Goal: Communication & Community: Answer question/provide support

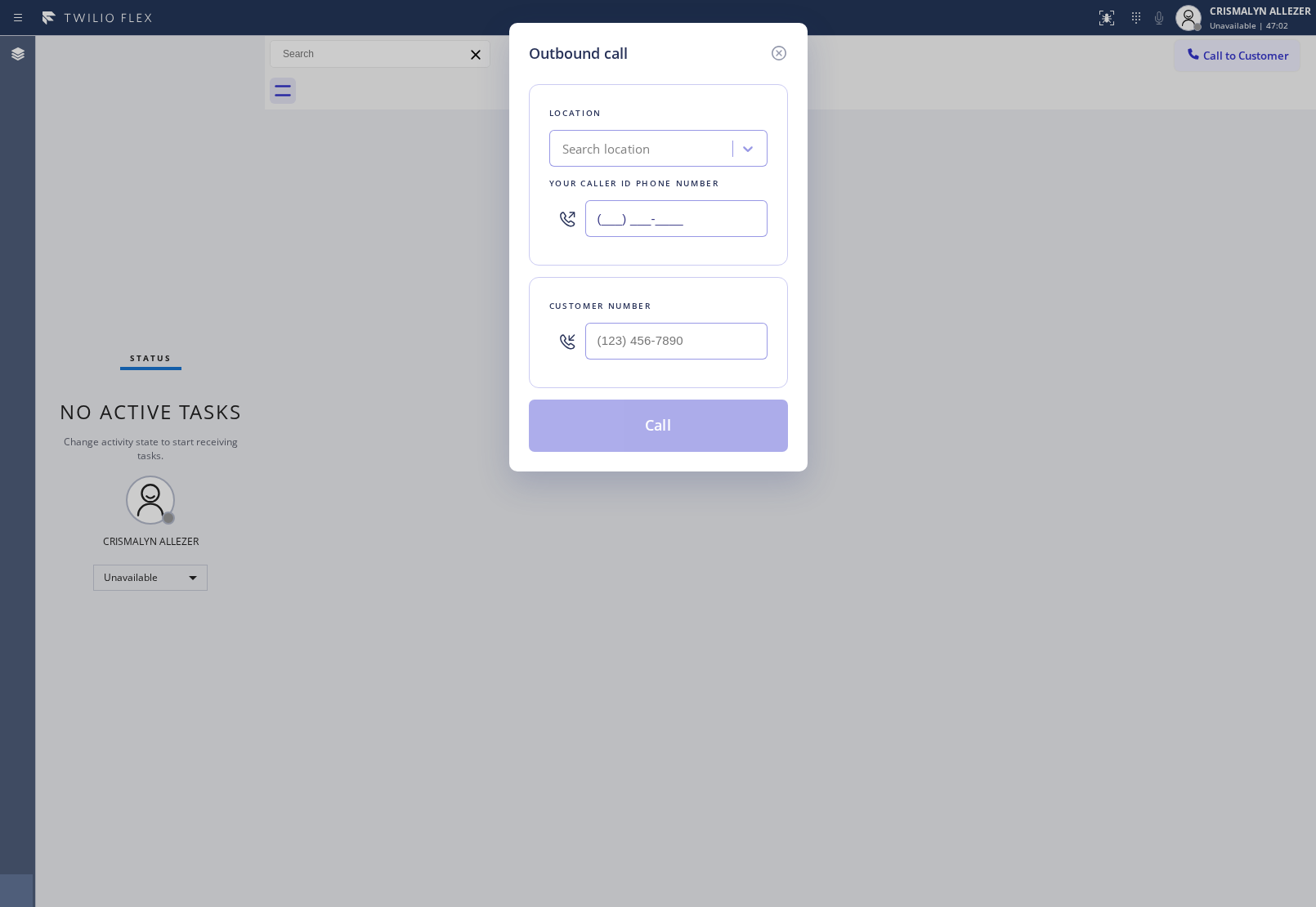
click at [284, 221] on div "Outbound call Location Search location Your caller id phone number (___) ___-__…" at bounding box center [658, 454] width 1316 height 907
paste input "323) 880-2882"
type input "[PHONE_NUMBER]"
click at [695, 353] on input "(___) ___-____" at bounding box center [676, 341] width 182 height 37
paste input "917) 886-3695"
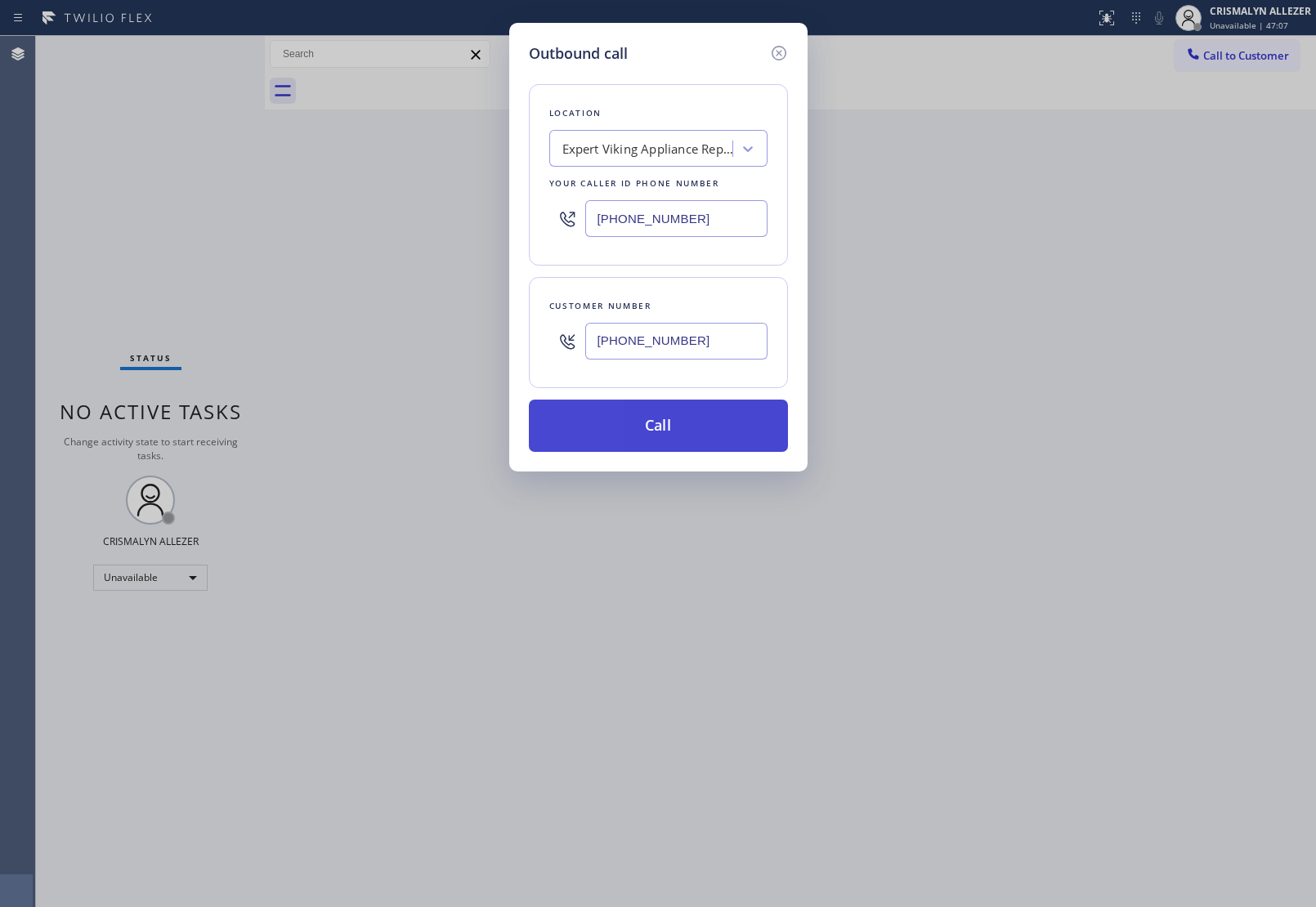
type input "[PHONE_NUMBER]"
click at [667, 423] on button "Call" at bounding box center [658, 426] width 259 height 52
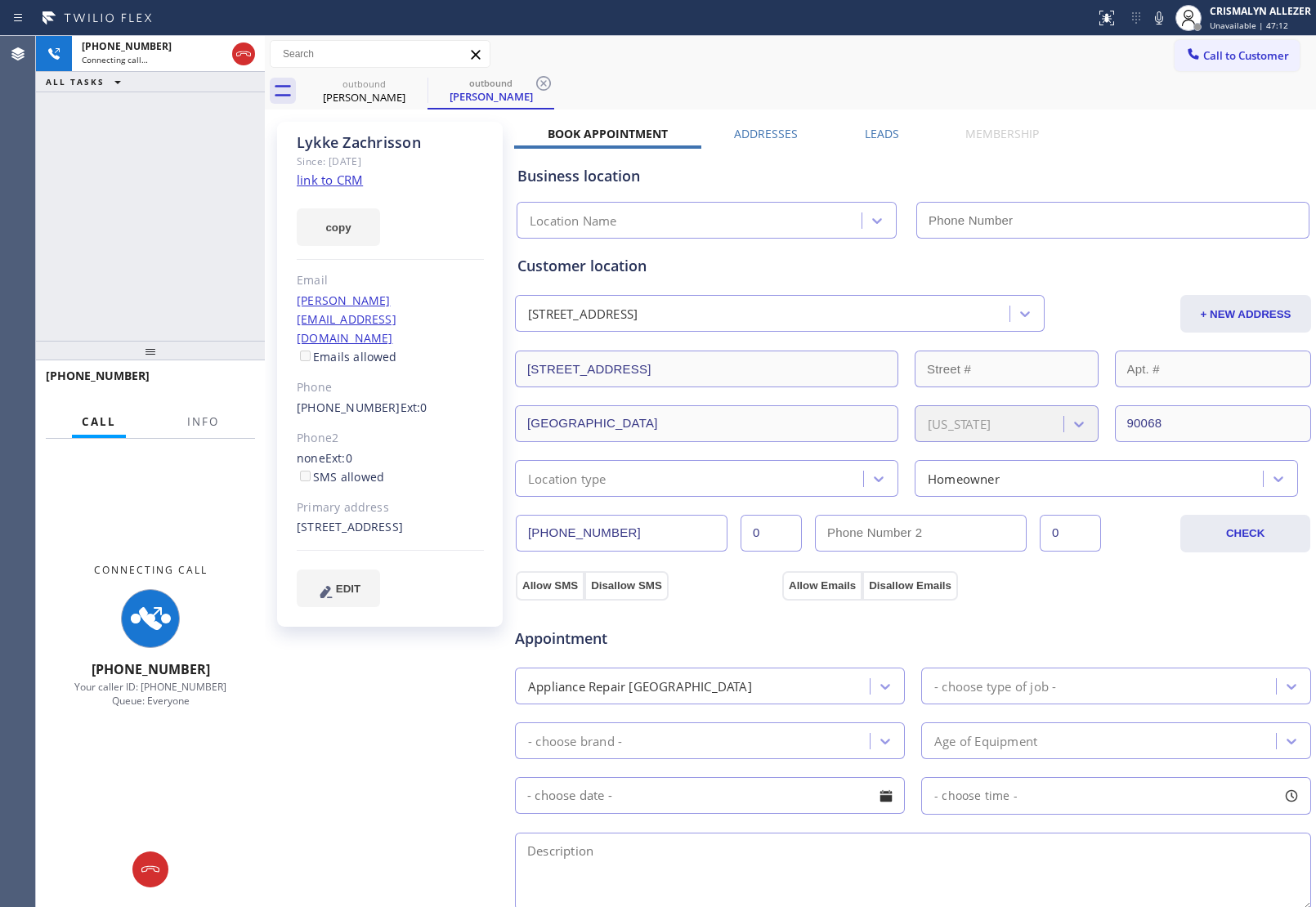
type input "[PHONE_NUMBER]"
click at [202, 422] on span "Info" at bounding box center [203, 421] width 32 height 14
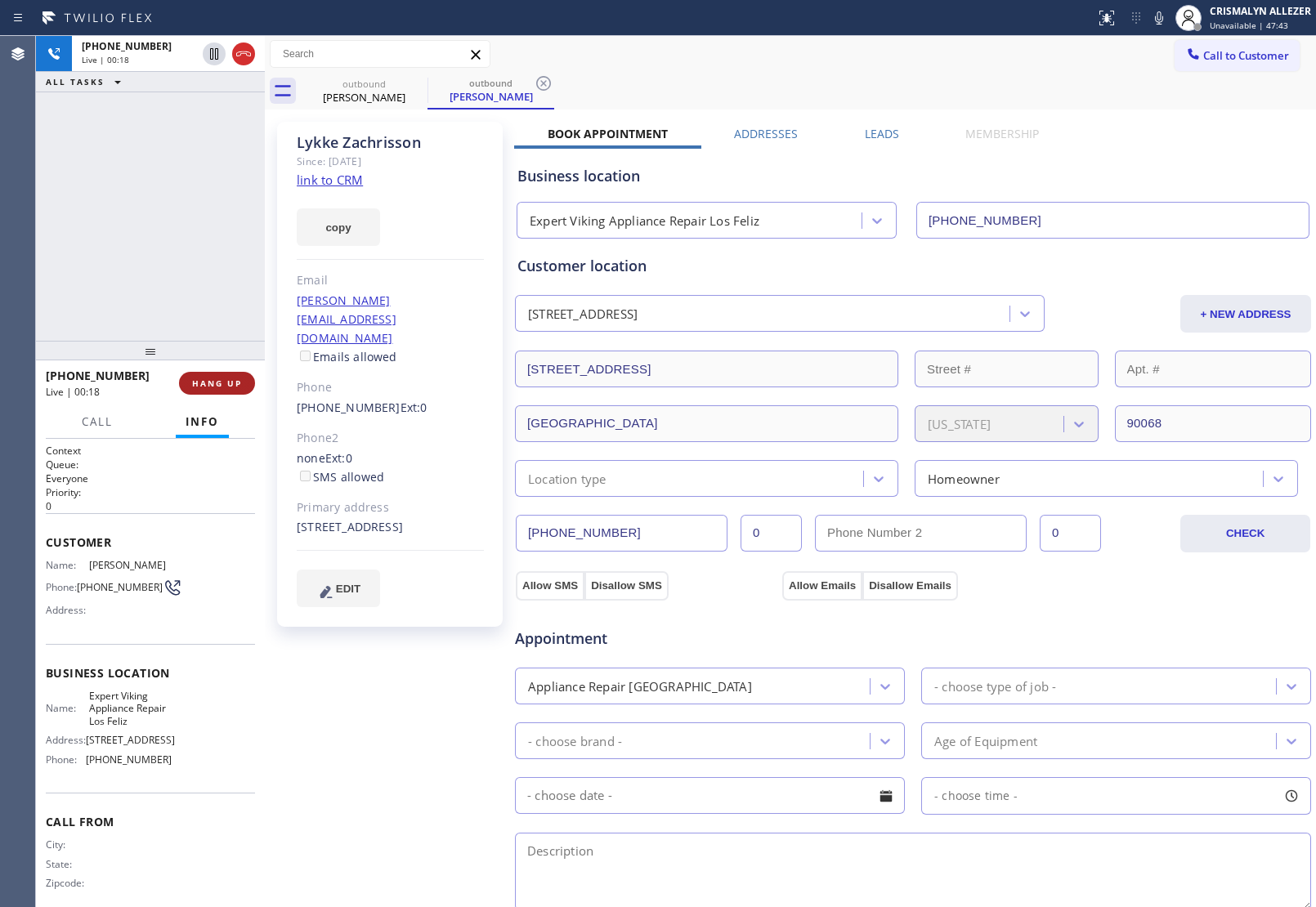
click at [194, 378] on span "HANG UP" at bounding box center [217, 384] width 50 height 12
click at [210, 380] on span "COMPLETE" at bounding box center [213, 384] width 56 height 12
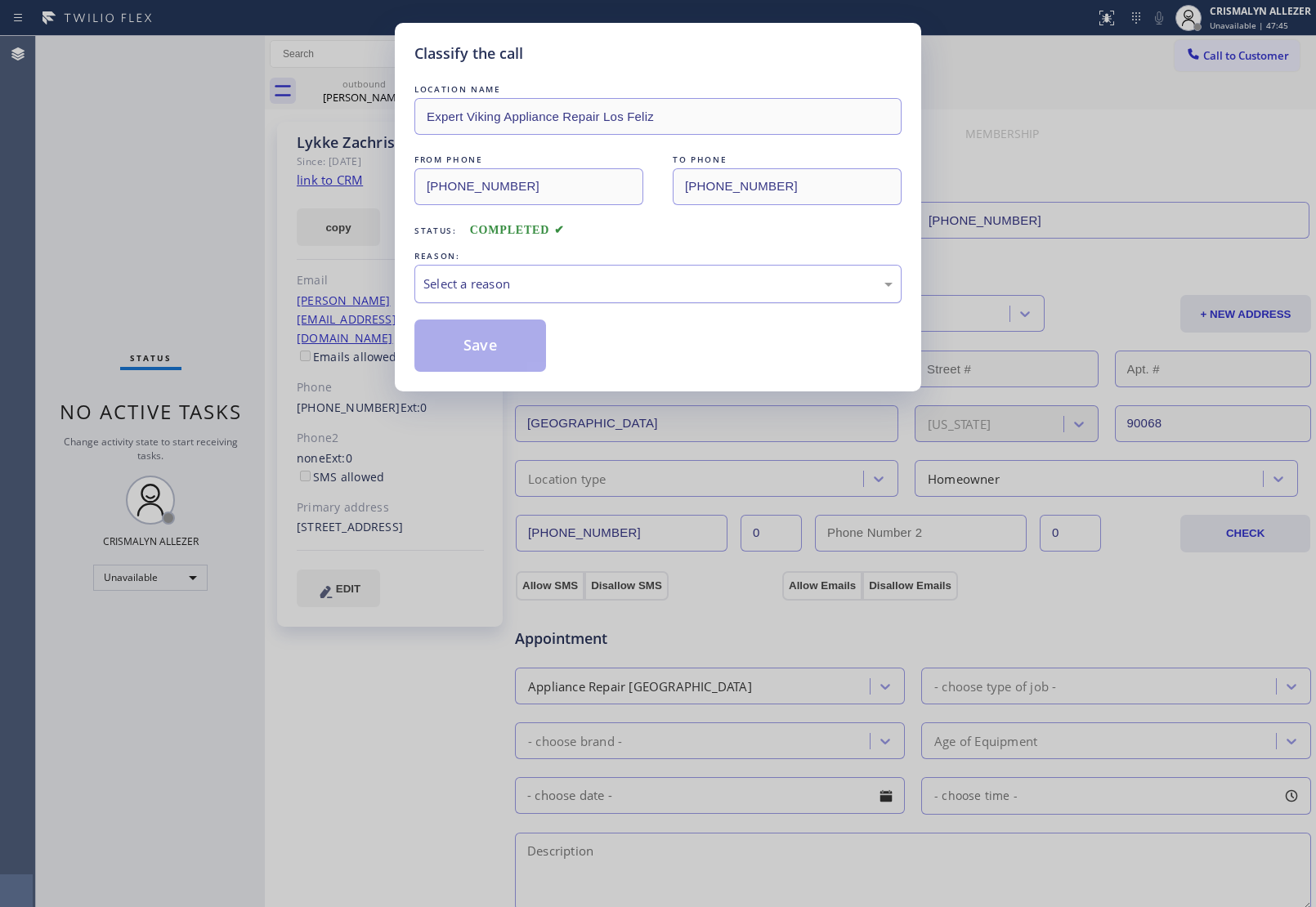
click at [668, 288] on div "Select a reason" at bounding box center [658, 284] width 469 height 19
click at [491, 344] on button "Save" at bounding box center [481, 346] width 132 height 52
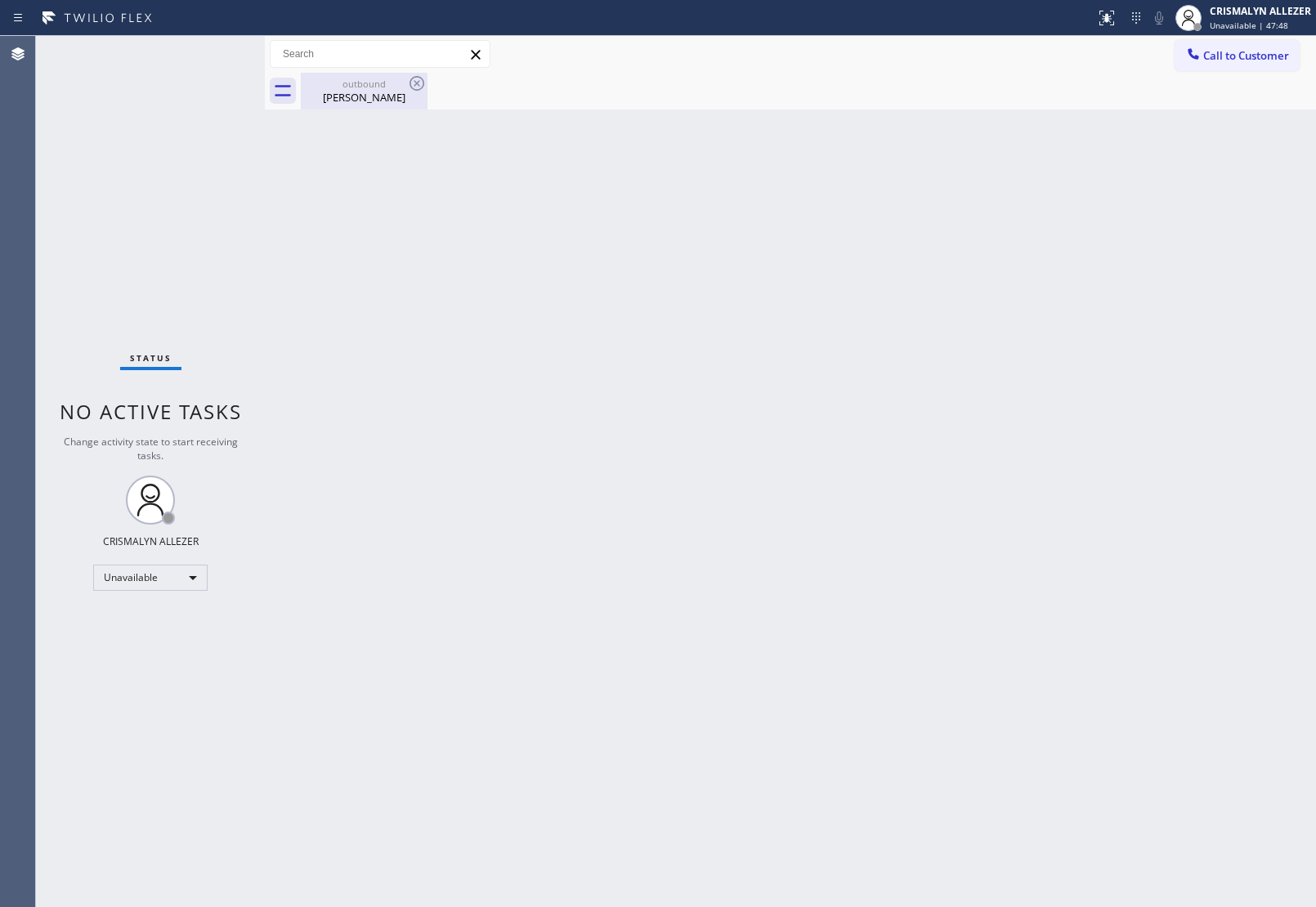
click at [368, 95] on div "[PERSON_NAME]" at bounding box center [364, 97] width 123 height 14
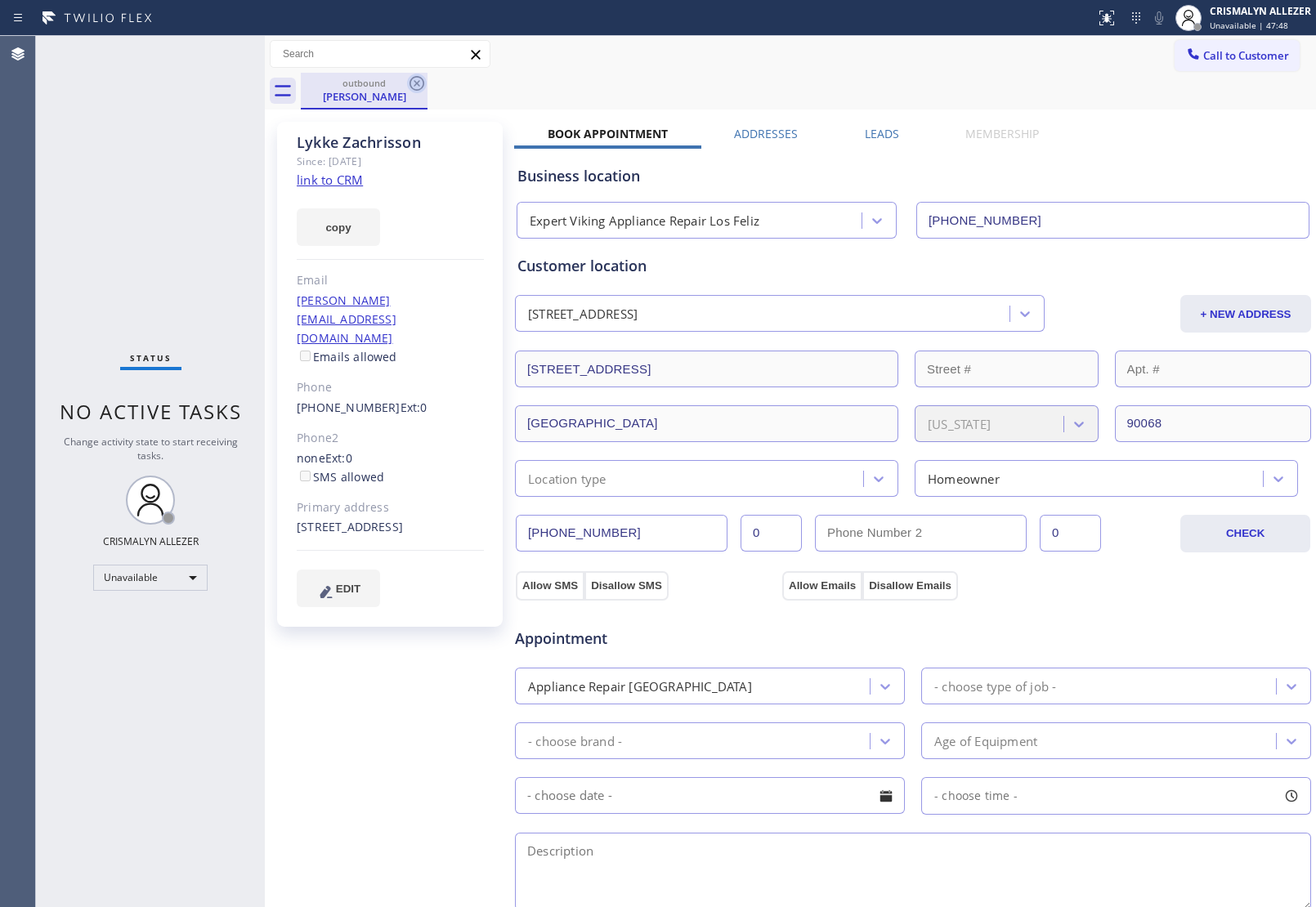
click at [421, 83] on icon at bounding box center [416, 83] width 19 height 19
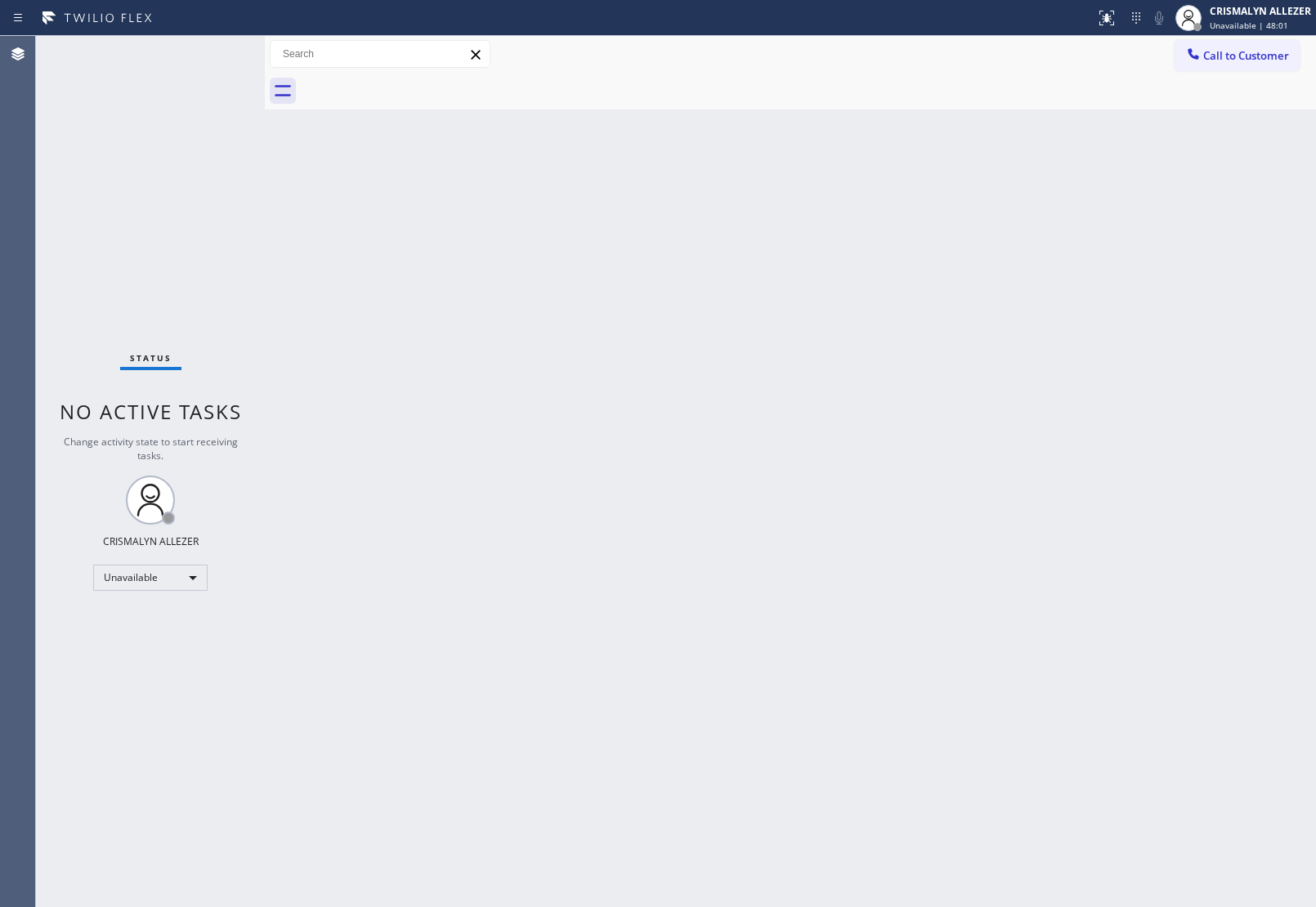
click at [1227, 62] on span "Call to Customer" at bounding box center [1246, 55] width 86 height 14
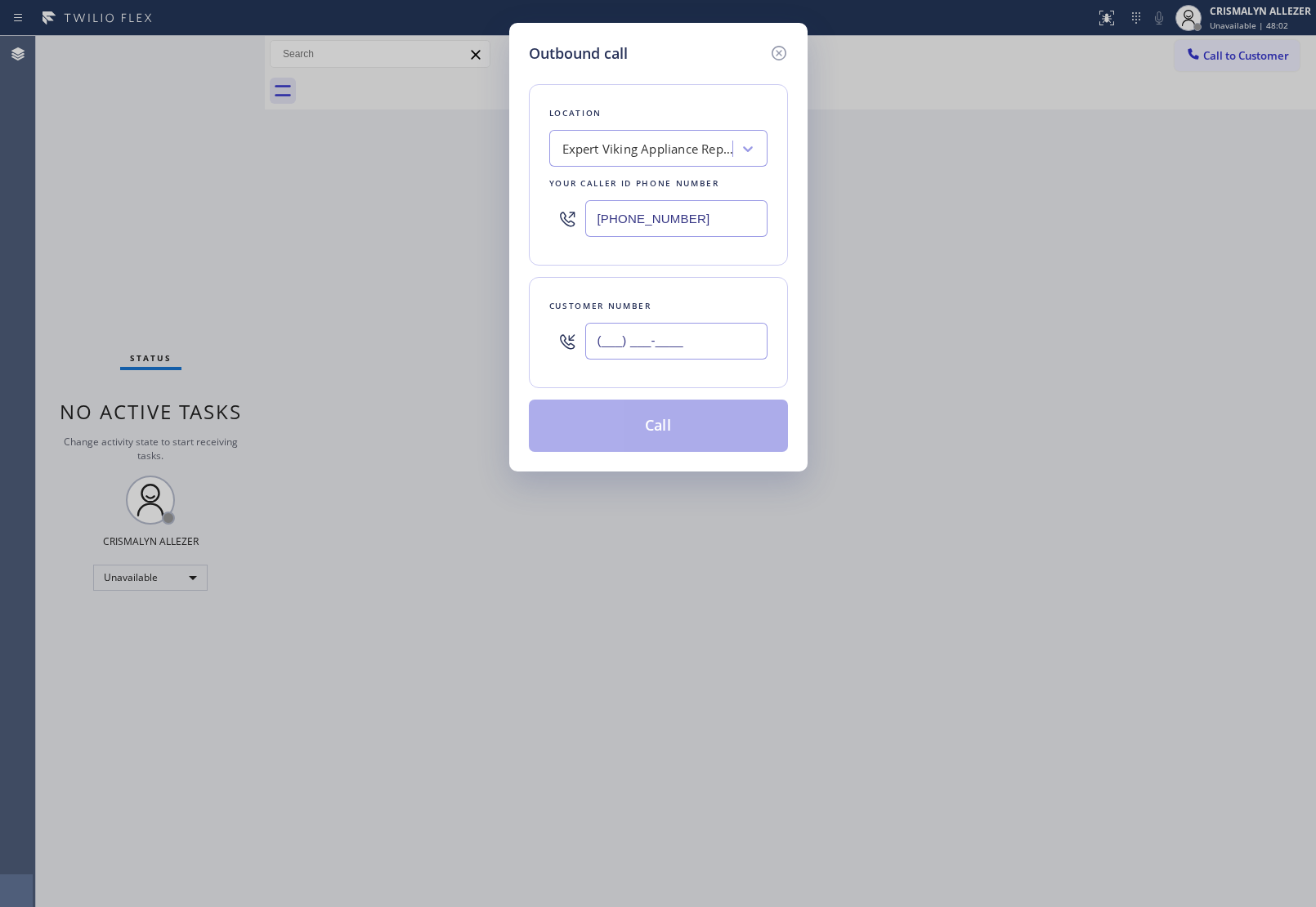
click at [733, 337] on input "(___) ___-____" at bounding box center [676, 341] width 182 height 37
paste input "917) 886-3695"
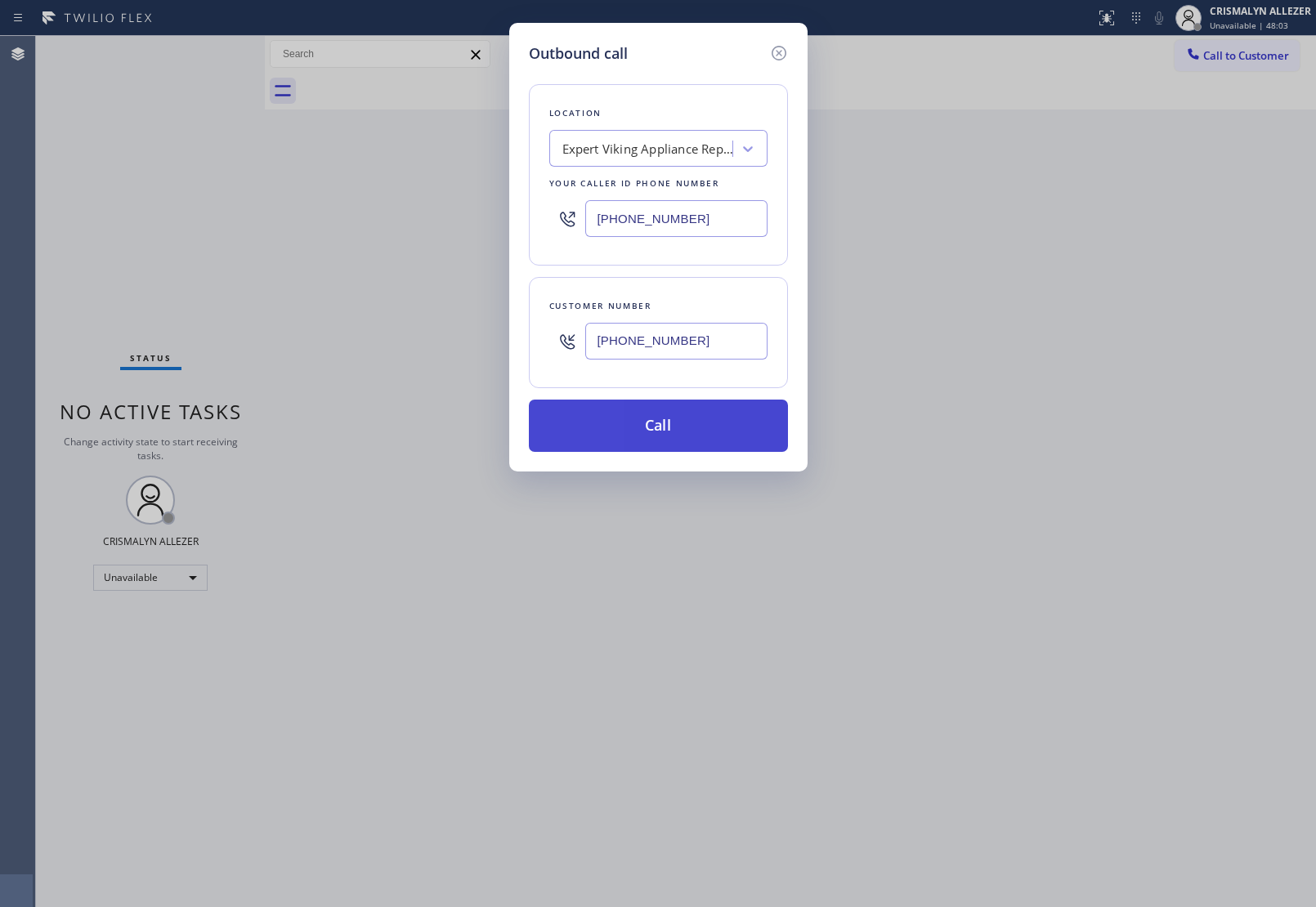
type input "[PHONE_NUMBER]"
click at [680, 432] on button "Call" at bounding box center [658, 426] width 259 height 52
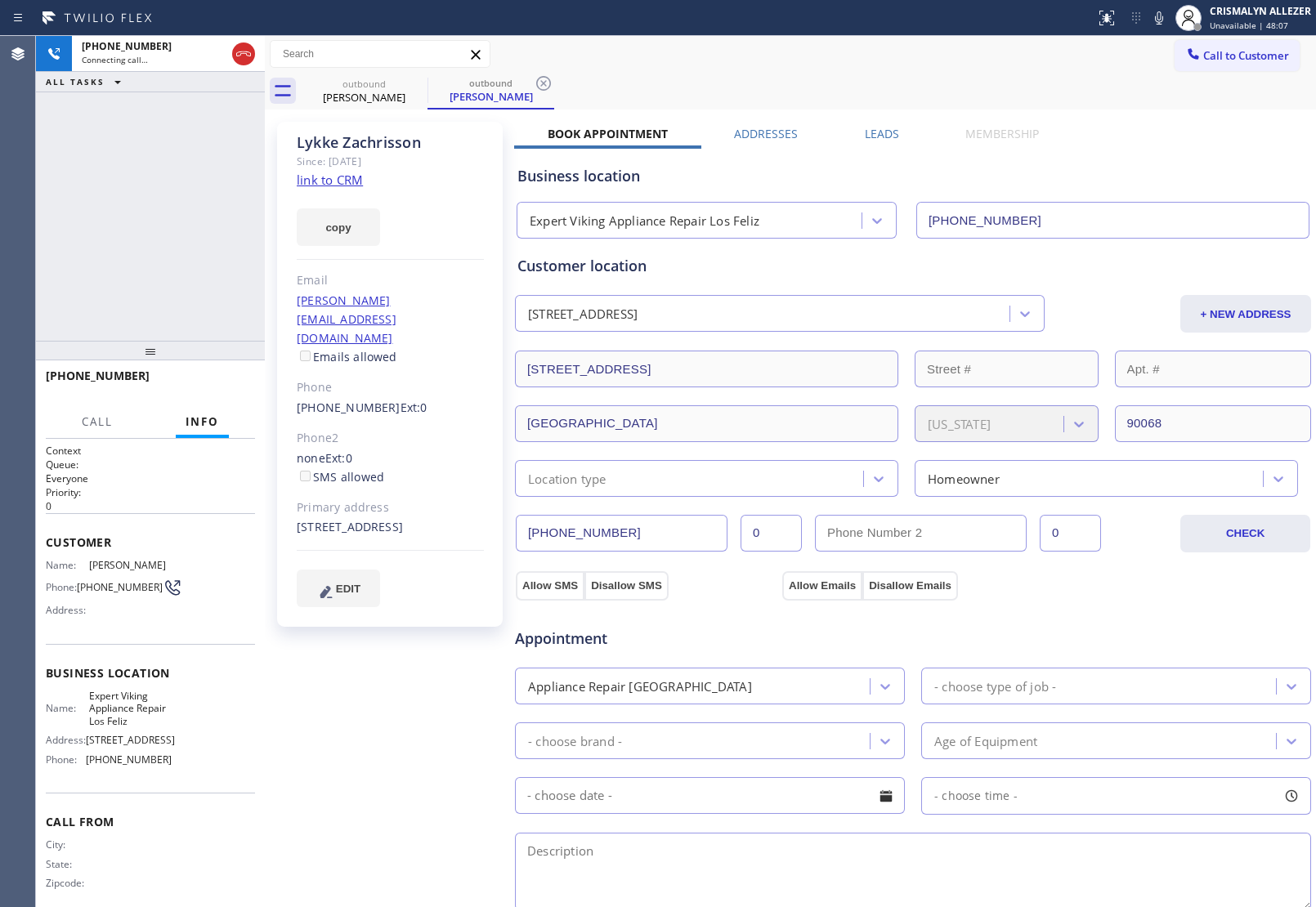
type input "[PHONE_NUMBER]"
click at [970, 63] on div "Call to Customer Outbound call Location Expert Viking Appliance Repair [GEOGRAP…" at bounding box center [790, 55] width 1051 height 29
click at [205, 385] on span "COMPLETE" at bounding box center [213, 384] width 56 height 12
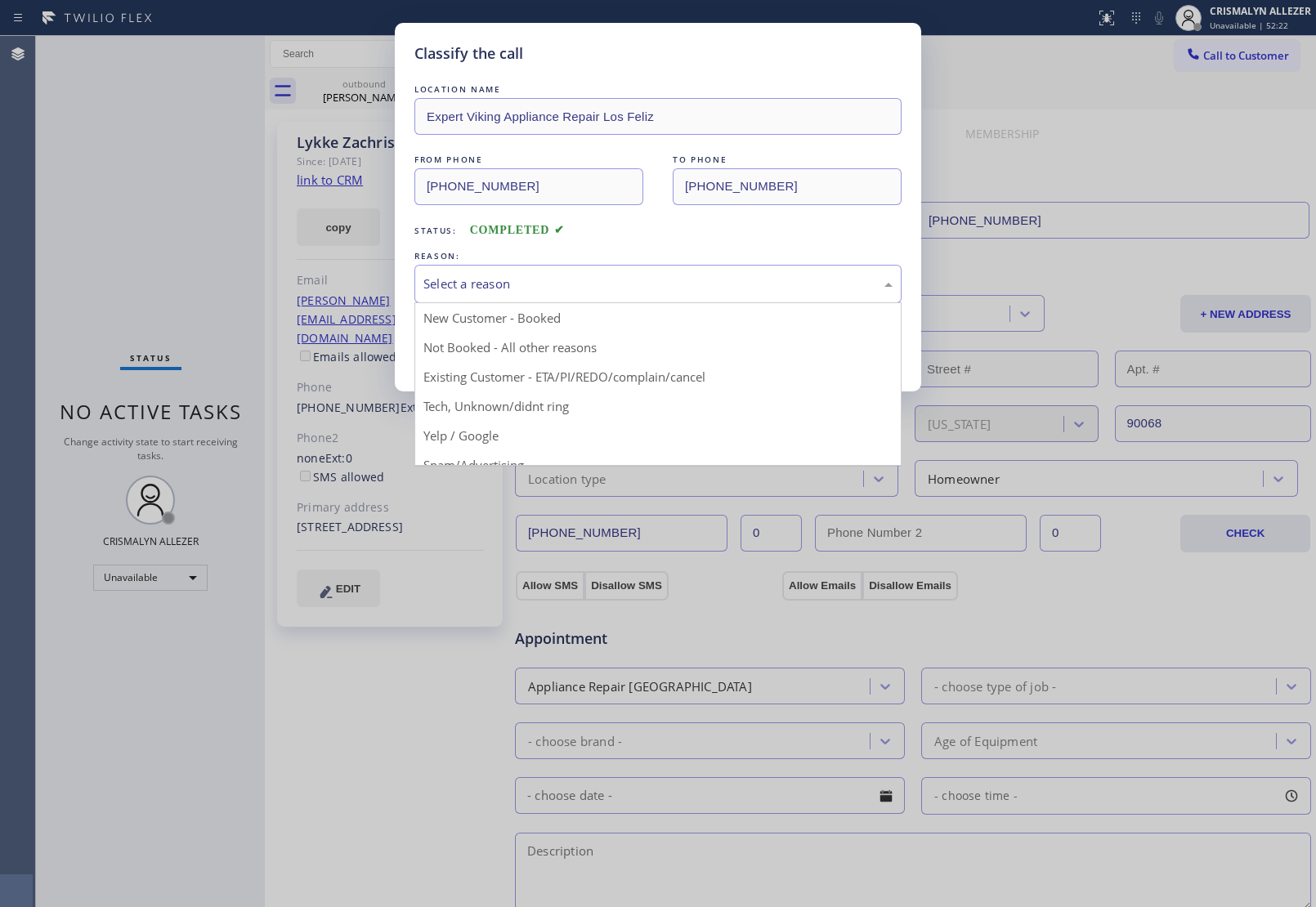
click at [605, 292] on div "Select a reason" at bounding box center [658, 284] width 469 height 19
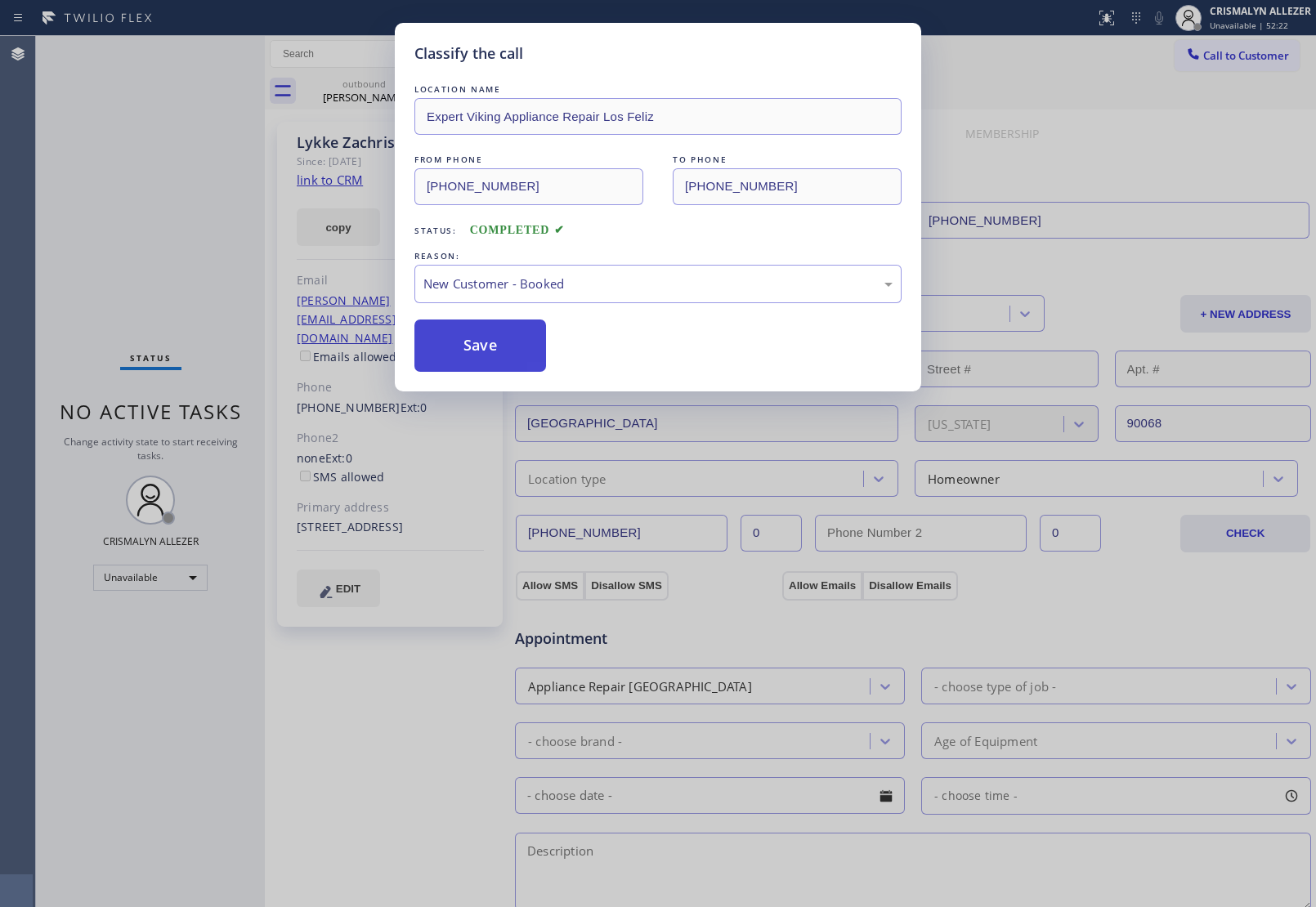
click at [479, 348] on button "Save" at bounding box center [481, 346] width 132 height 52
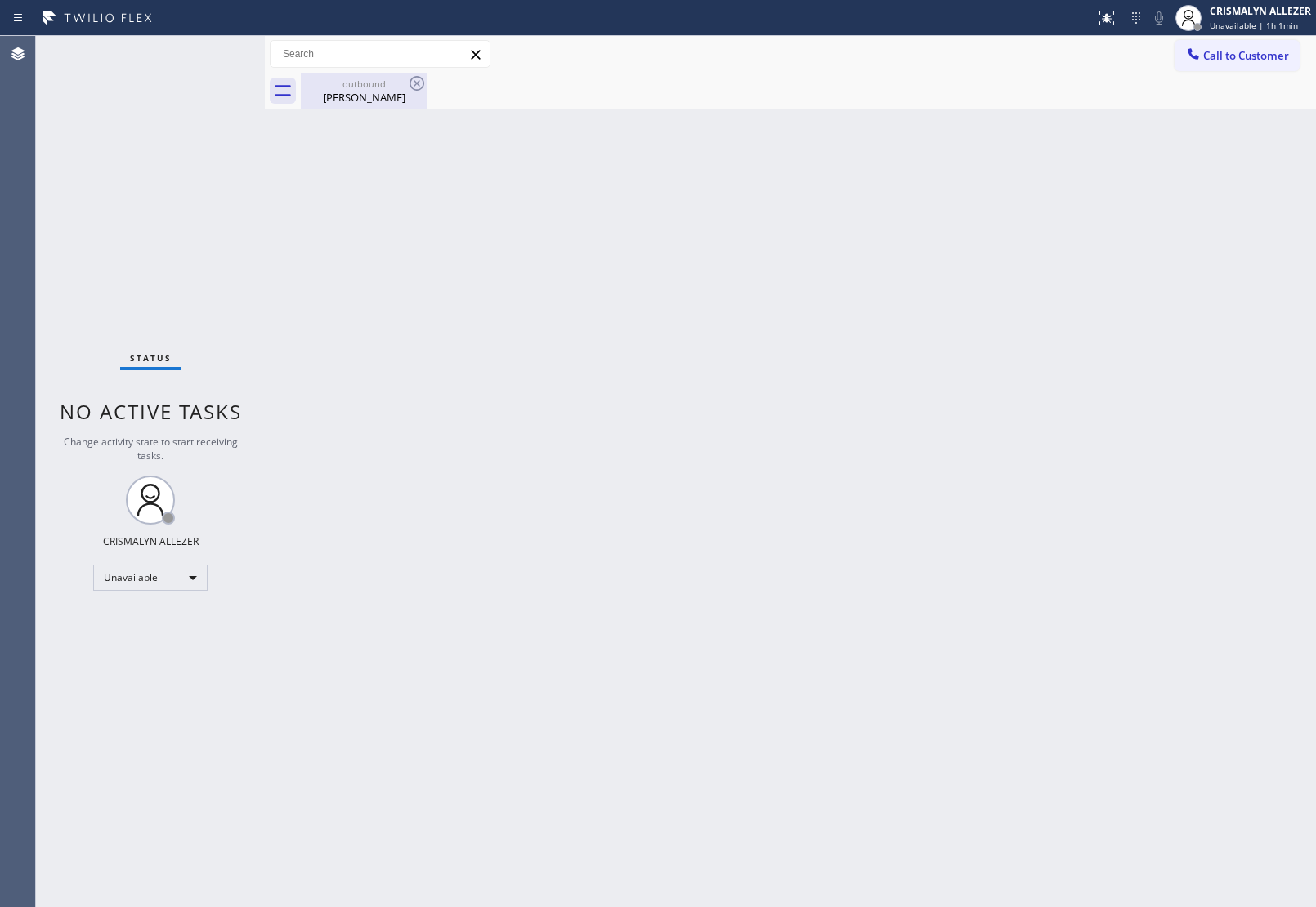
click at [379, 95] on div "[PERSON_NAME]" at bounding box center [364, 97] width 123 height 14
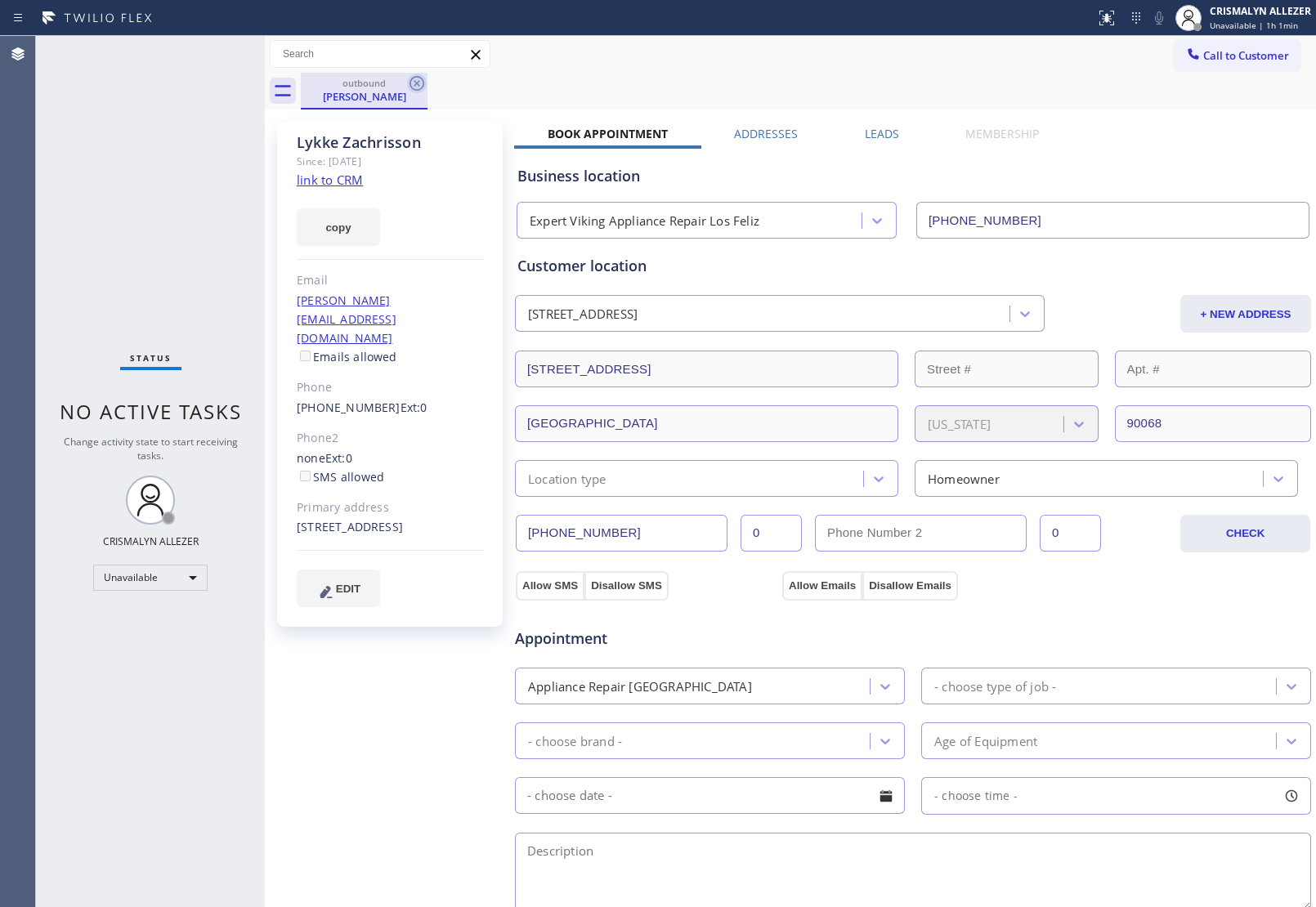
click at [416, 82] on icon at bounding box center [416, 83] width 14 height 14
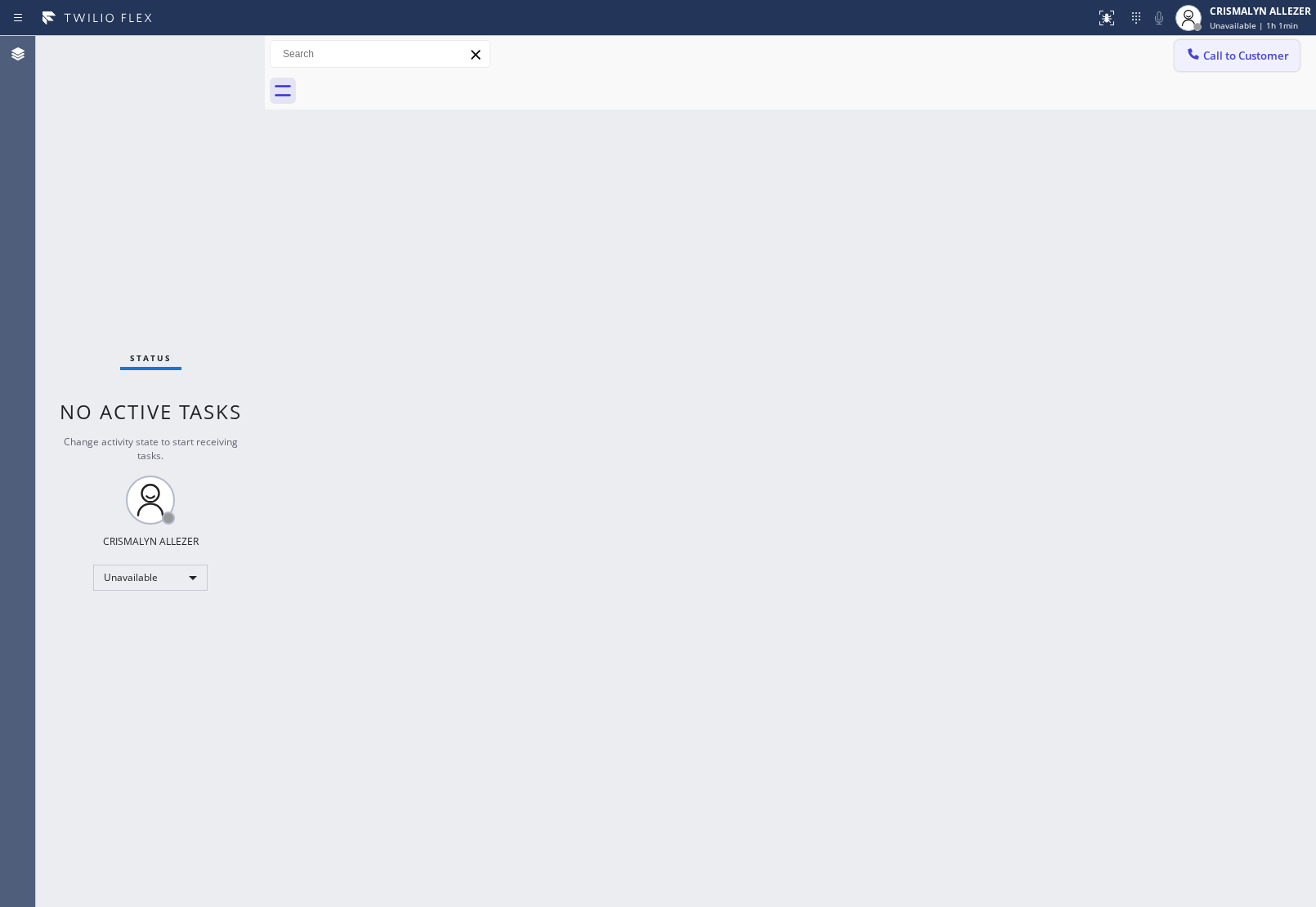
click at [1217, 58] on span "Call to Customer" at bounding box center [1246, 55] width 86 height 14
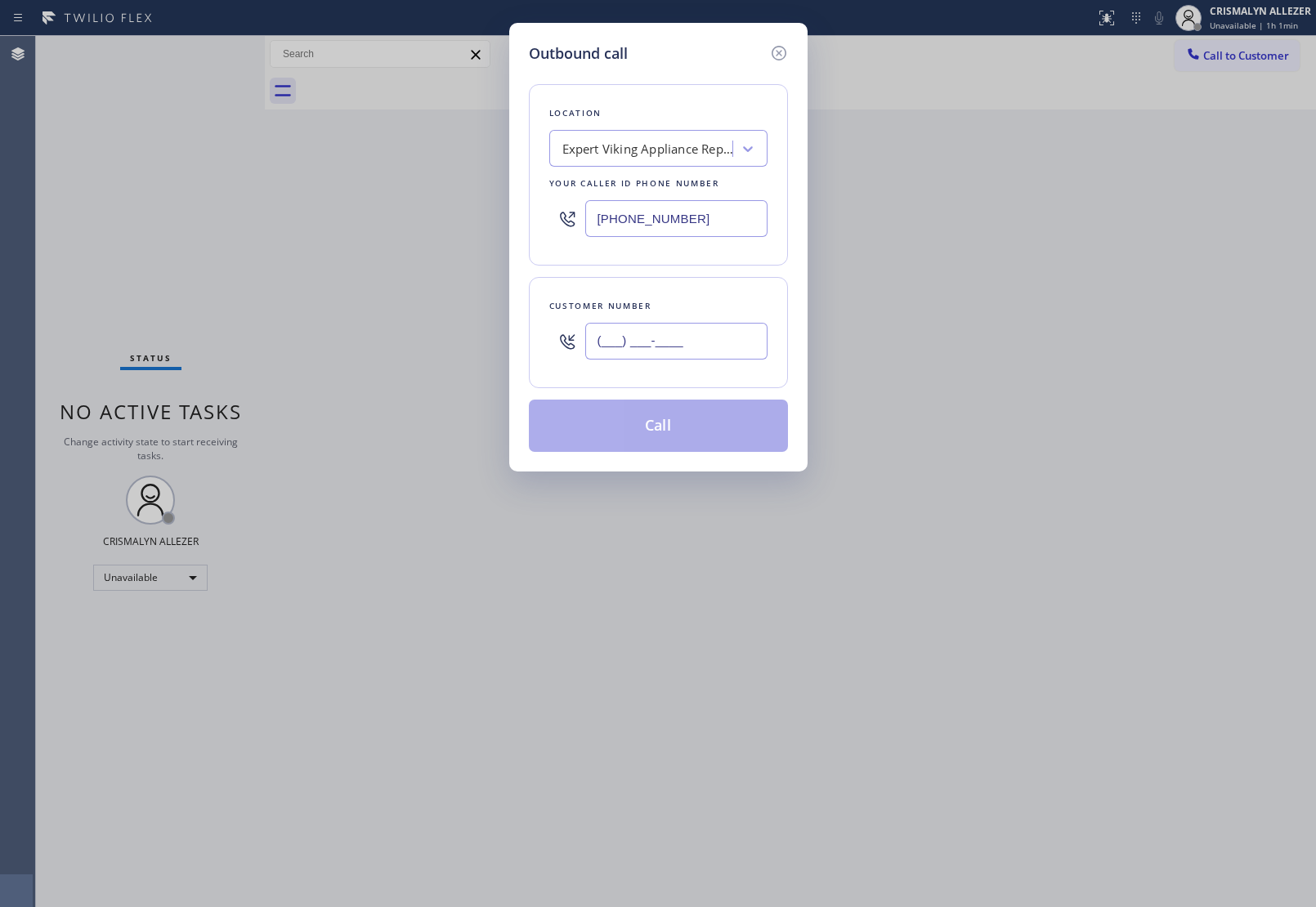
click at [732, 350] on input "(___) ___-____" at bounding box center [676, 341] width 182 height 37
paste input "191) 762-8410"
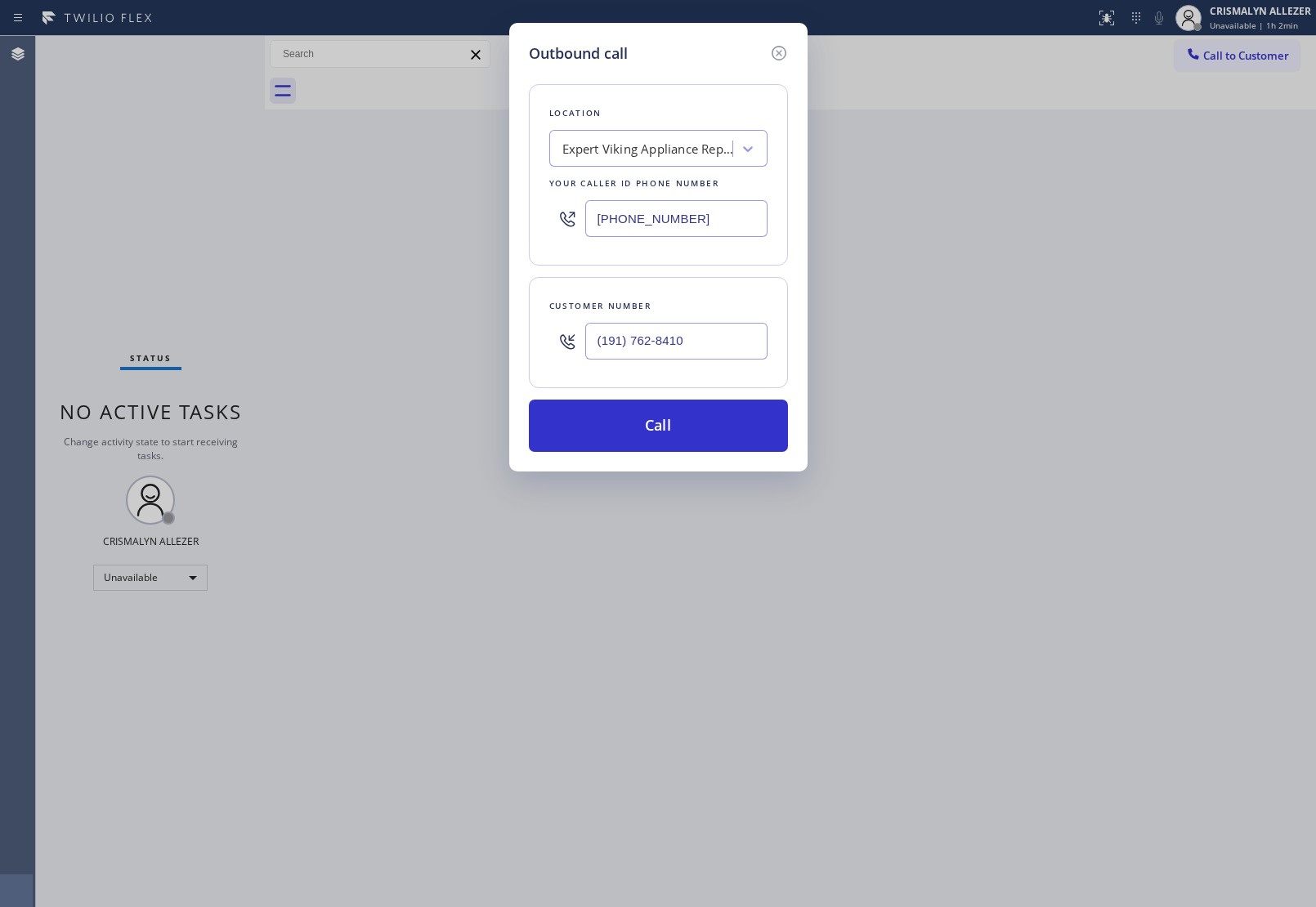
drag, startPoint x: 701, startPoint y: 339, endPoint x: 296, endPoint y: 354, distance: 405.3
click at [288, 347] on div "Outbound call Location Expert Viking Appliance Repair [GEOGRAPHIC_DATA] Your ca…" at bounding box center [658, 454] width 1316 height 907
paste input "917) 628-4101"
type input "[PHONE_NUMBER]"
drag, startPoint x: 901, startPoint y: 196, endPoint x: 904, endPoint y: 176, distance: 20.2
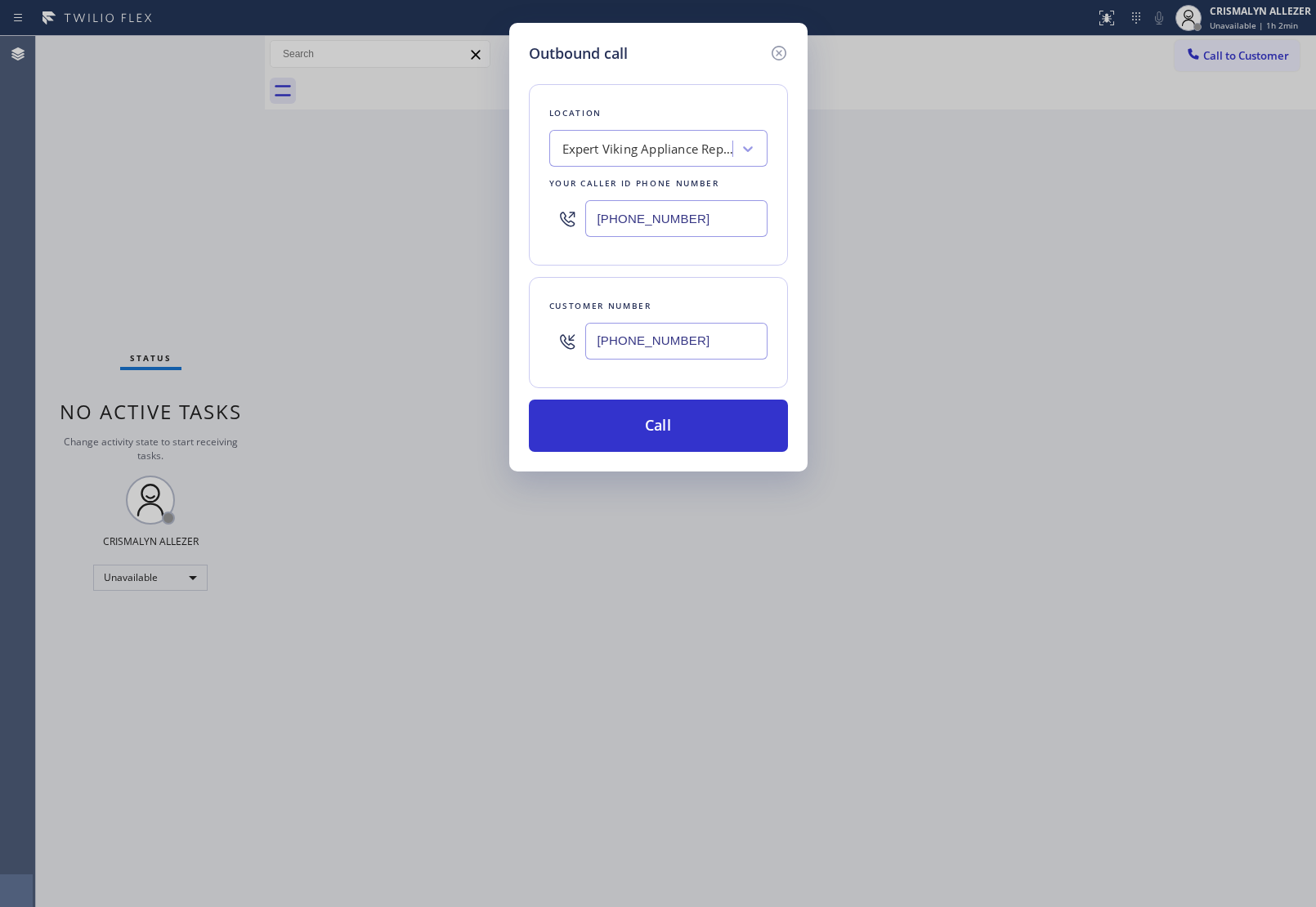
click at [903, 181] on div "Outbound call Location Expert Viking Appliance Repair [GEOGRAPHIC_DATA] Your ca…" at bounding box center [658, 454] width 1316 height 907
click at [716, 222] on input "[PHONE_NUMBER]" at bounding box center [676, 219] width 182 height 37
drag, startPoint x: 716, startPoint y: 221, endPoint x: 466, endPoint y: 233, distance: 250.3
click at [466, 233] on div "Outbound call Location Expert Viking Appliance Repair [GEOGRAPHIC_DATA] Your ca…" at bounding box center [658, 454] width 1316 height 907
type input "[PHONE_NUMBER]"
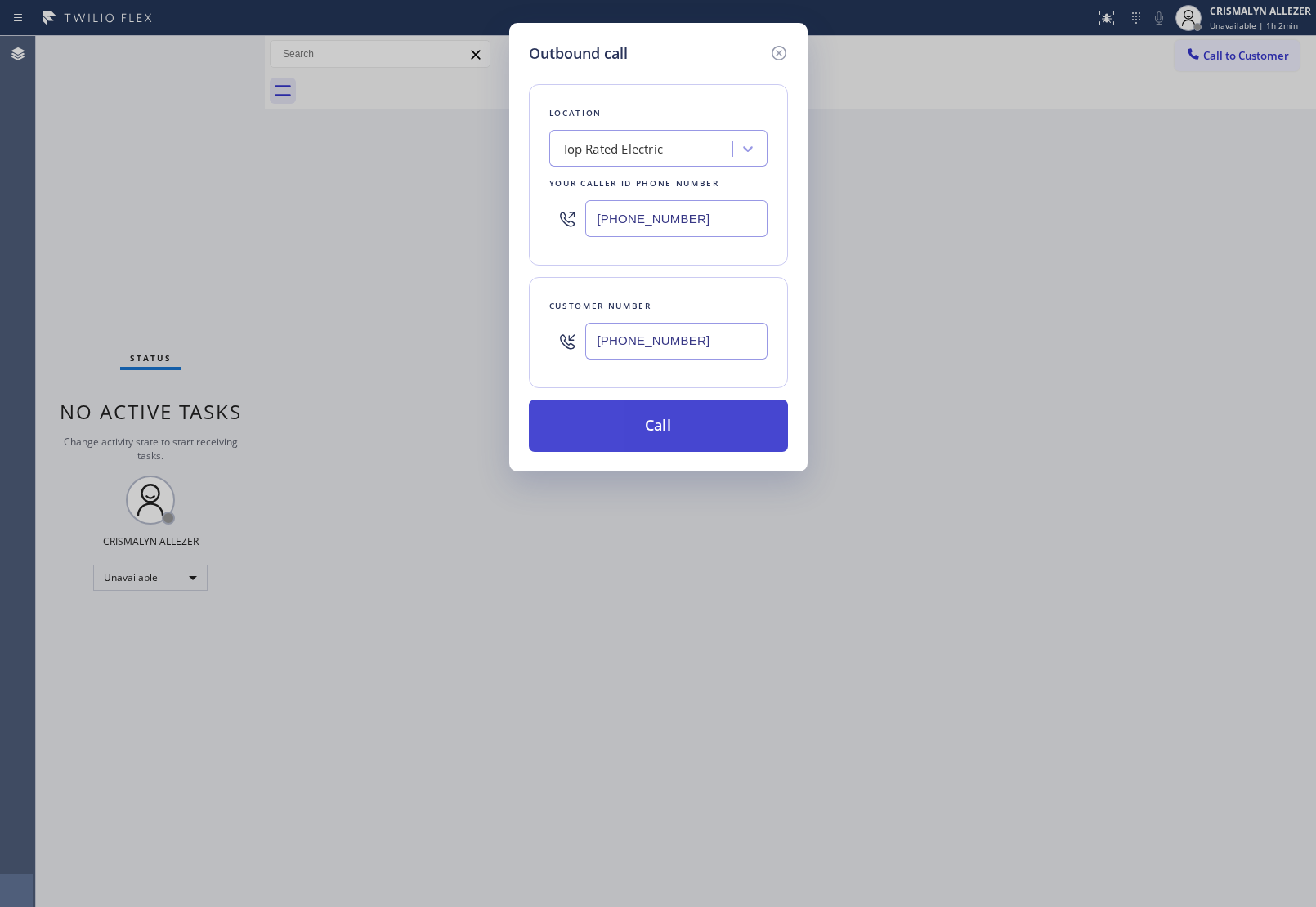
click at [652, 433] on button "Call" at bounding box center [658, 426] width 259 height 52
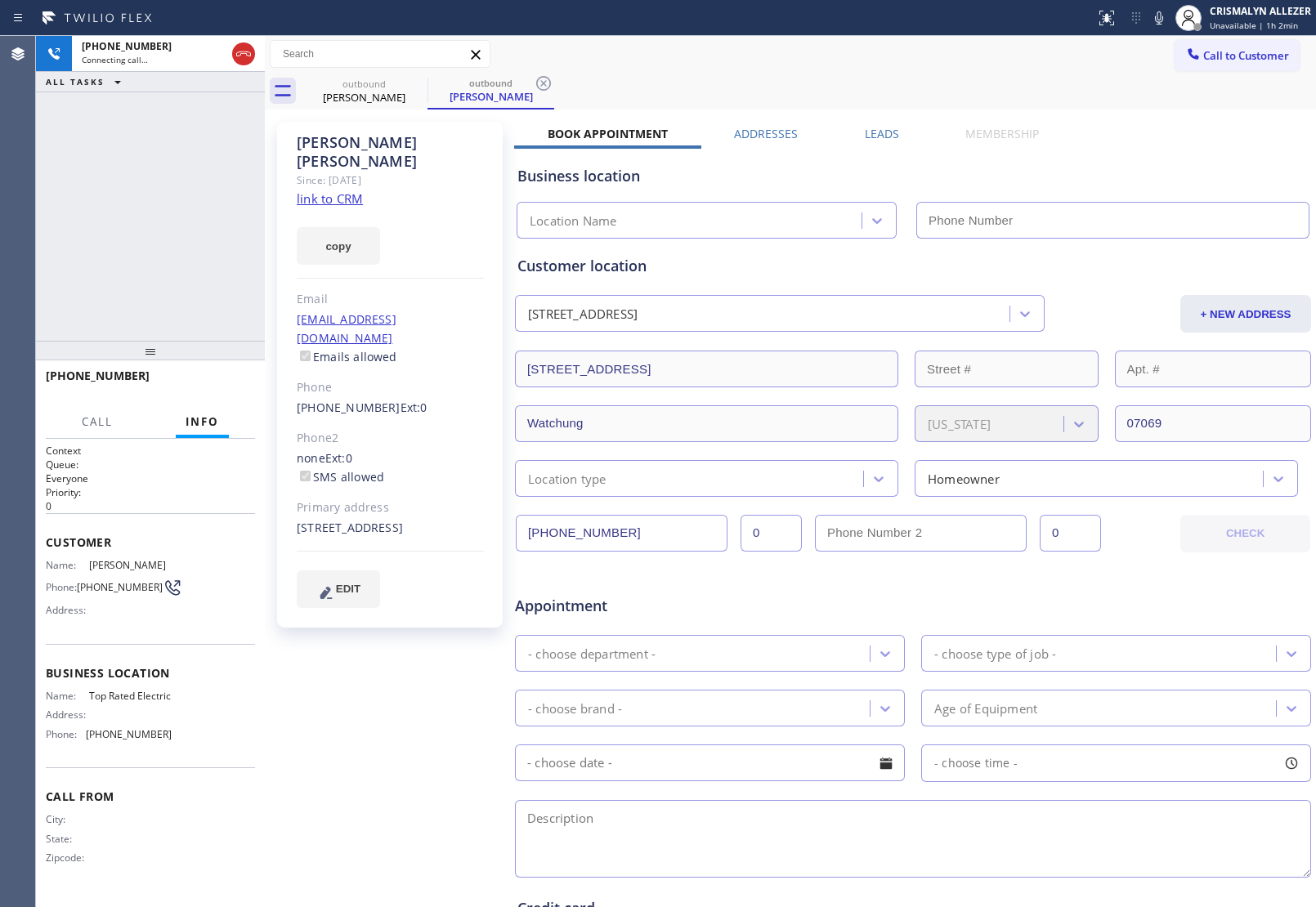
click at [349, 191] on link "link to CRM" at bounding box center [330, 198] width 67 height 16
type input "[PHONE_NUMBER]"
click at [211, 380] on span "HANG UP" at bounding box center [217, 384] width 50 height 12
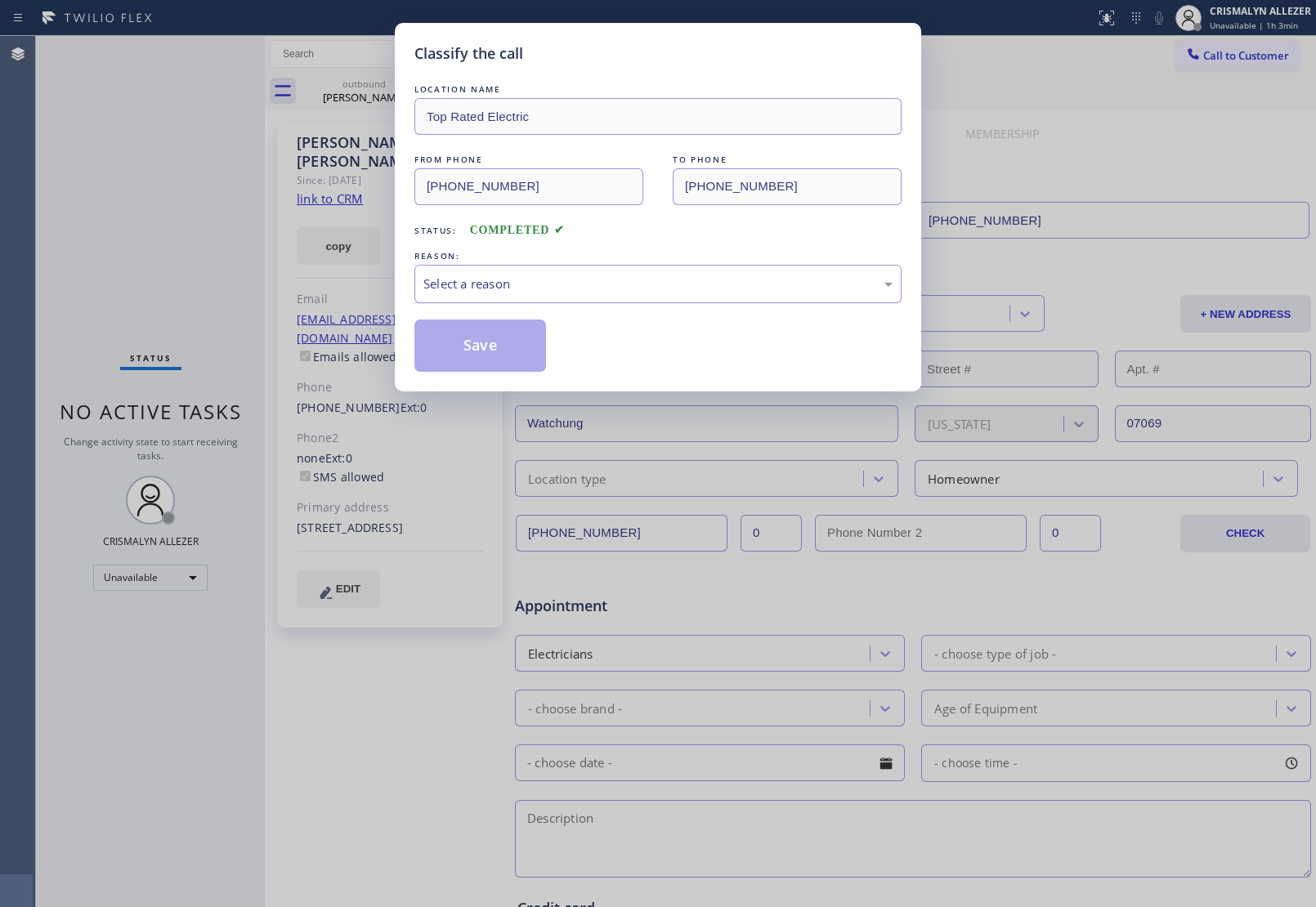
click at [642, 286] on div "Select a reason" at bounding box center [658, 284] width 469 height 19
click at [481, 357] on button "Save" at bounding box center [481, 346] width 132 height 52
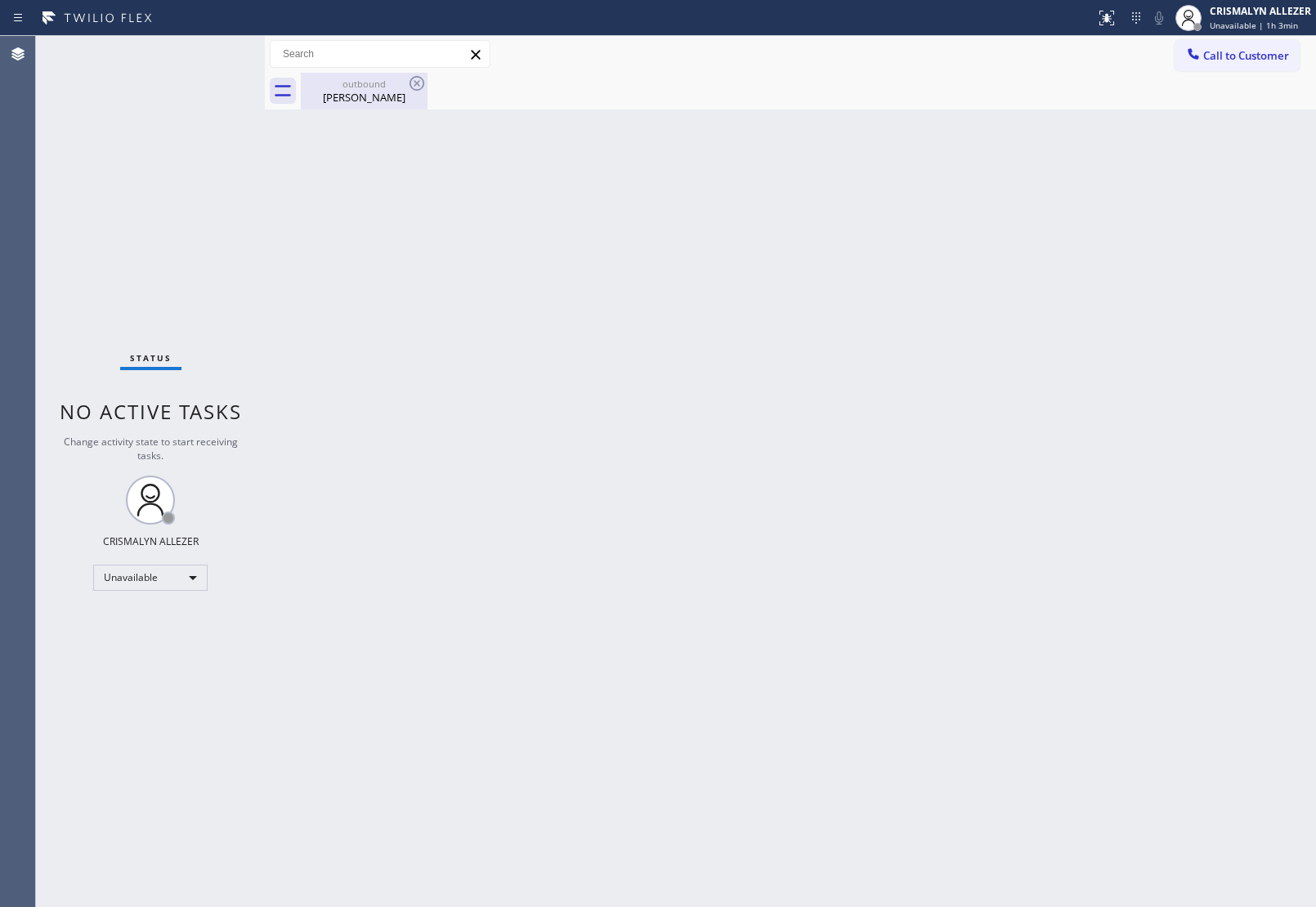
click at [376, 91] on div "[PERSON_NAME]" at bounding box center [364, 97] width 123 height 14
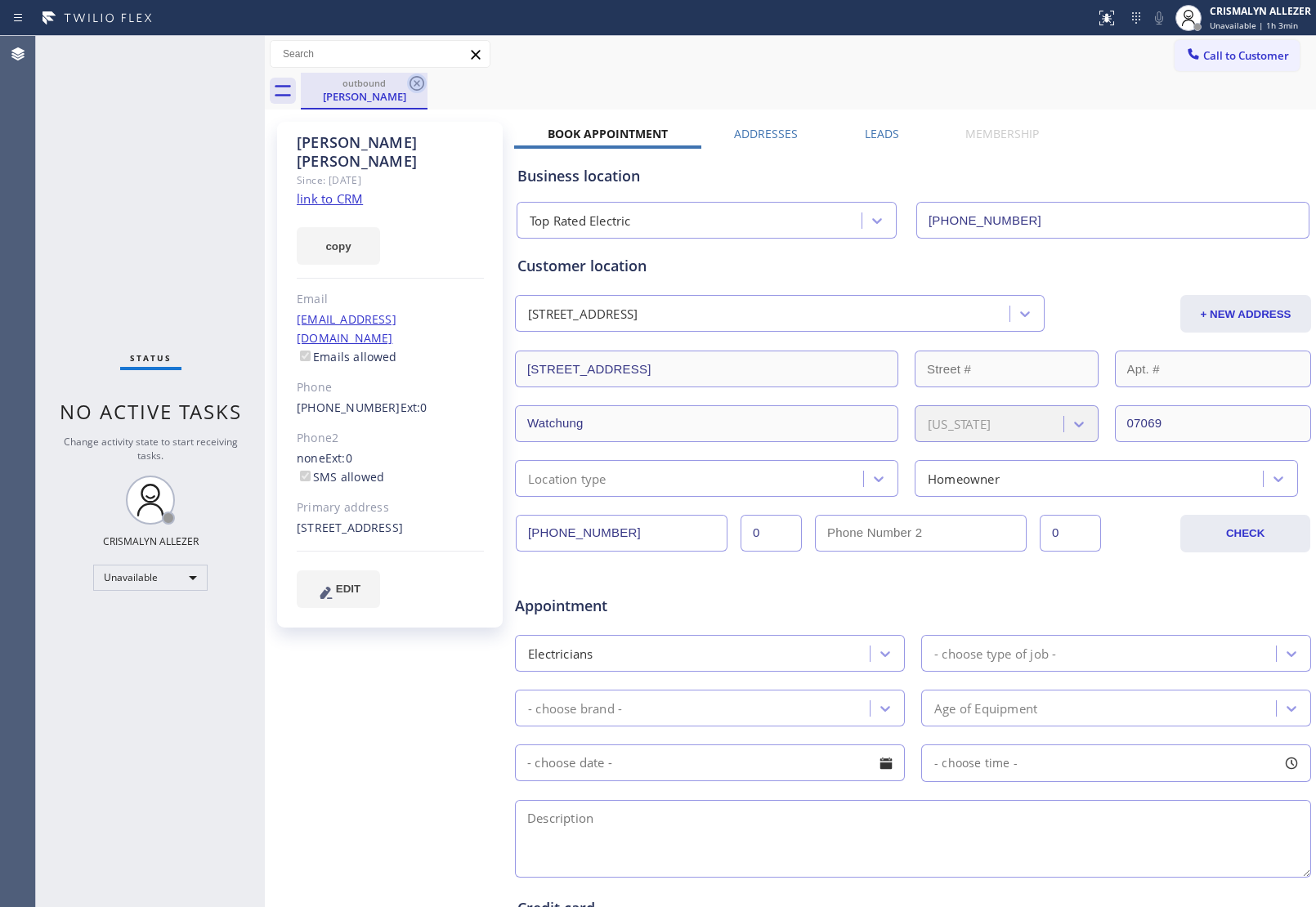
click at [416, 86] on icon at bounding box center [416, 83] width 19 height 19
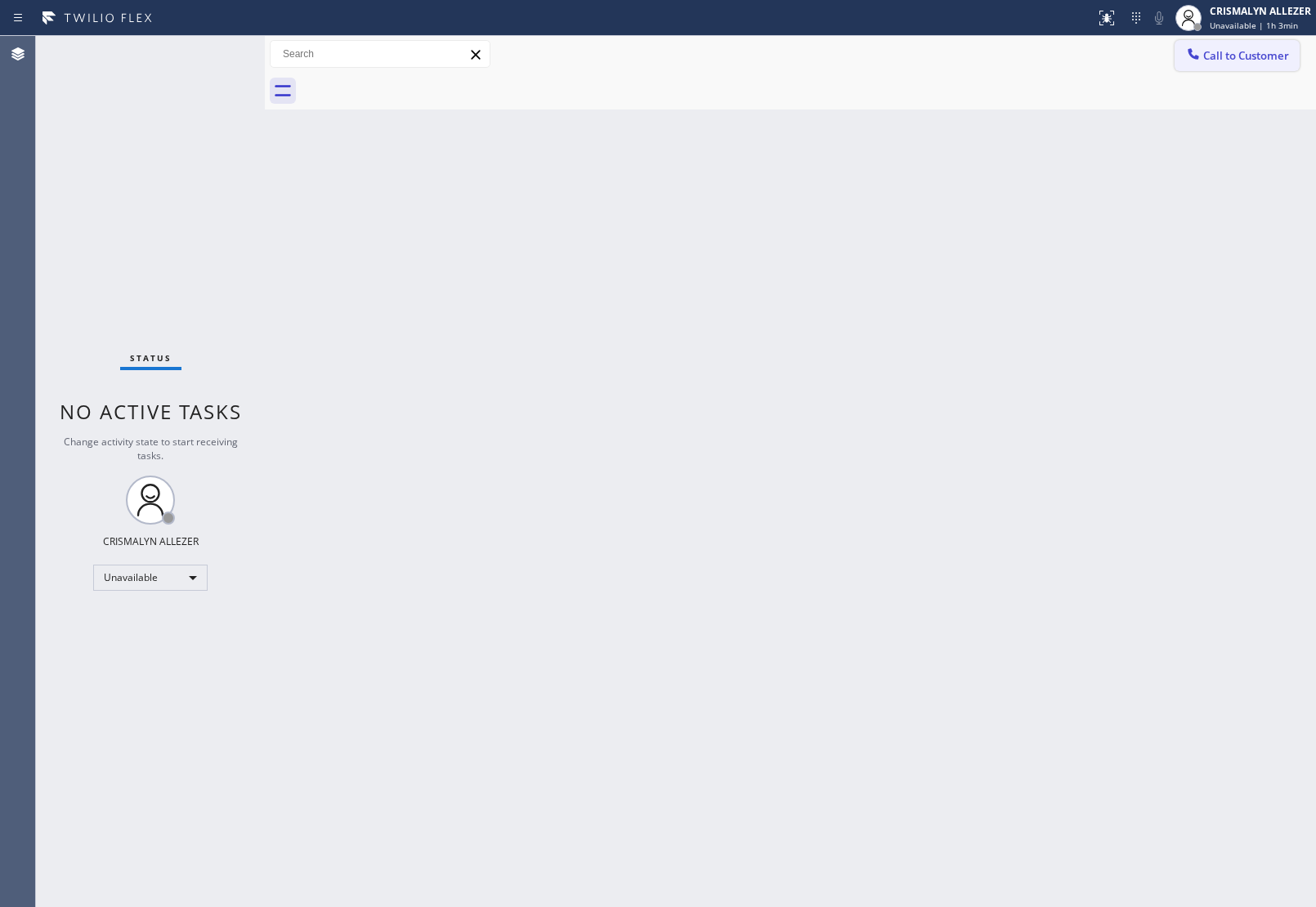
click at [1245, 41] on button "Call to Customer" at bounding box center [1237, 56] width 125 height 31
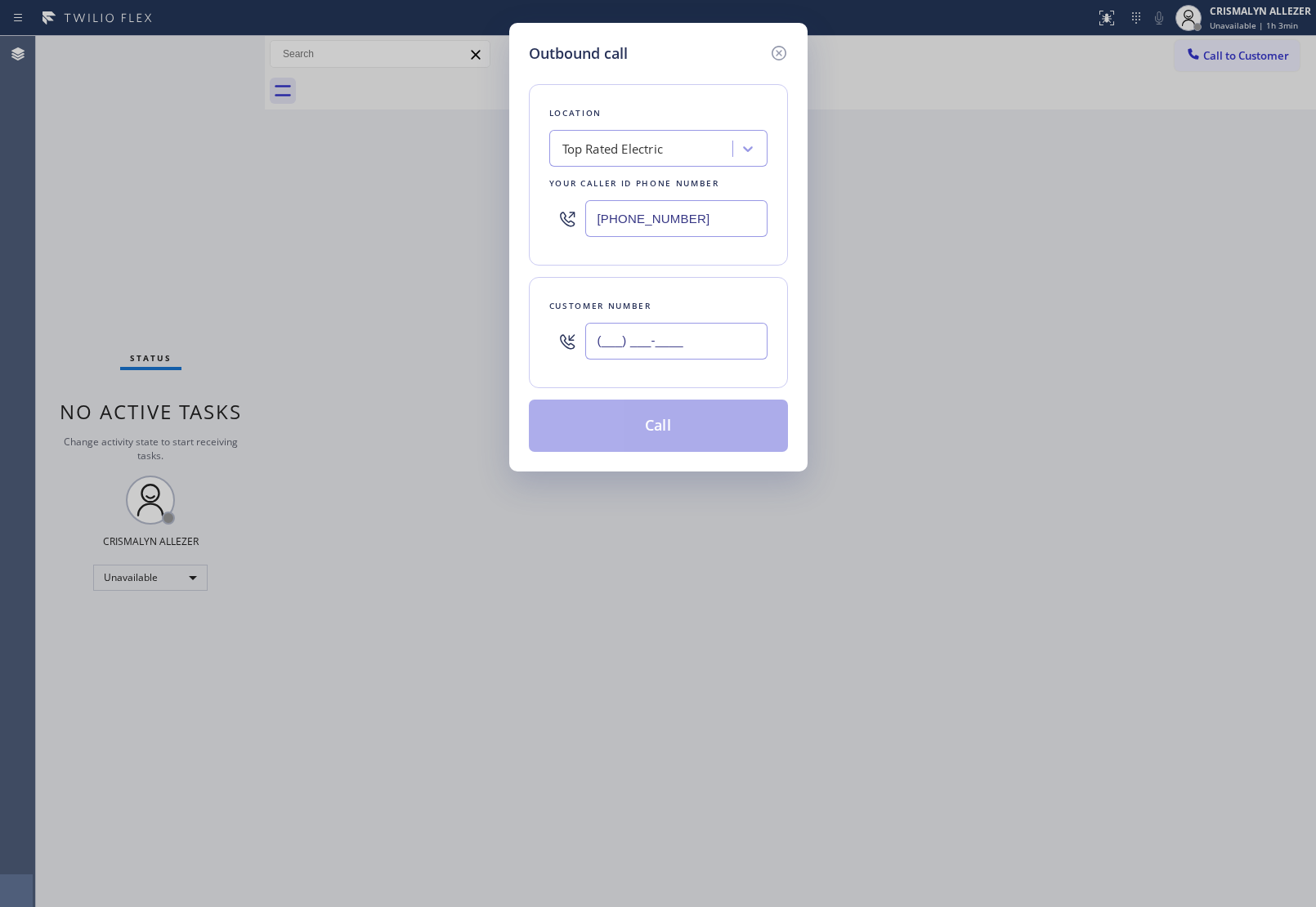
click at [712, 350] on input "(___) ___-____" at bounding box center [676, 341] width 182 height 37
paste input "text"
type input "(___) ___-____"
click at [720, 352] on input "(___) ___-____" at bounding box center [676, 341] width 182 height 37
paste input "917) 628-4101"
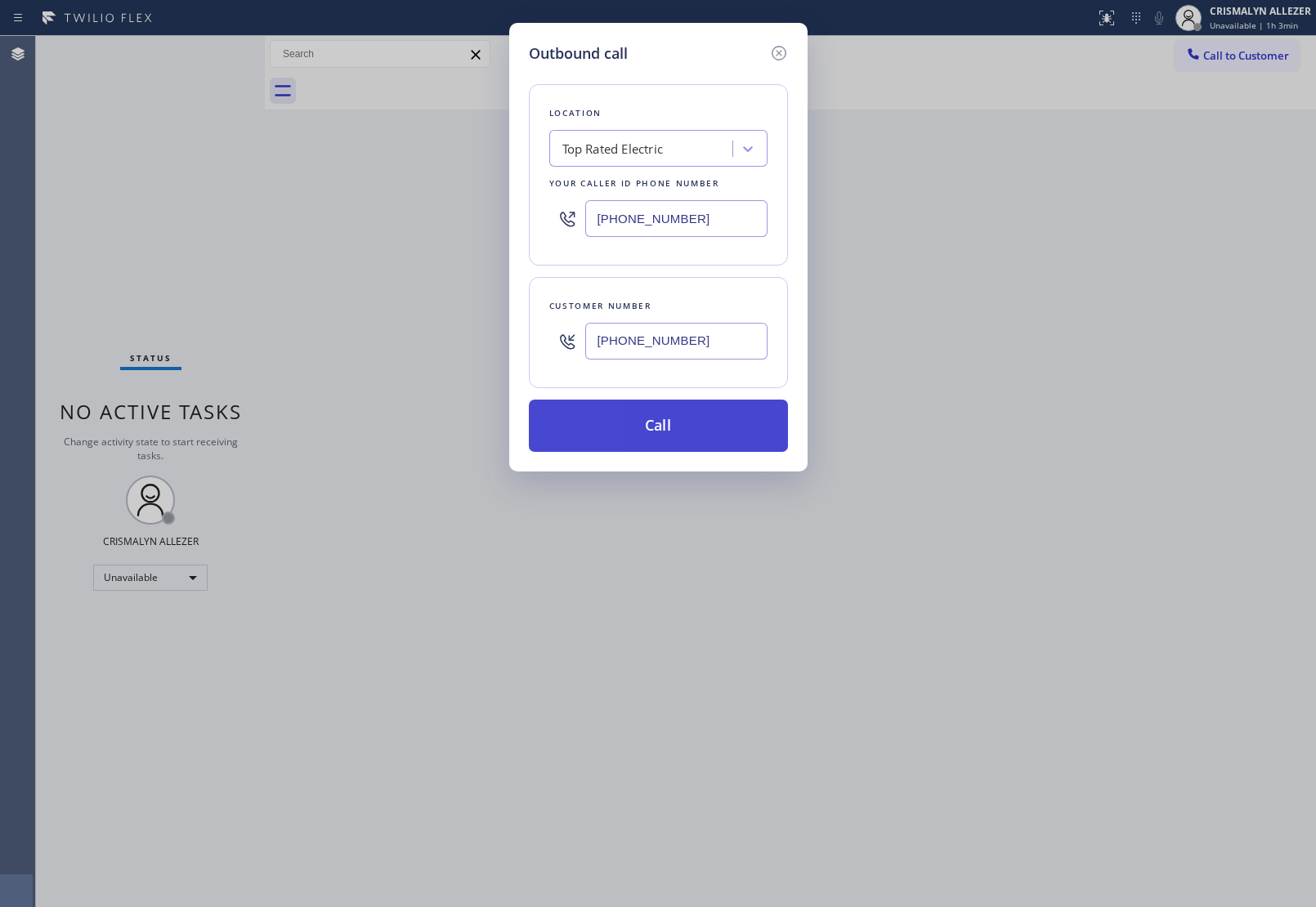
type input "[PHONE_NUMBER]"
click at [679, 440] on button "Call" at bounding box center [658, 426] width 259 height 52
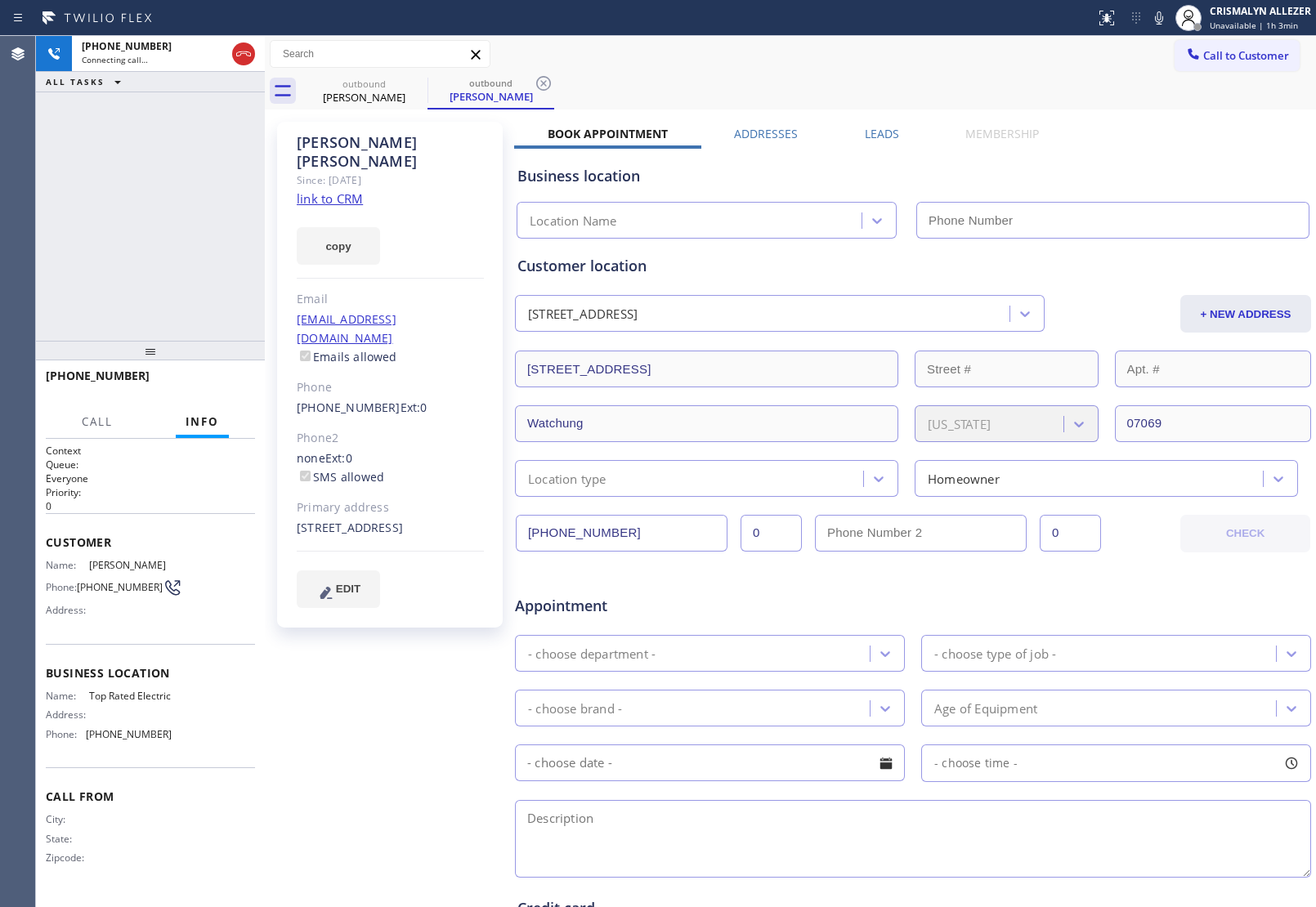
type input "[PHONE_NUMBER]"
click at [207, 378] on span "HANG UP" at bounding box center [217, 384] width 50 height 12
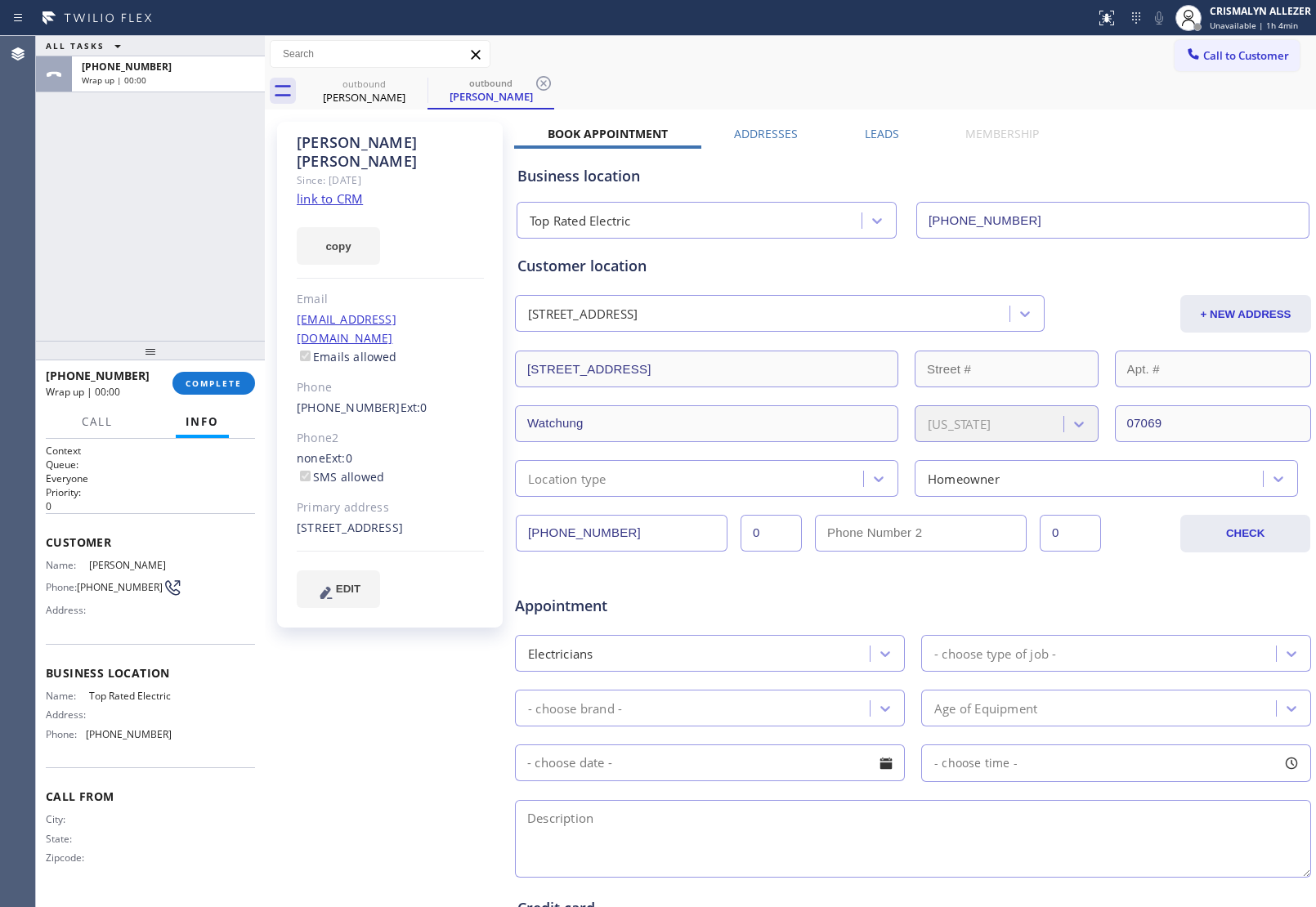
click at [215, 411] on button "Info" at bounding box center [201, 422] width 53 height 32
click at [212, 389] on button "COMPLETE" at bounding box center [214, 383] width 83 height 23
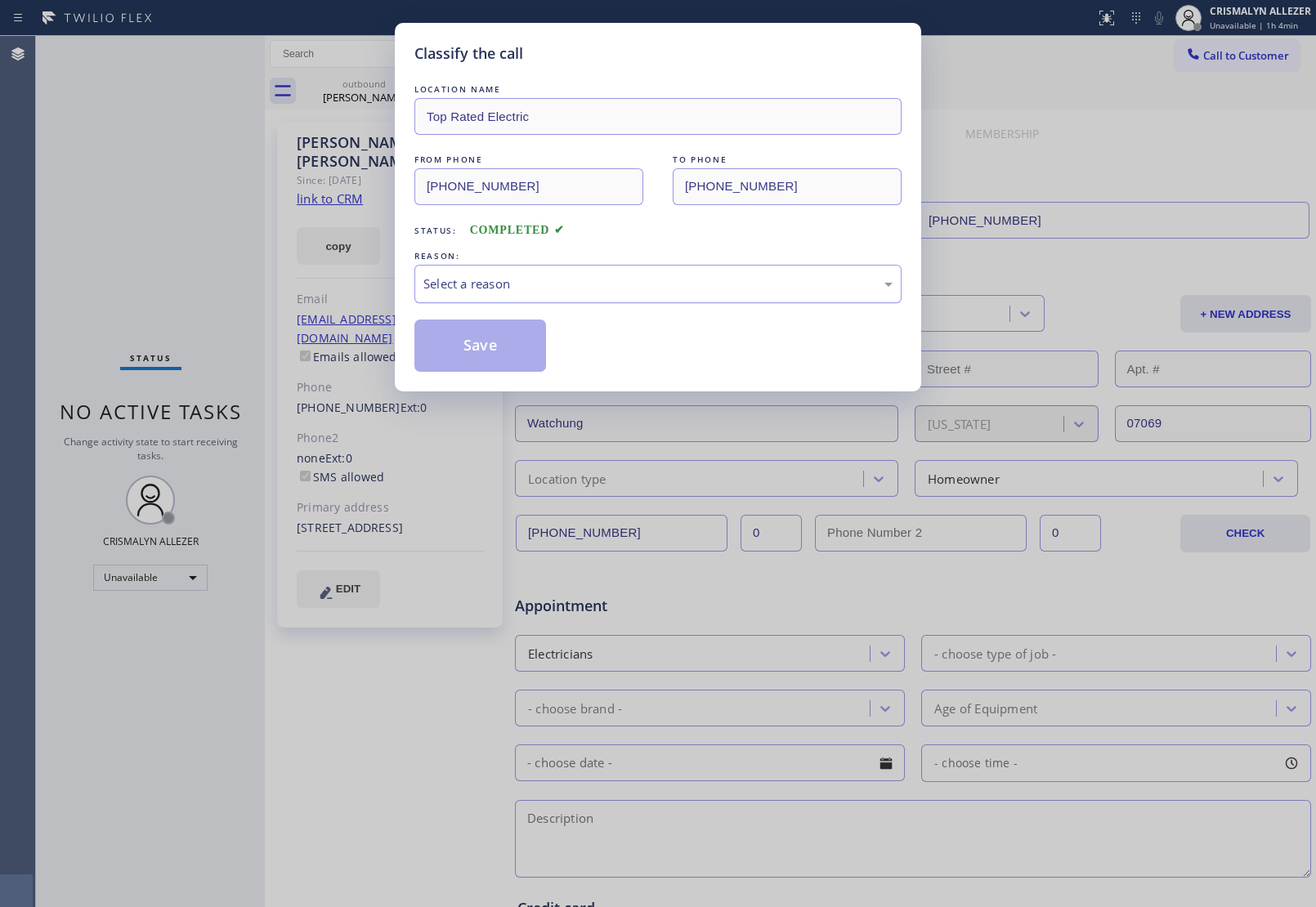
click at [719, 288] on div "Select a reason" at bounding box center [658, 284] width 469 height 19
click at [500, 352] on button "Save" at bounding box center [481, 346] width 132 height 52
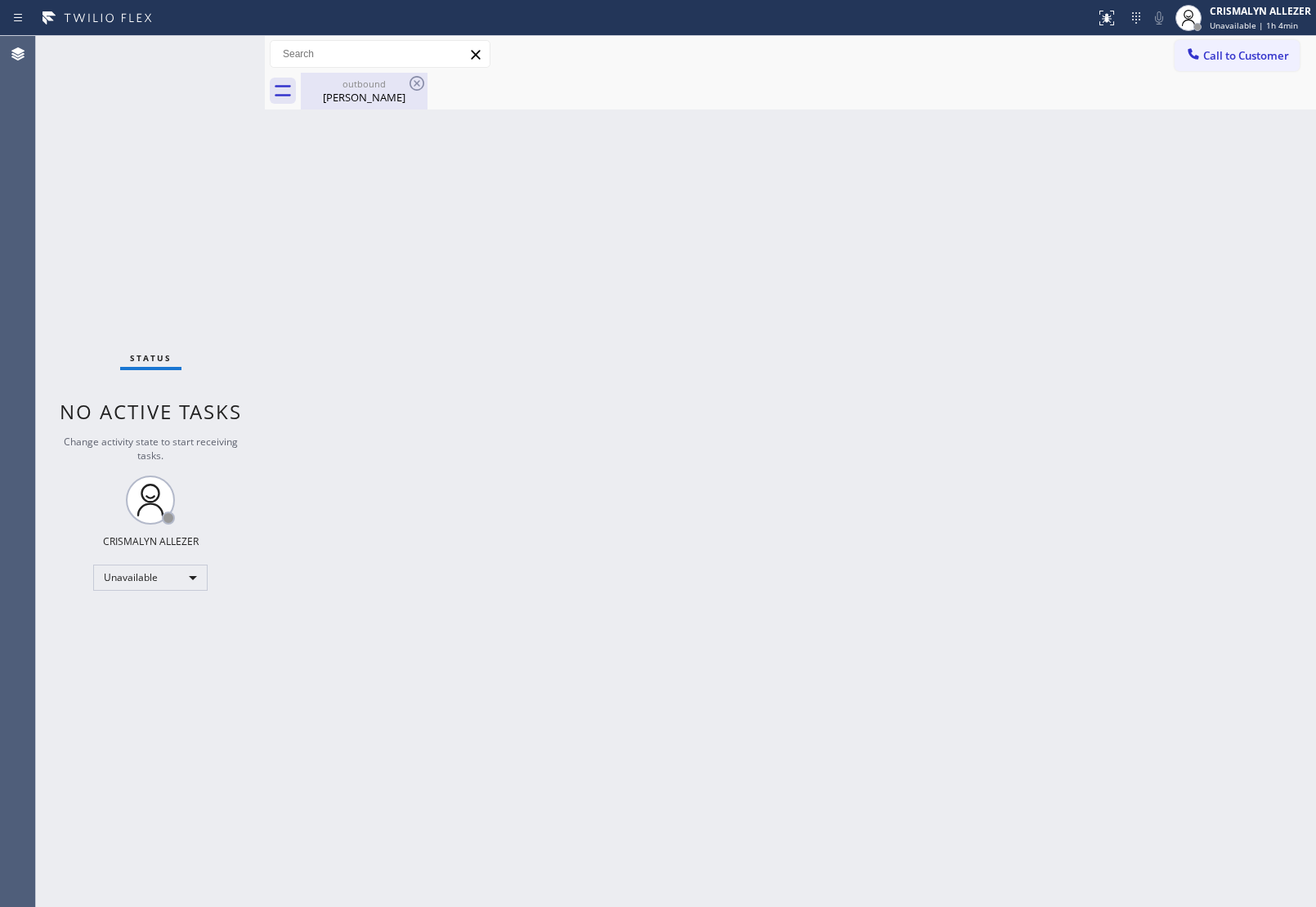
click at [377, 94] on div "[PERSON_NAME]" at bounding box center [364, 97] width 123 height 14
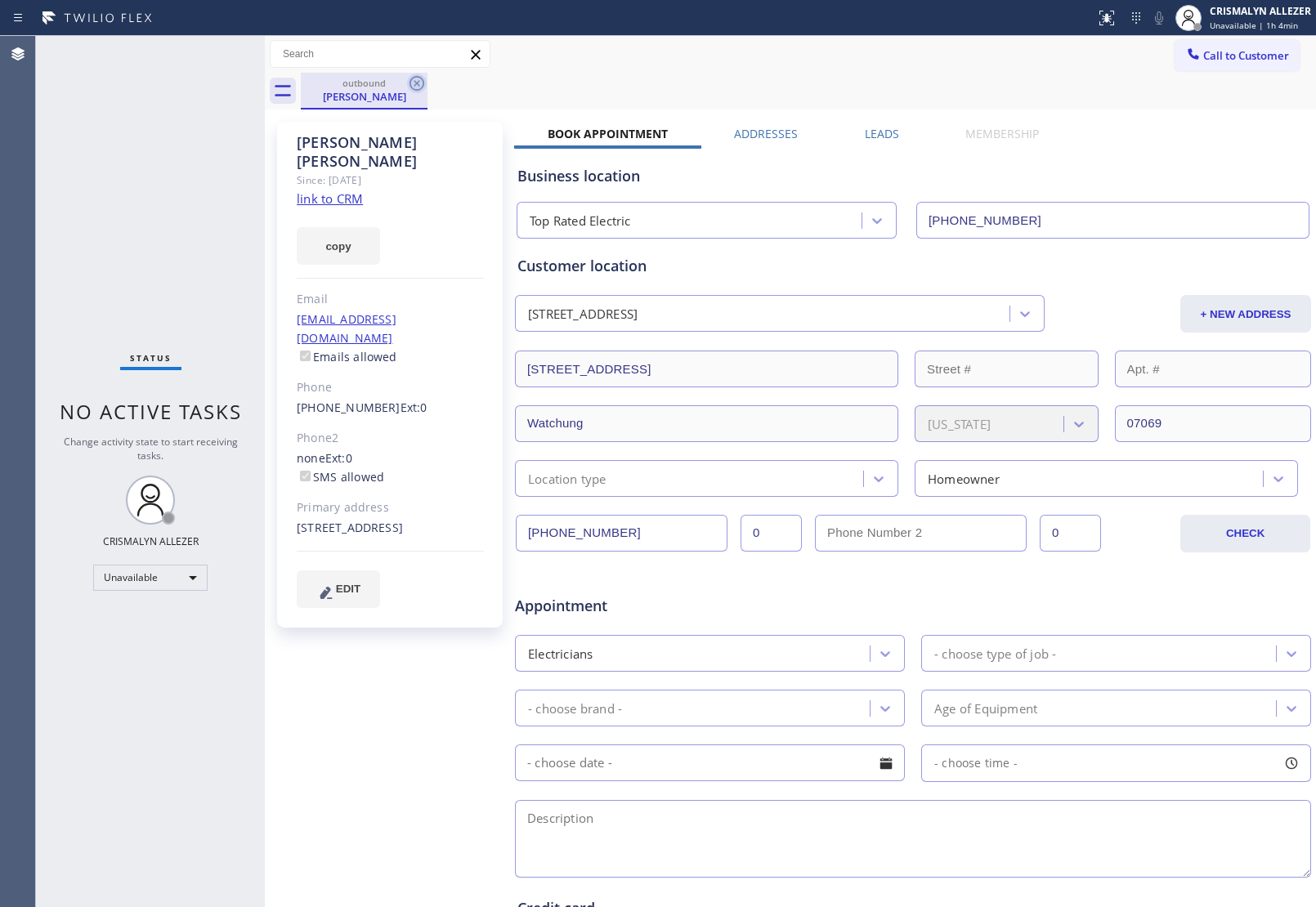
click at [416, 83] on icon at bounding box center [416, 83] width 14 height 14
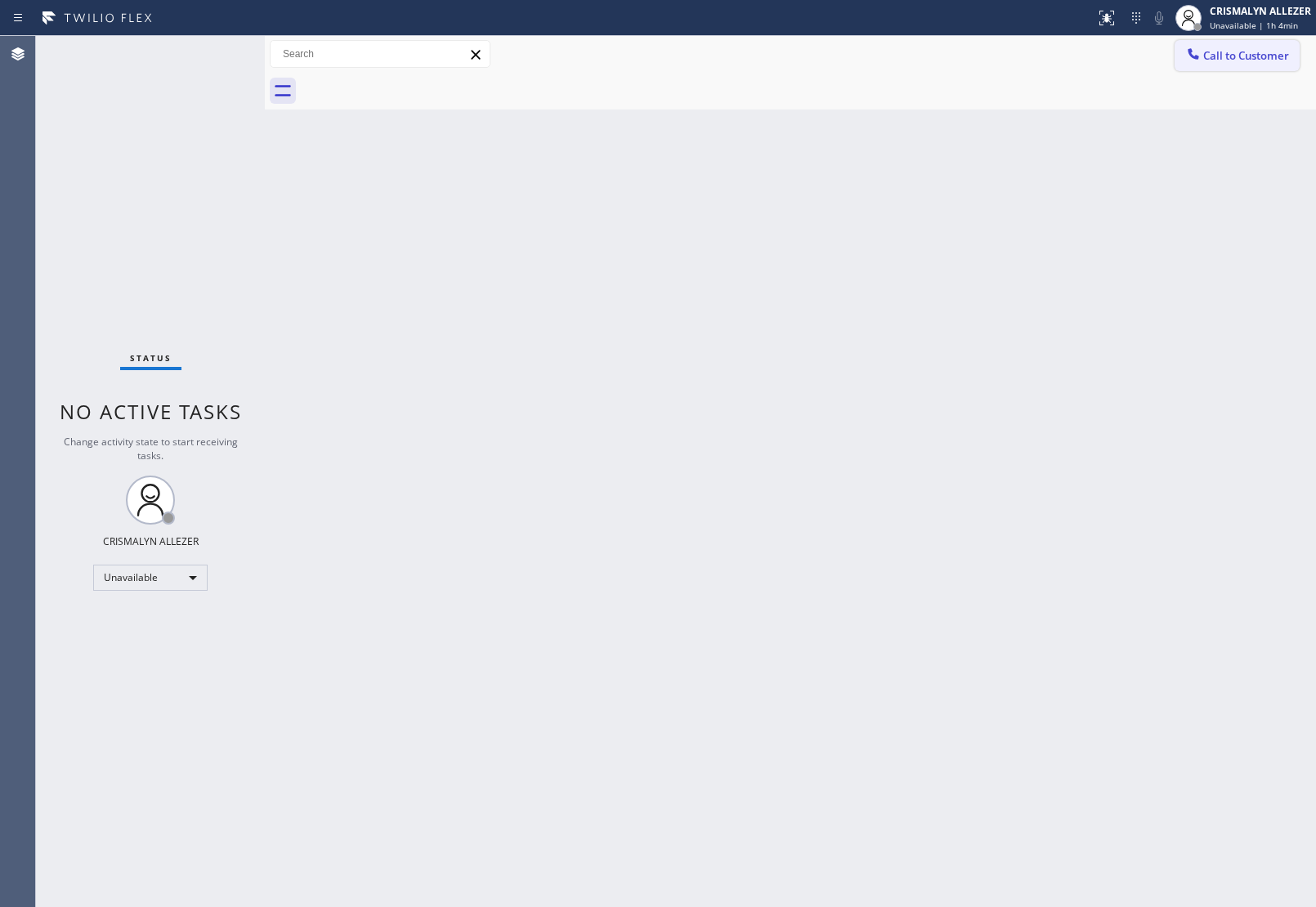
click at [1239, 49] on span "Call to Customer" at bounding box center [1246, 55] width 86 height 14
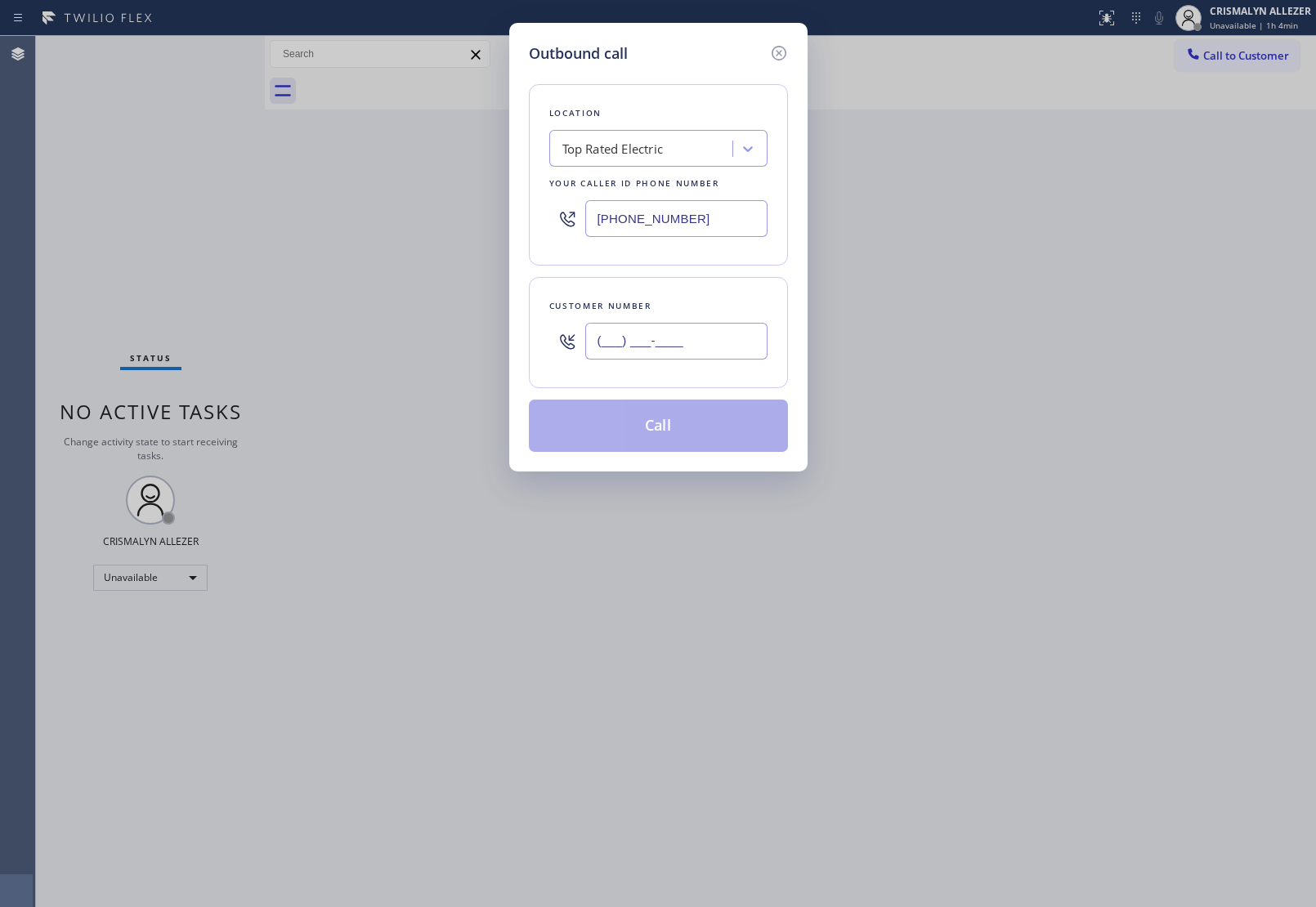
click at [706, 352] on input "(___) ___-____" at bounding box center [676, 341] width 182 height 37
paste input "607) 765-0404"
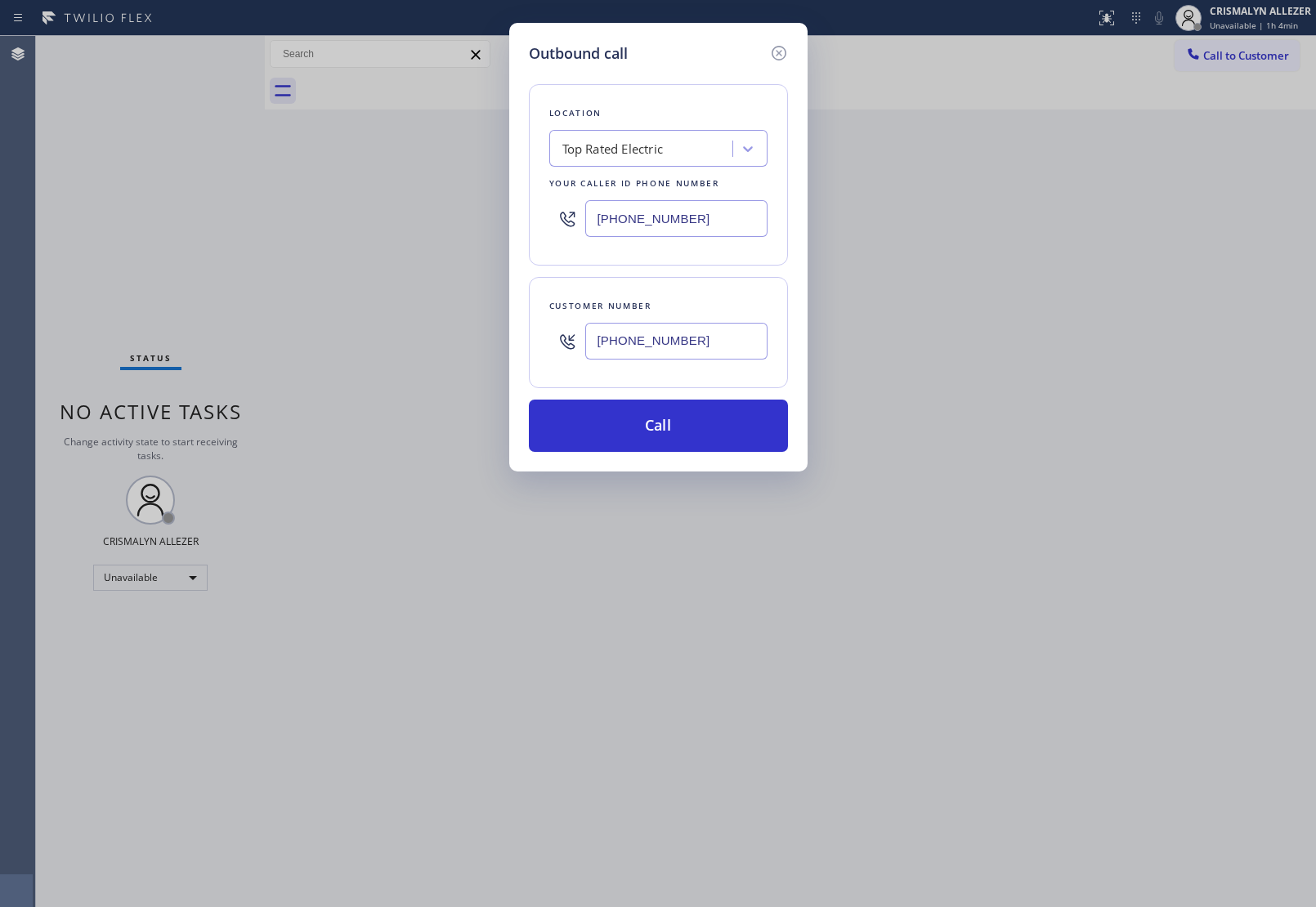
type input "[PHONE_NUMBER]"
drag, startPoint x: 712, startPoint y: 215, endPoint x: 397, endPoint y: 227, distance: 315.2
click at [401, 227] on div "Outbound call Location Top Rated Electric Your caller id phone number [PHONE_NU…" at bounding box center [658, 454] width 1316 height 907
paste input "55) 662-5332"
type input "[PHONE_NUMBER]"
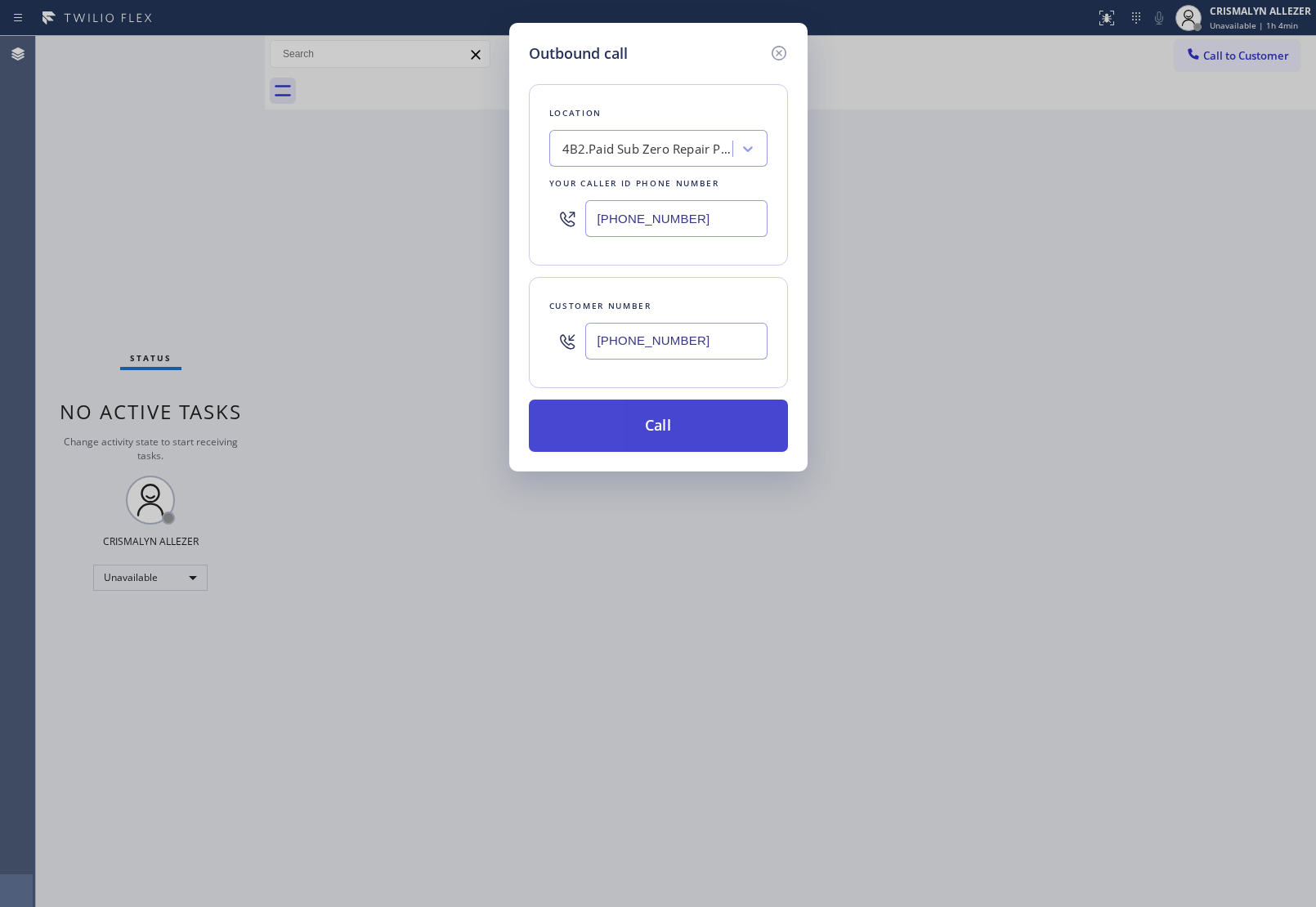
click at [668, 437] on button "Call" at bounding box center [658, 426] width 259 height 52
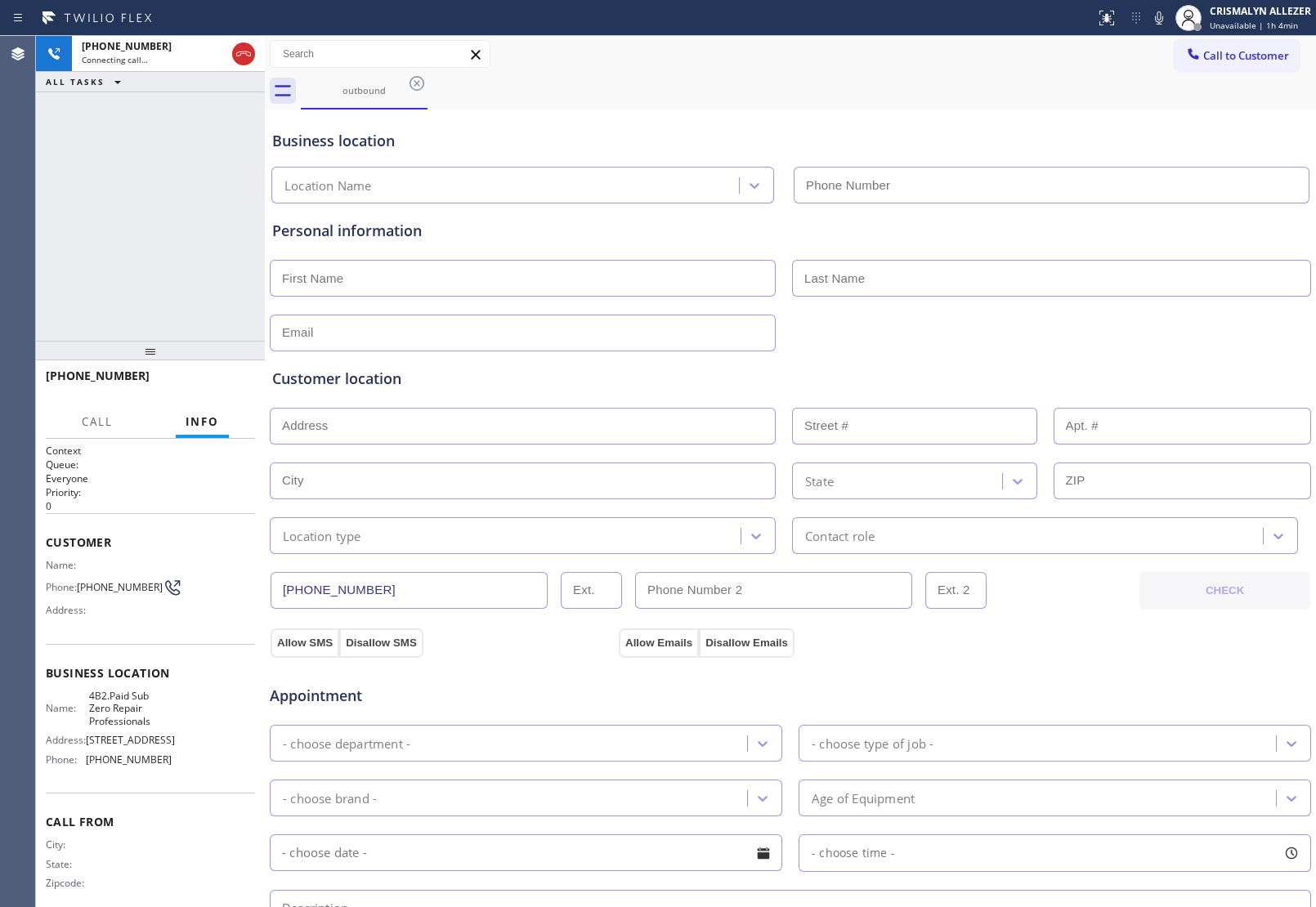
type input "[PHONE_NUMBER]"
click at [210, 383] on span "HANG UP" at bounding box center [217, 384] width 50 height 12
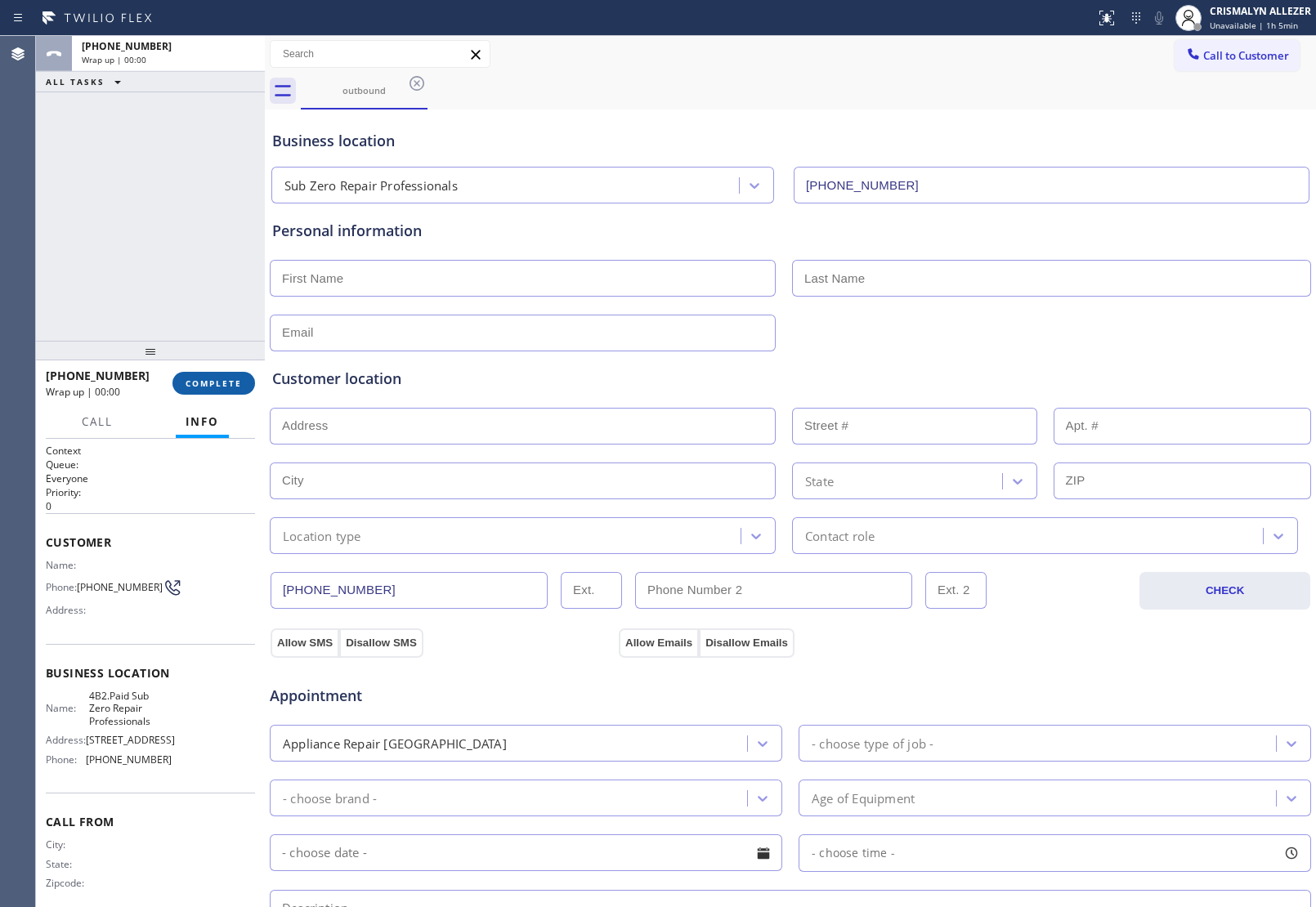
click at [210, 383] on span "COMPLETE" at bounding box center [213, 384] width 56 height 12
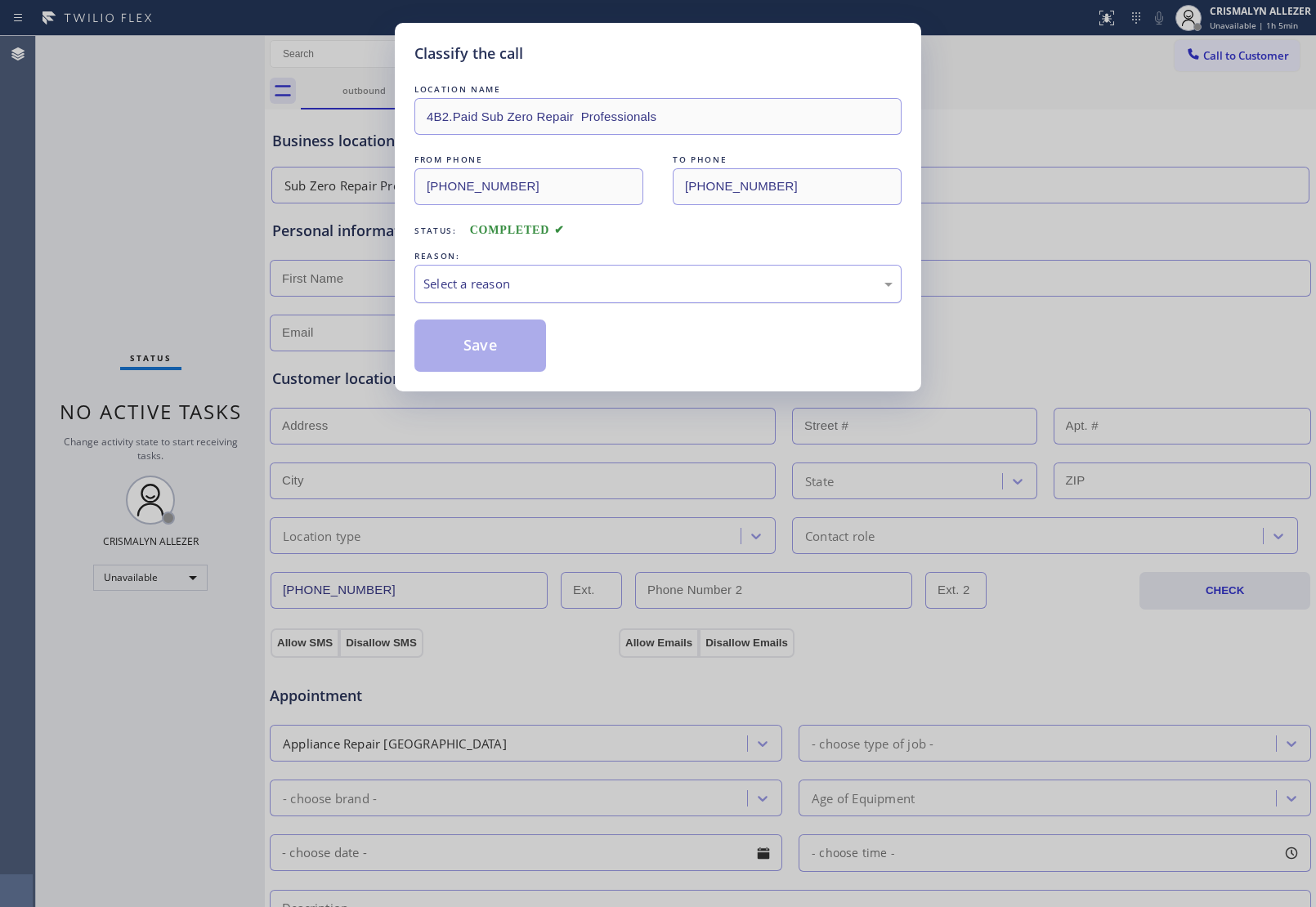
click at [577, 287] on div "Select a reason" at bounding box center [658, 284] width 469 height 19
click at [496, 340] on button "Save" at bounding box center [481, 346] width 132 height 52
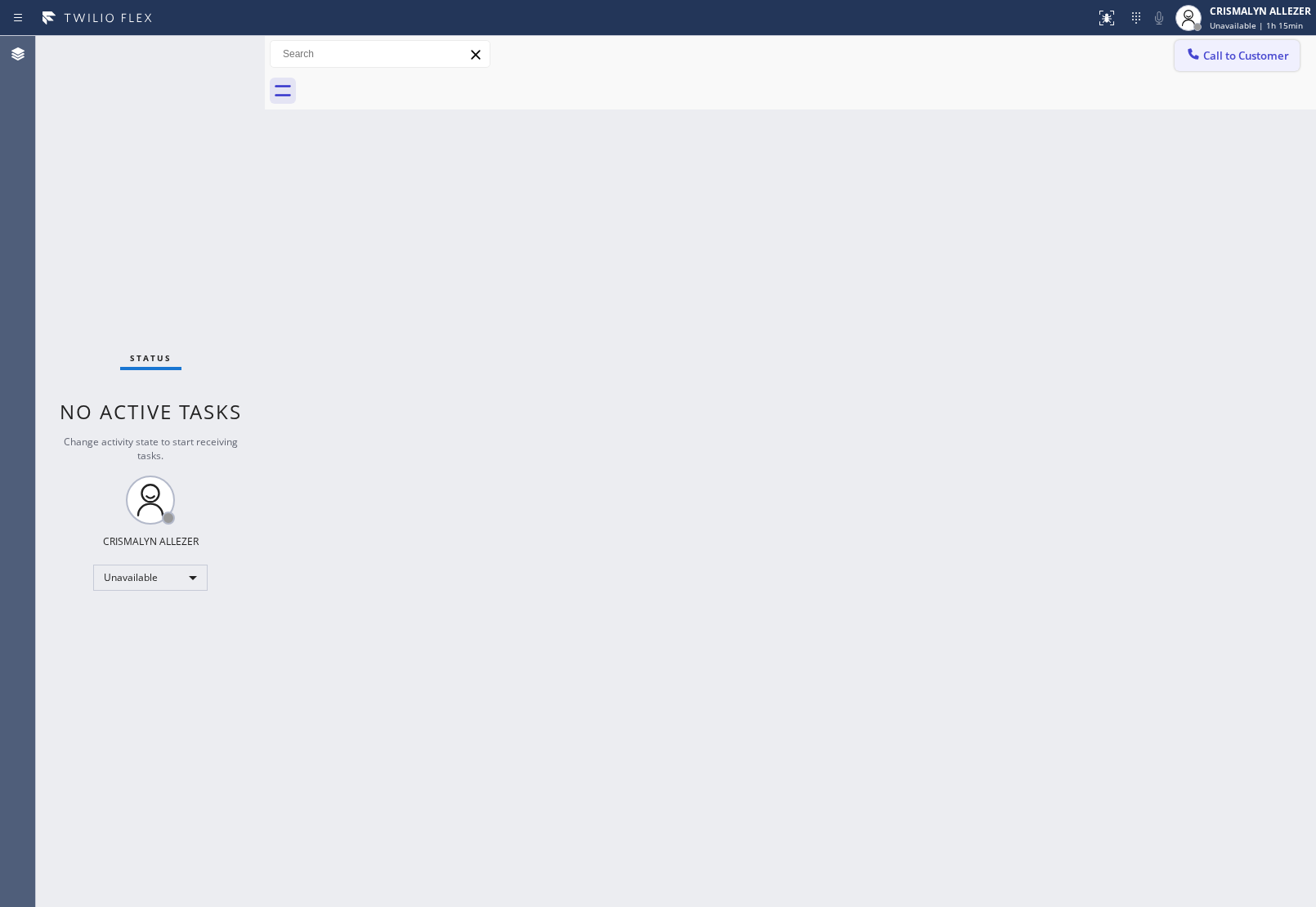
click at [1248, 58] on span "Call to Customer" at bounding box center [1246, 55] width 86 height 14
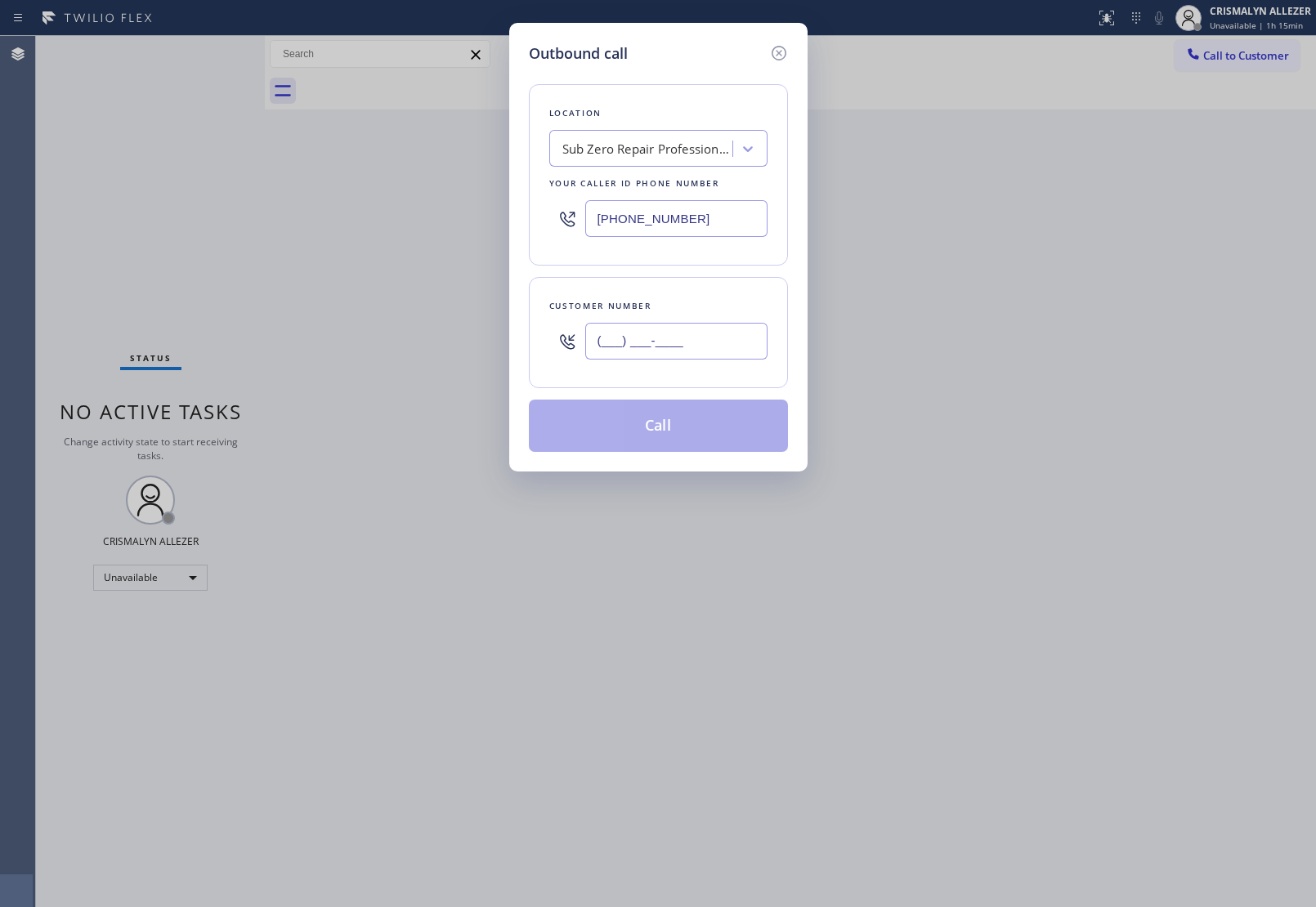
click at [741, 348] on input "(___) ___-____" at bounding box center [676, 341] width 182 height 37
paste input "855) 662-5332"
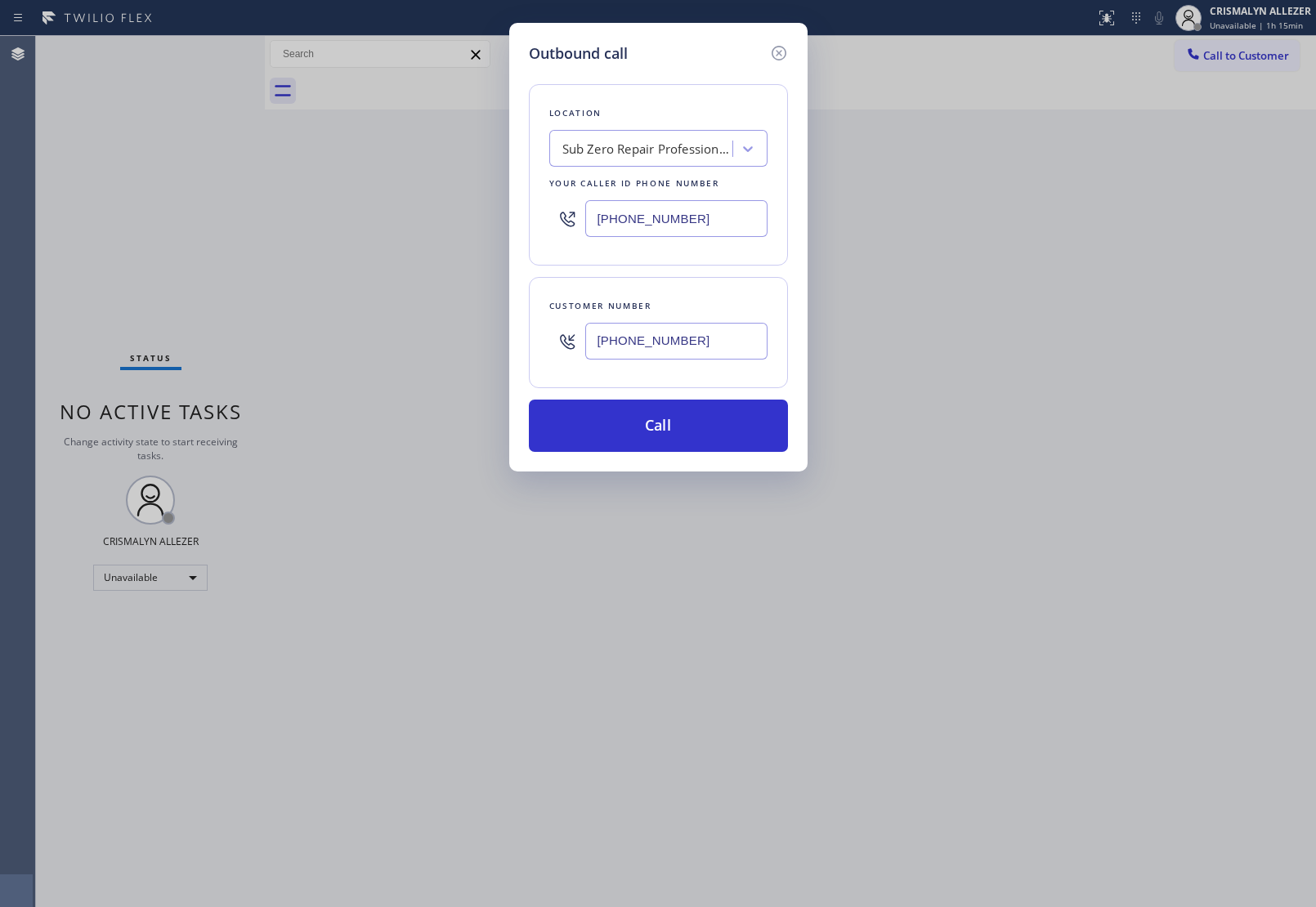
drag, startPoint x: 752, startPoint y: 345, endPoint x: 319, endPoint y: 362, distance: 433.3
click at [320, 362] on div "Outbound call Location Sub Zero Repair Professionals Your caller id phone numbe…" at bounding box center [658, 454] width 1316 height 907
paste input "607) 765-0404"
type input "[PHONE_NUMBER]"
click at [660, 439] on button "Call" at bounding box center [658, 426] width 259 height 52
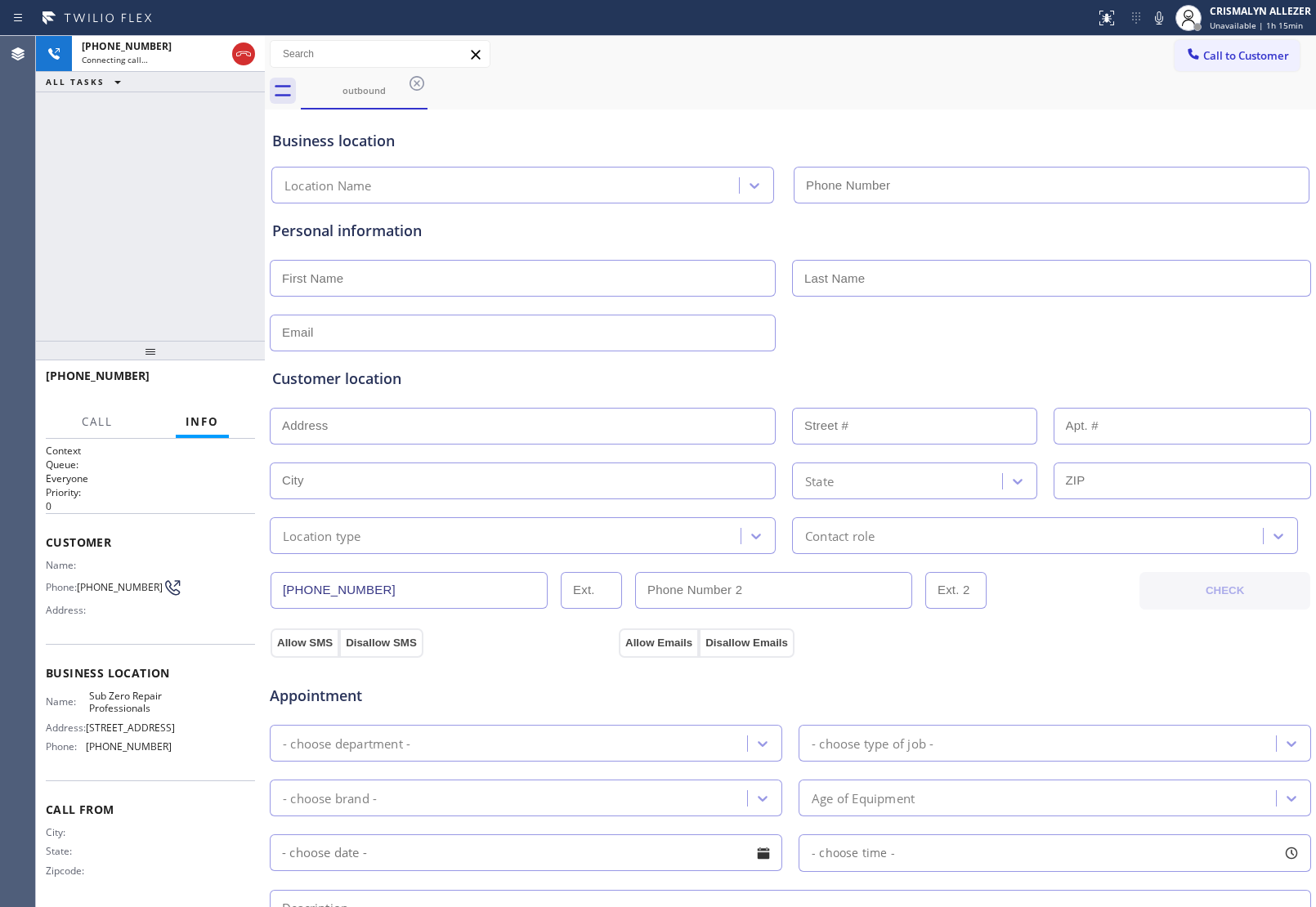
type input "[PHONE_NUMBER]"
click at [211, 386] on span "HANG UP" at bounding box center [217, 384] width 50 height 12
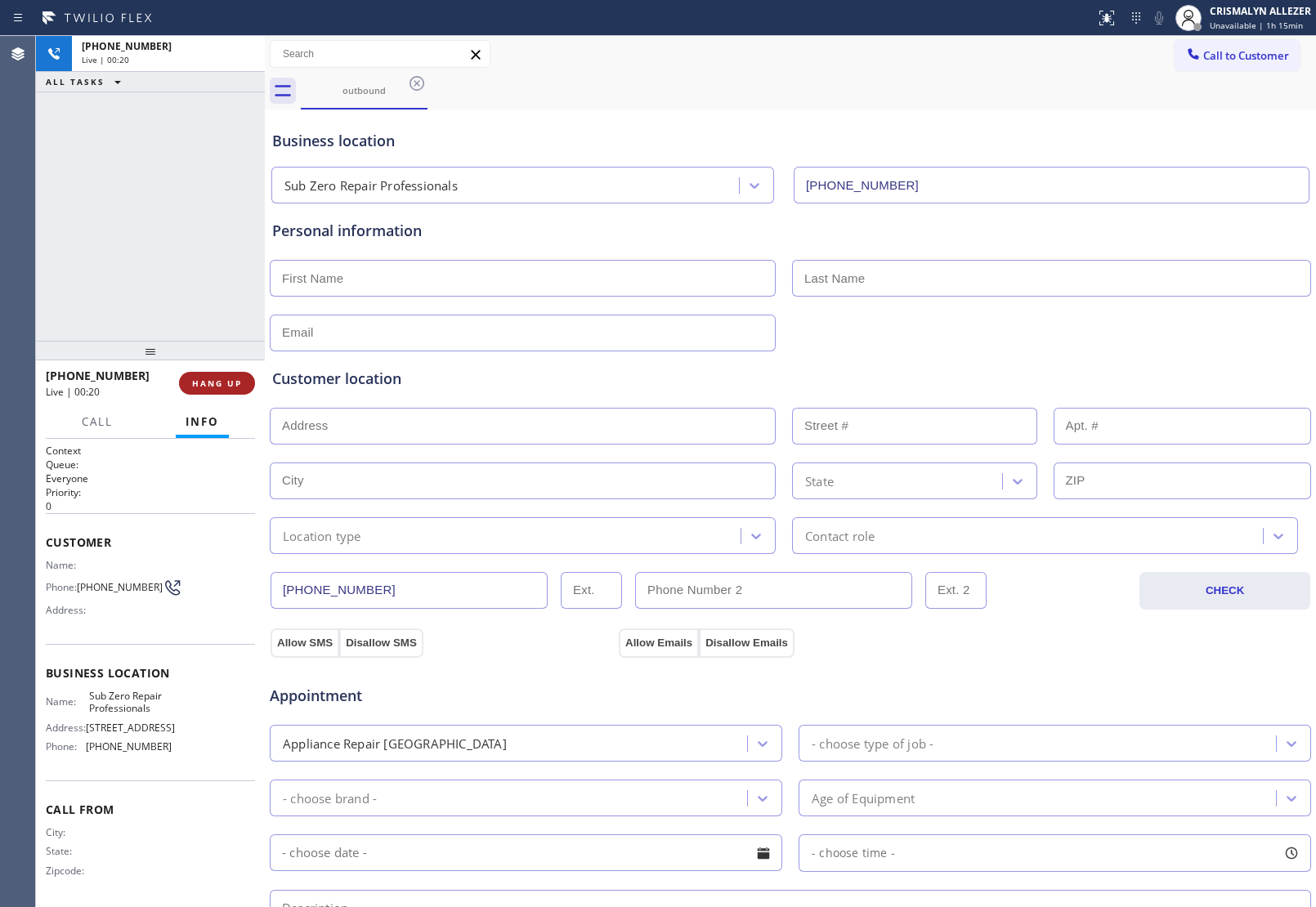
click at [211, 386] on span "HANG UP" at bounding box center [217, 384] width 50 height 12
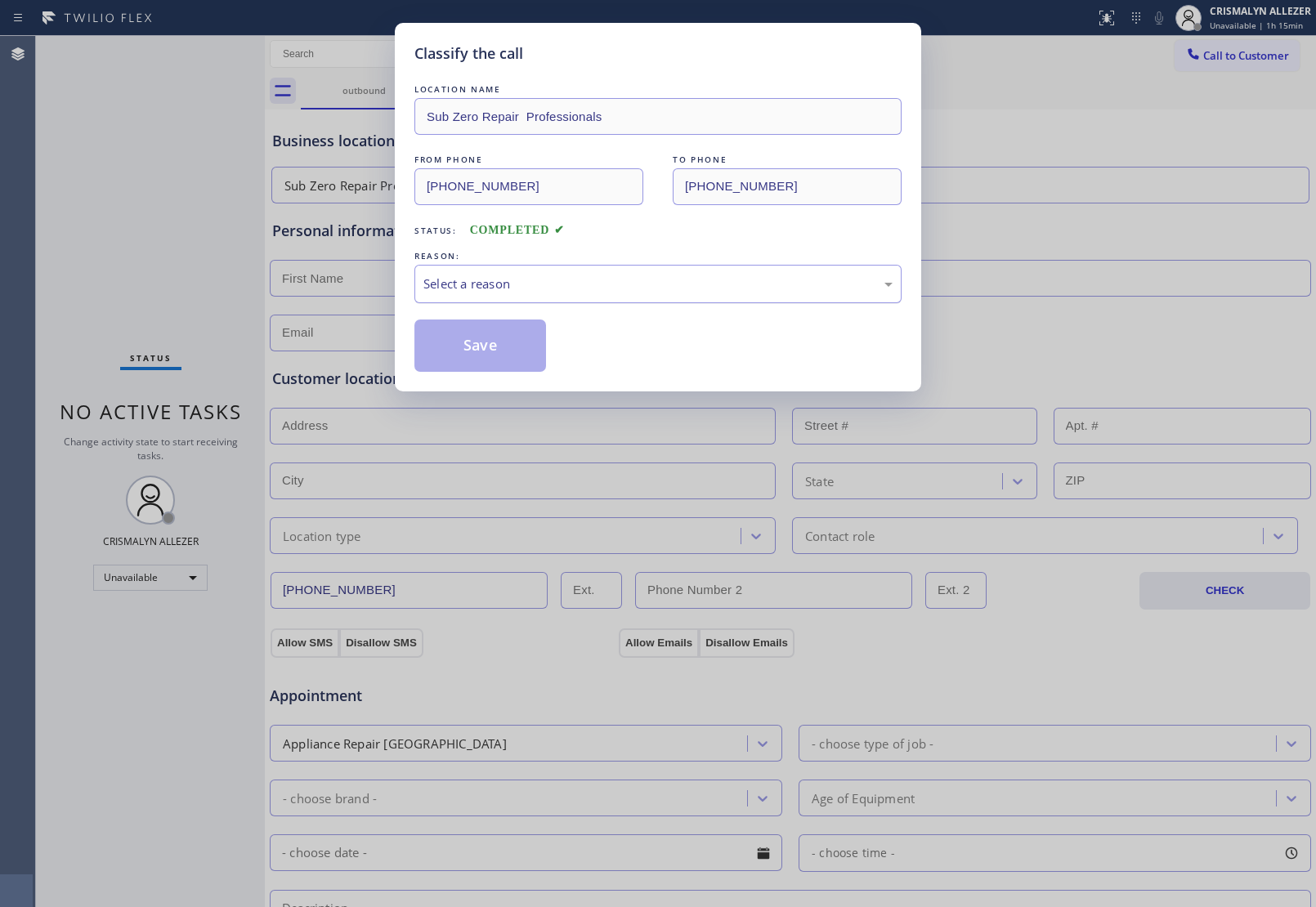
click at [663, 287] on div "Select a reason" at bounding box center [658, 284] width 469 height 19
click at [489, 352] on button "Save" at bounding box center [481, 346] width 132 height 52
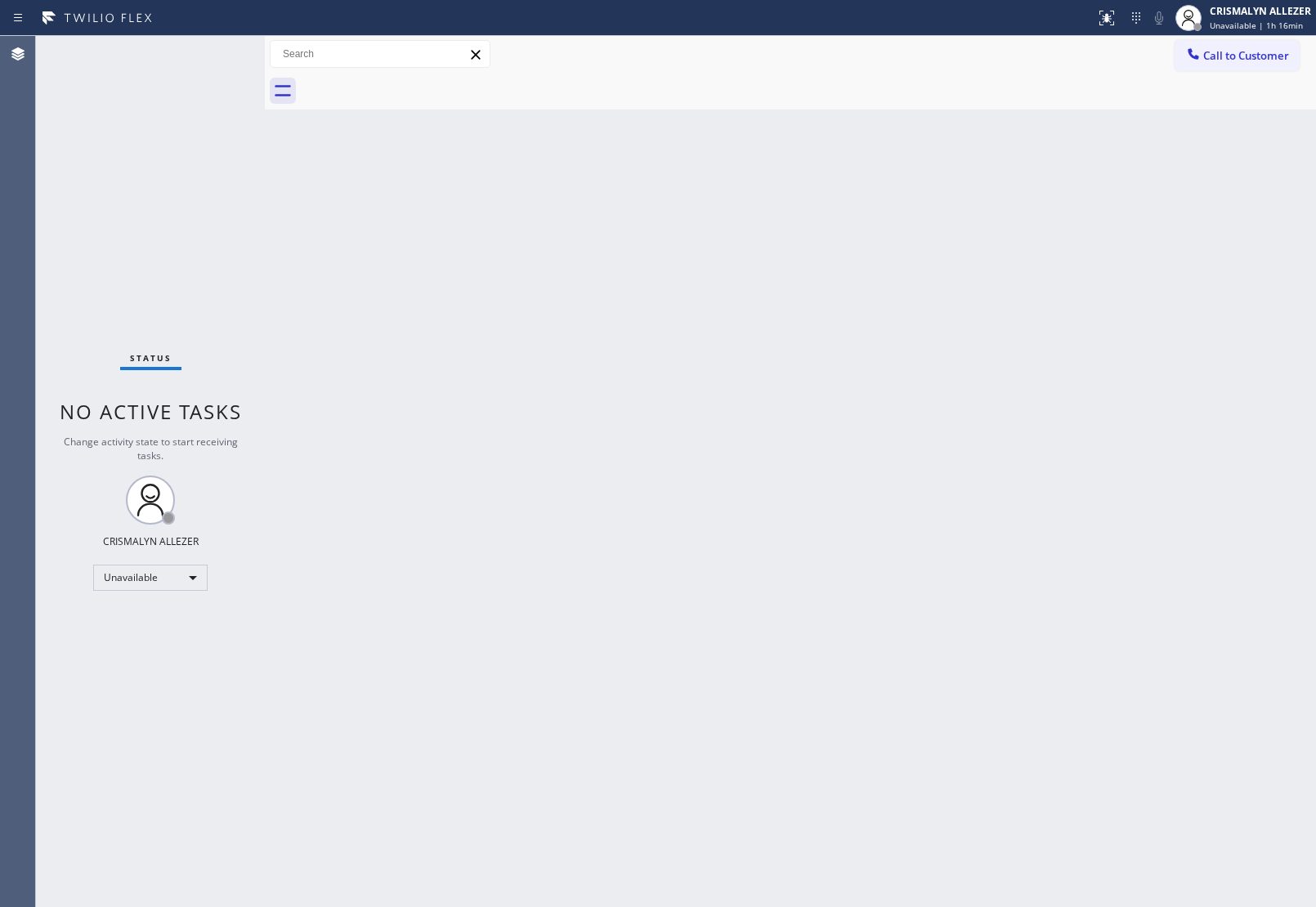
drag, startPoint x: 835, startPoint y: 405, endPoint x: 1082, endPoint y: 168, distance: 342.3
click at [840, 398] on div "Back to Dashboard Change Sender ID Customers Technicians Select a contact Outbo…" at bounding box center [790, 471] width 1051 height 871
click at [1247, 64] on button "Call to Customer" at bounding box center [1237, 56] width 125 height 31
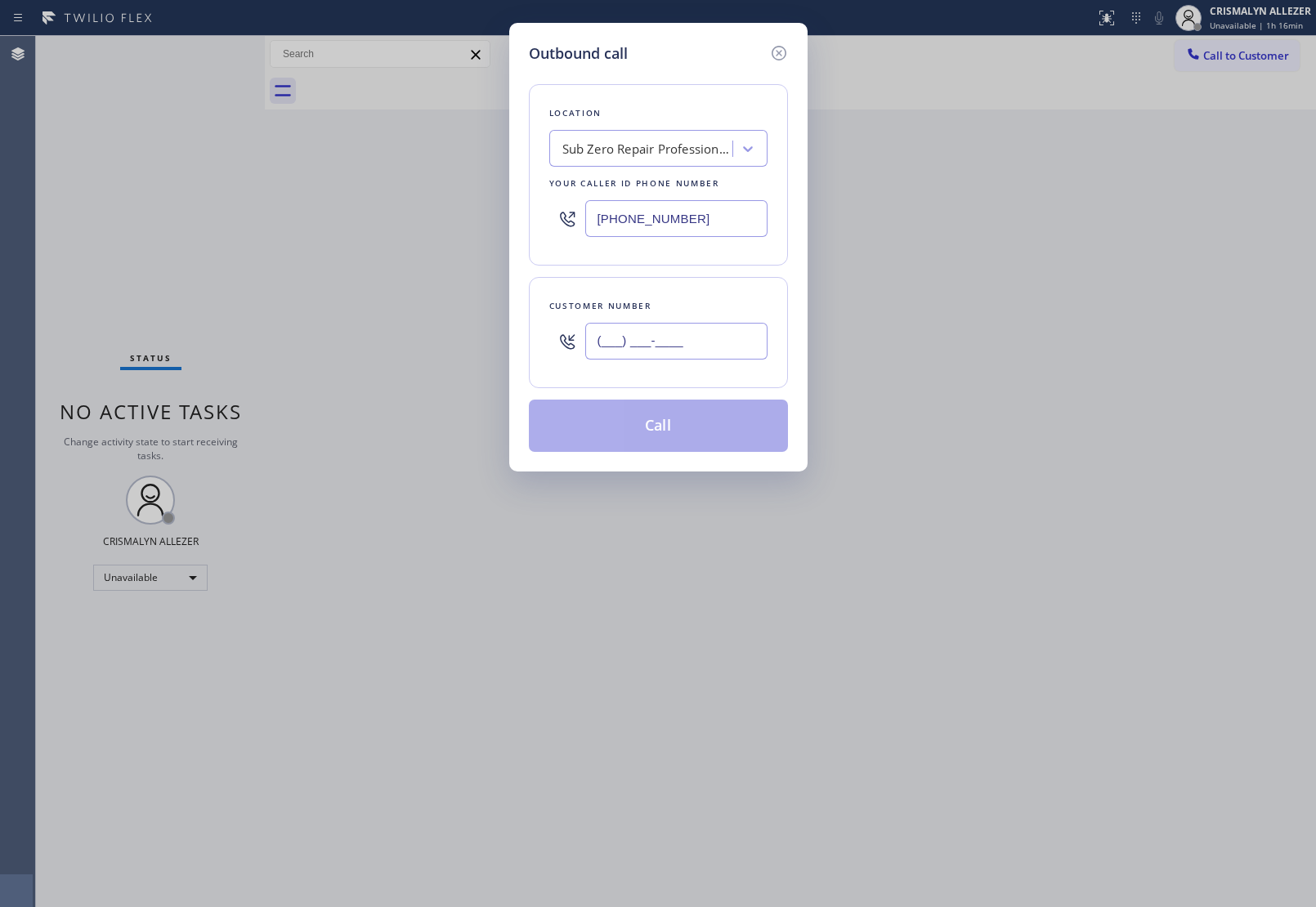
click at [721, 332] on input "(___) ___-____" at bounding box center [676, 341] width 182 height 37
paste input "607) 765-0404"
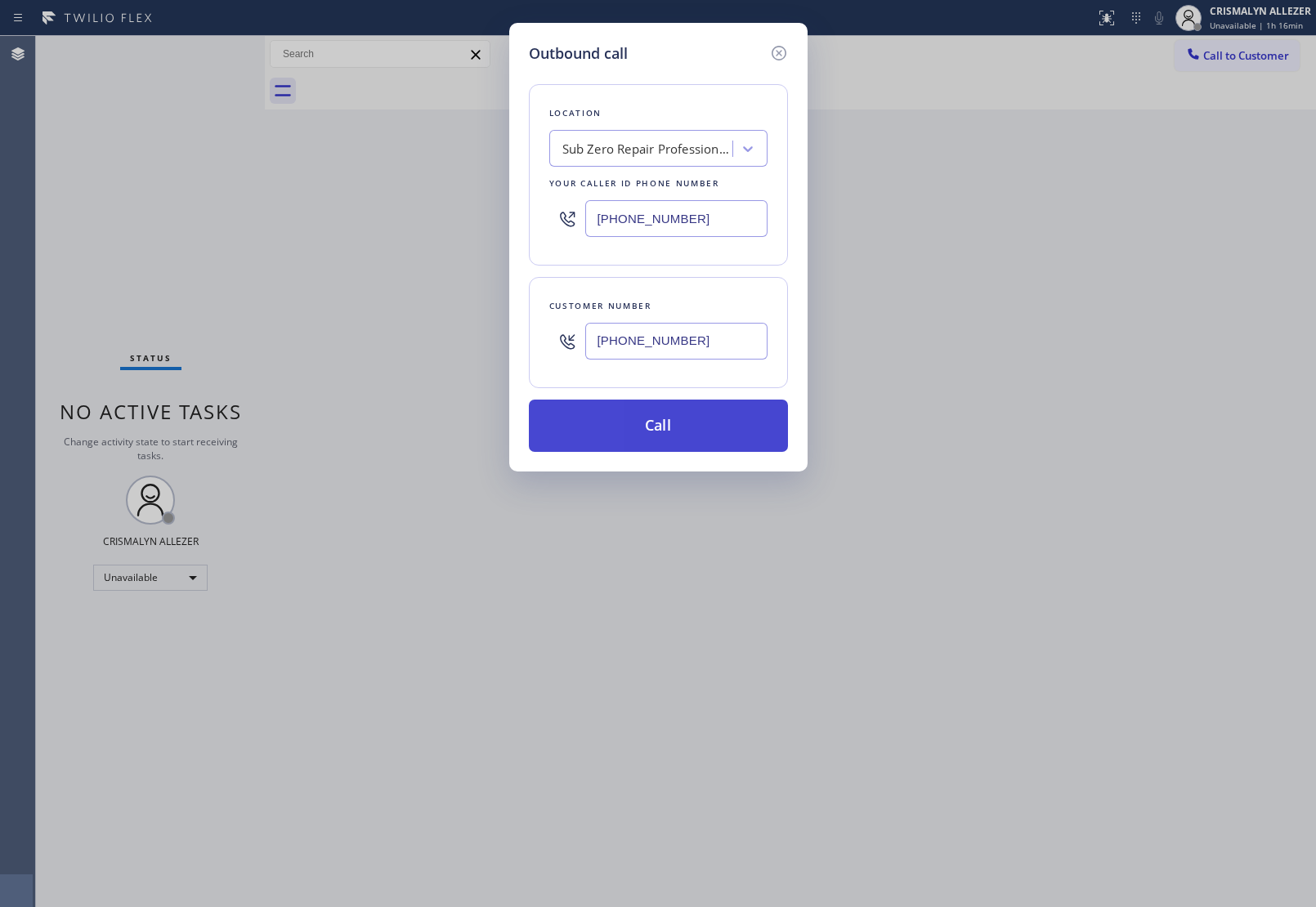
type input "[PHONE_NUMBER]"
click at [652, 449] on button "Call" at bounding box center [658, 426] width 259 height 52
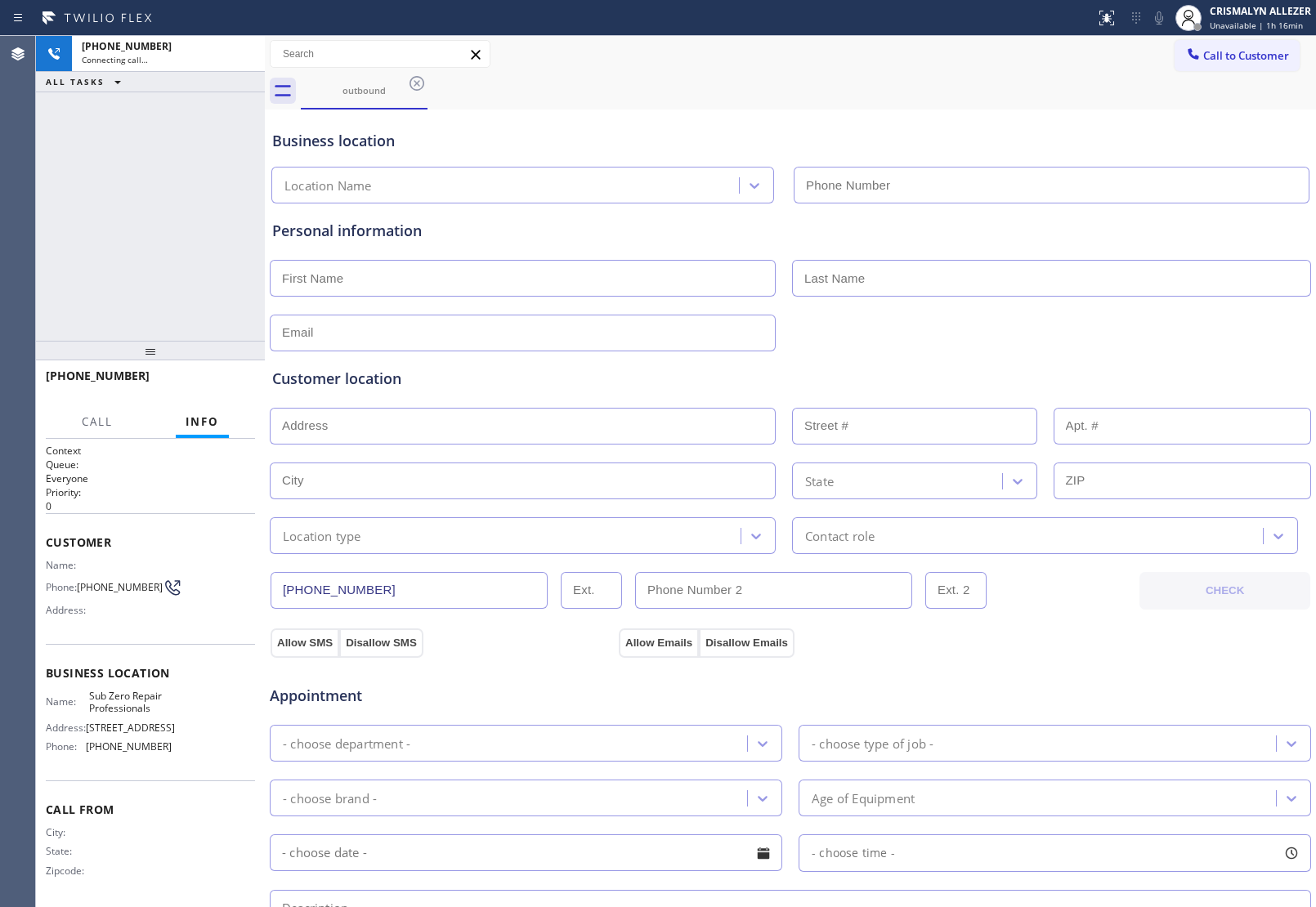
type input "[PHONE_NUMBER]"
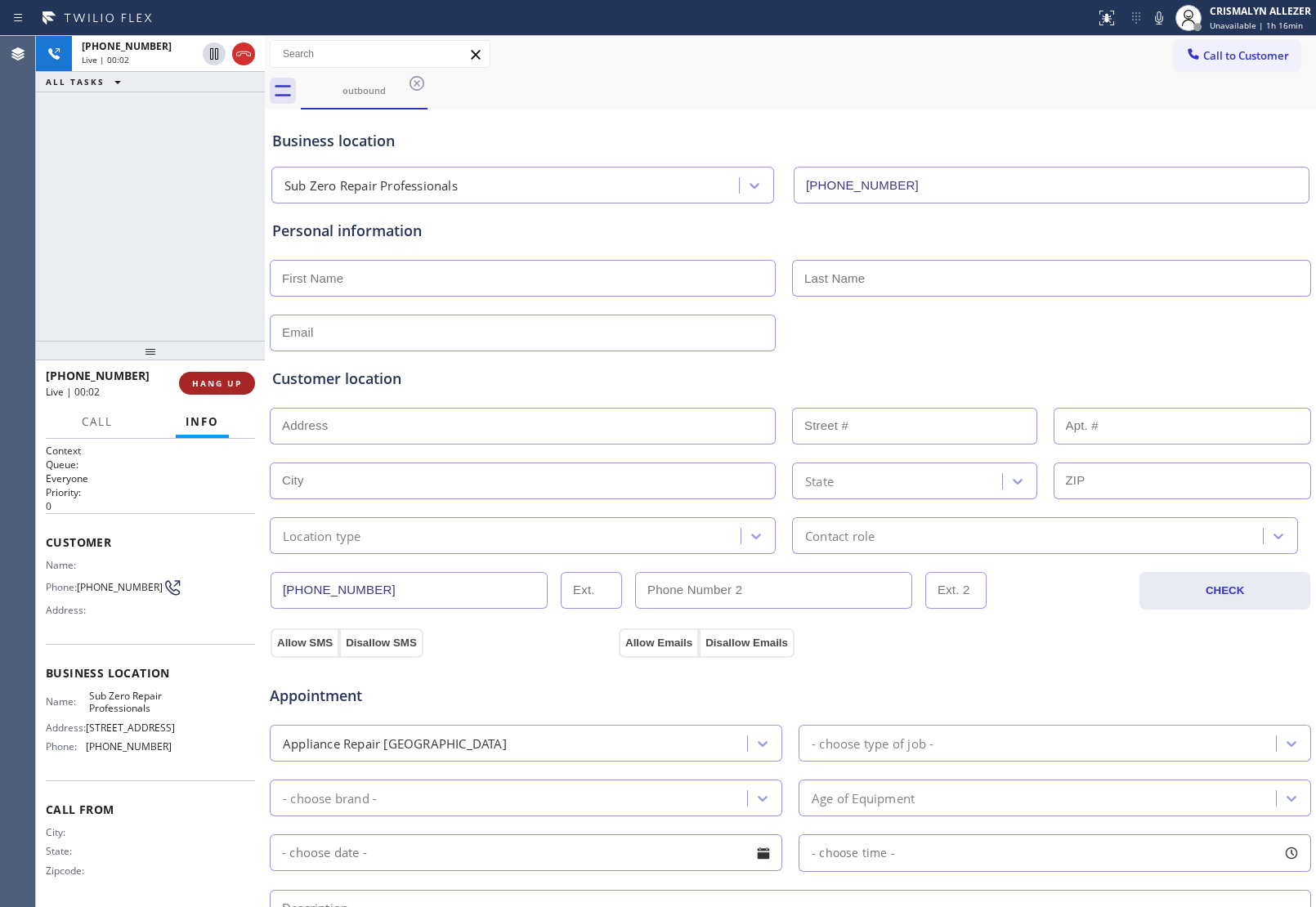
click at [207, 384] on span "HANG UP" at bounding box center [217, 384] width 50 height 12
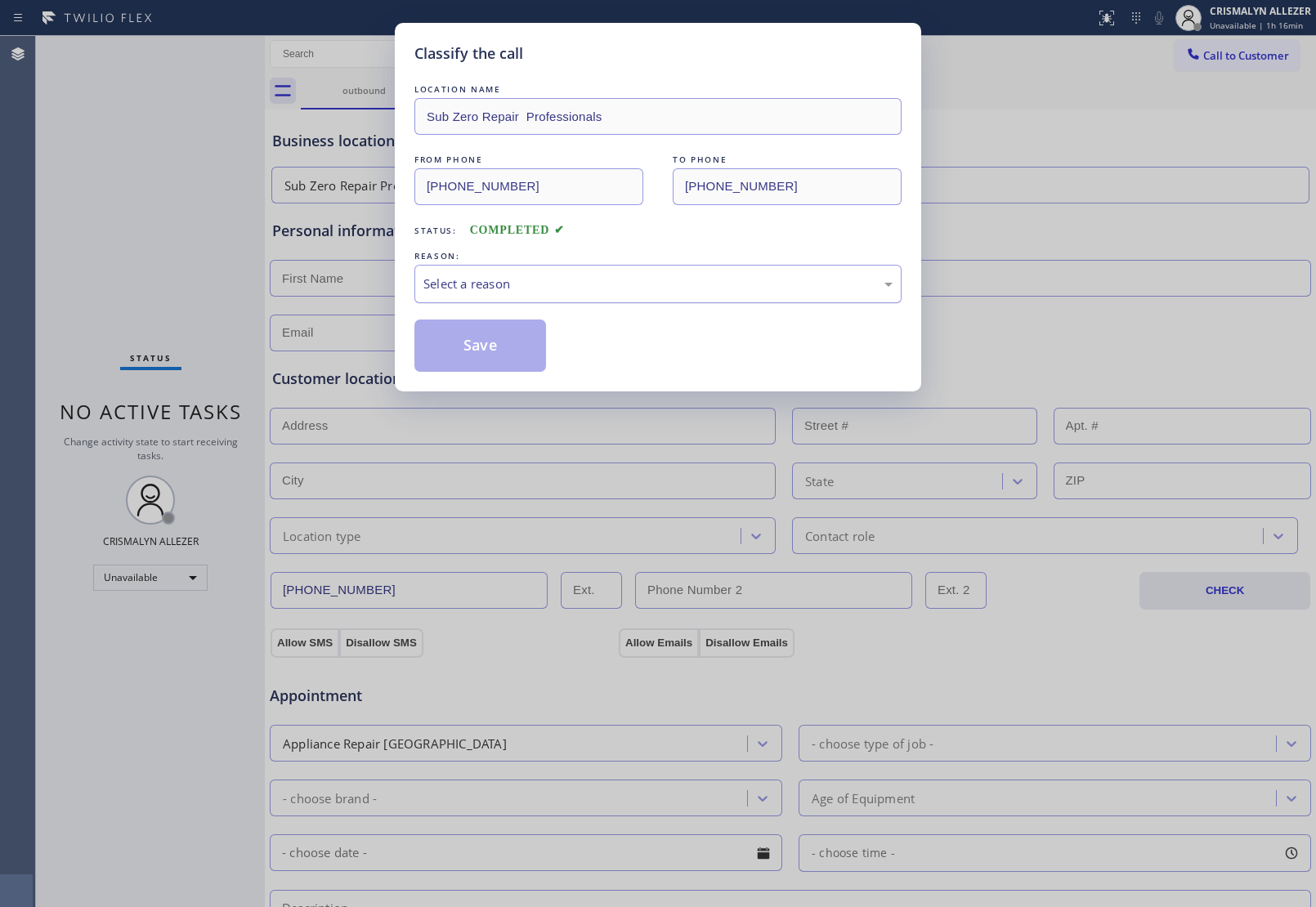
click at [670, 290] on div "Select a reason" at bounding box center [658, 284] width 469 height 19
click at [454, 347] on button "Save" at bounding box center [481, 346] width 132 height 52
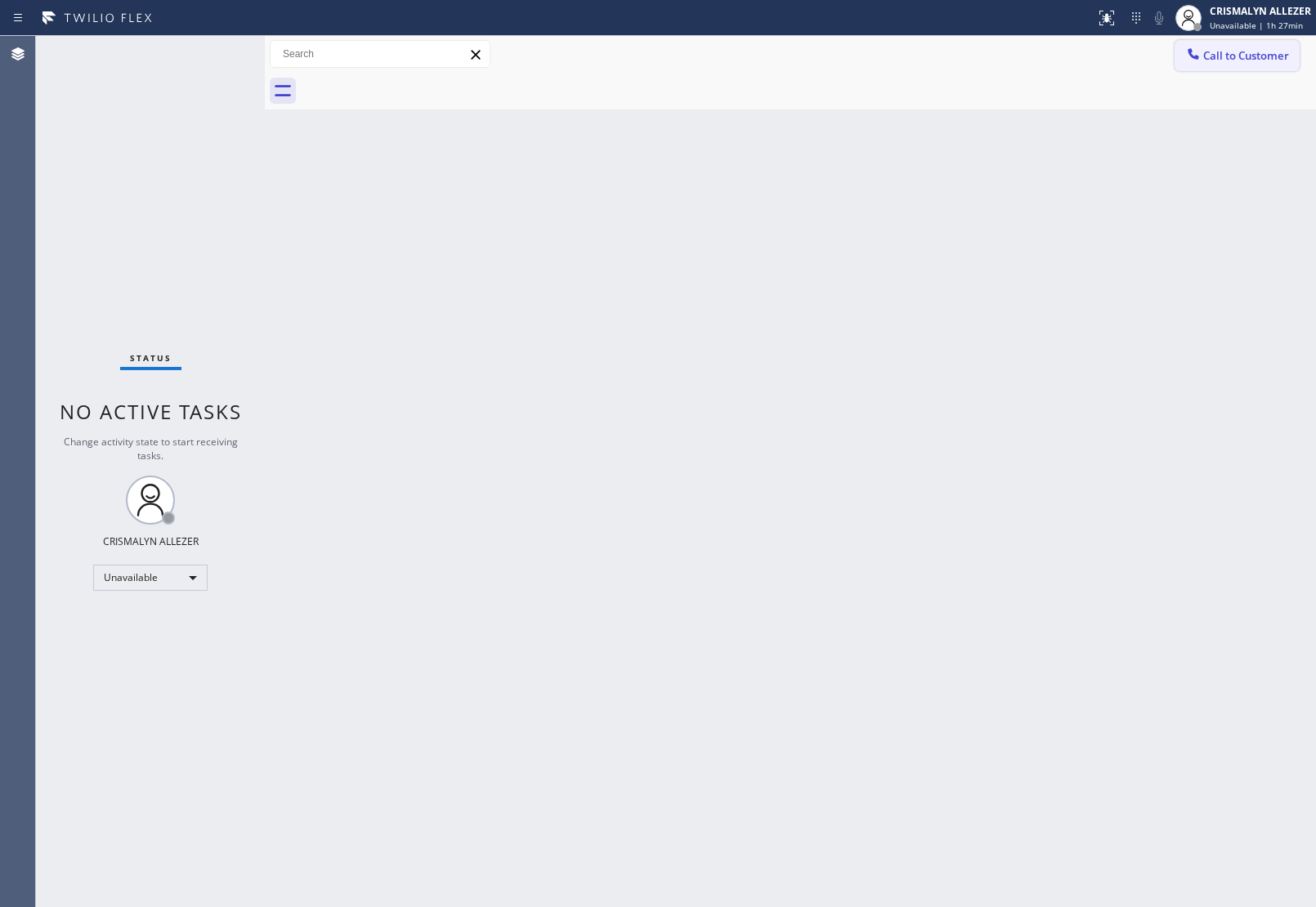
click at [1222, 67] on button "Call to Customer" at bounding box center [1237, 56] width 125 height 31
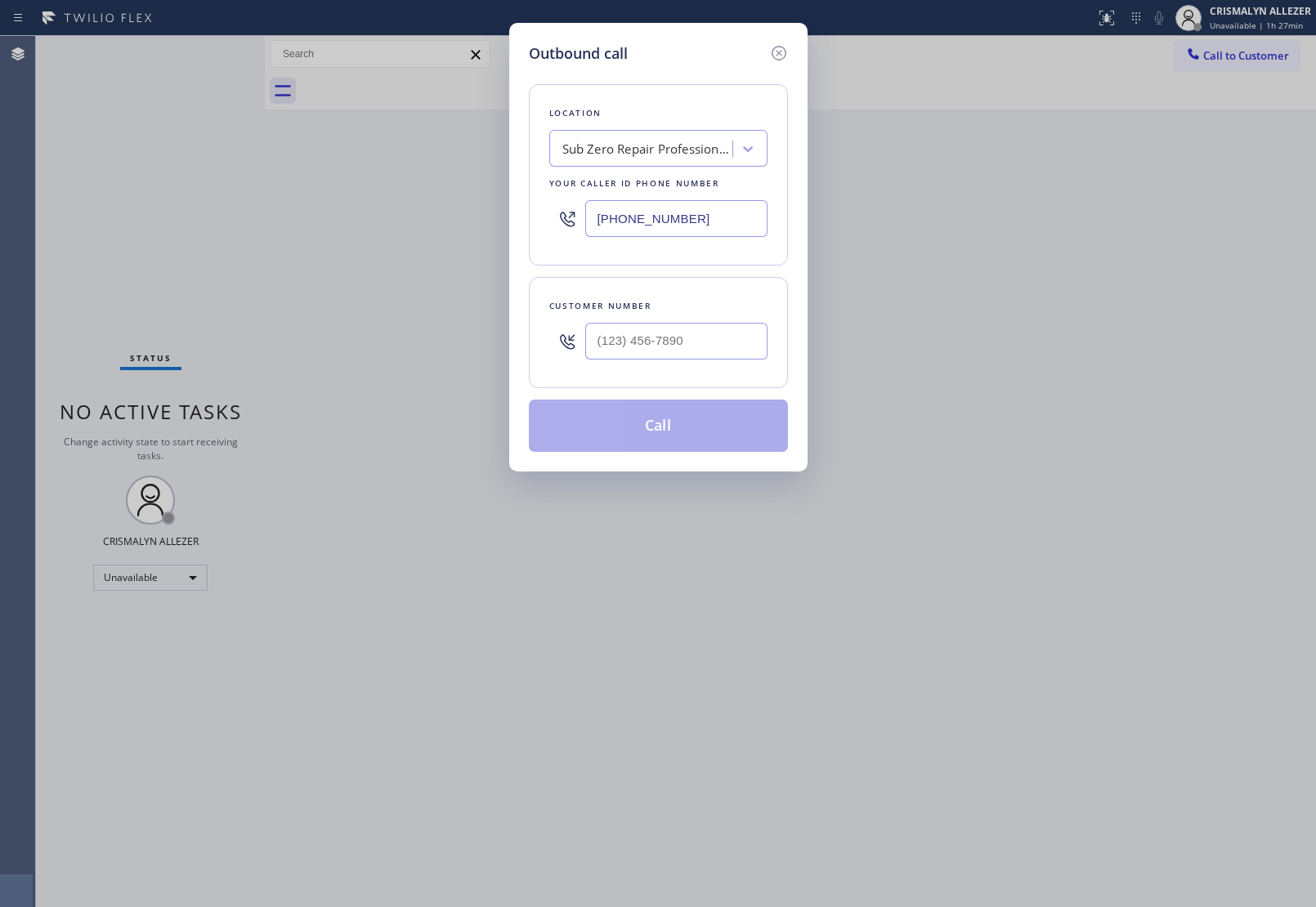
type input "(___) ___-____"
click at [736, 353] on input "(___) ___-____" at bounding box center [676, 341] width 182 height 37
click at [705, 343] on input "(___) ___-____" at bounding box center [676, 341] width 182 height 37
paste input "607) 765-0404"
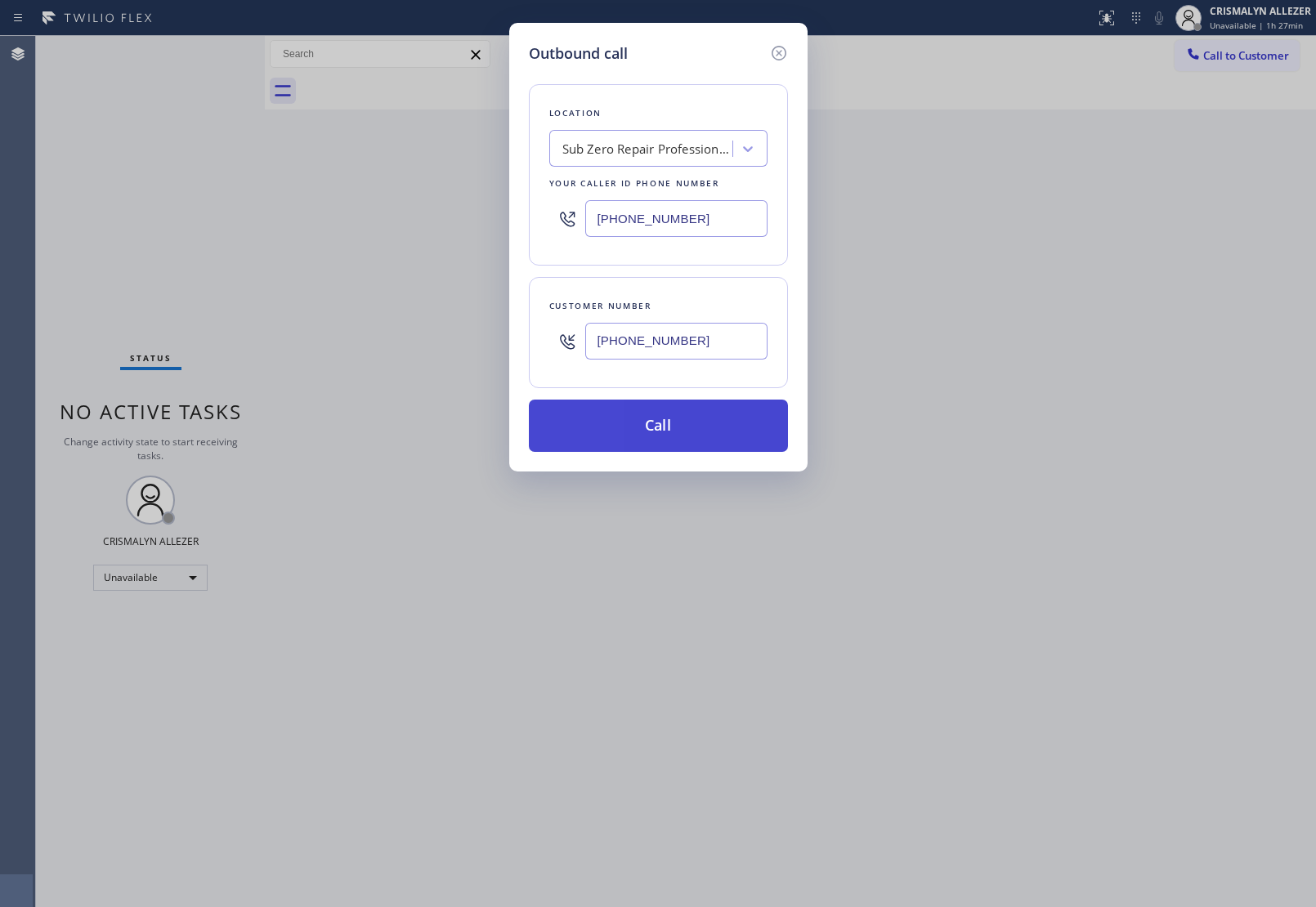
type input "[PHONE_NUMBER]"
click at [668, 437] on button "Call" at bounding box center [658, 426] width 259 height 52
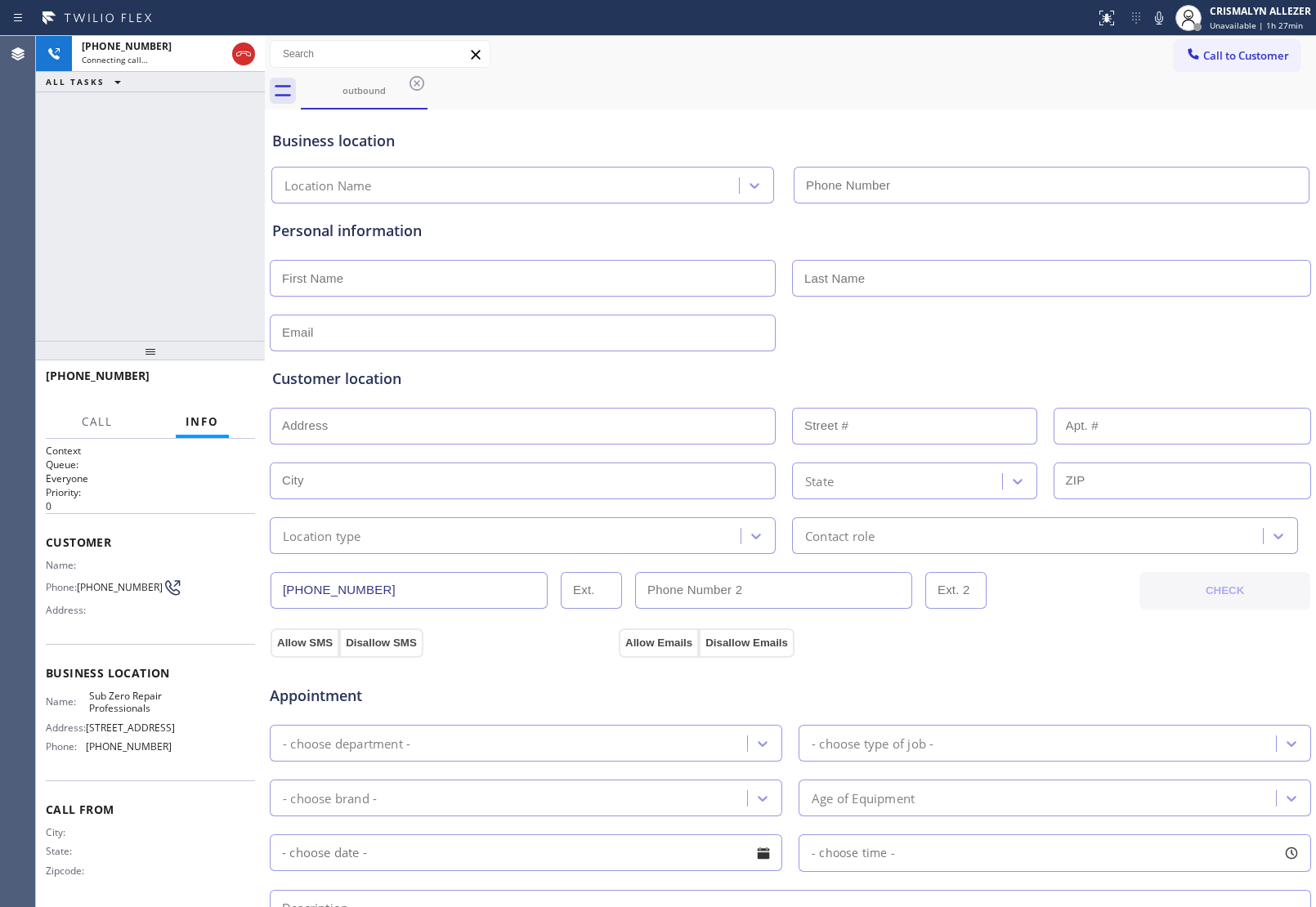
type input "[PHONE_NUMBER]"
click at [214, 381] on span "HANG UP" at bounding box center [217, 384] width 50 height 12
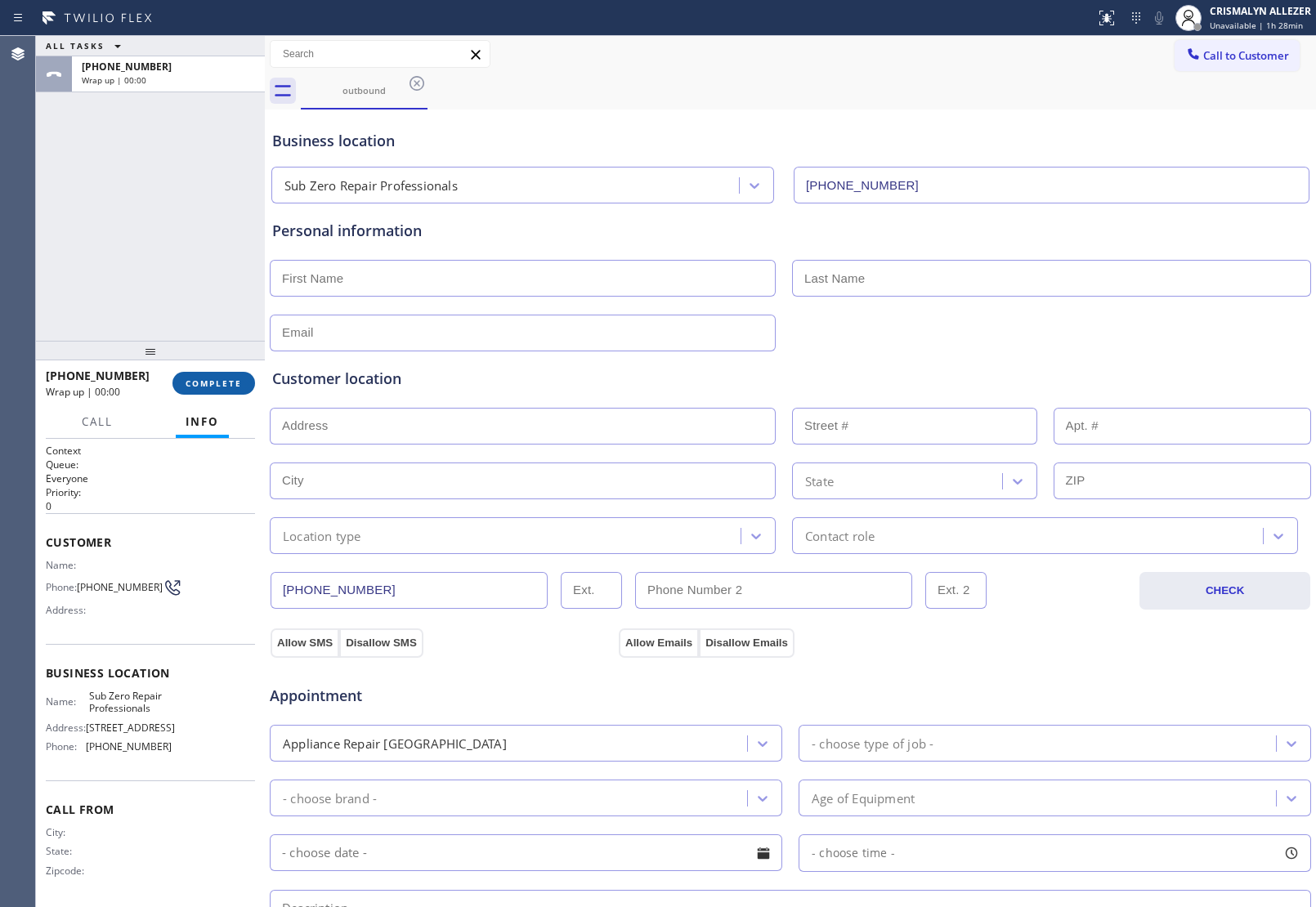
click at [214, 381] on span "COMPLETE" at bounding box center [213, 384] width 56 height 12
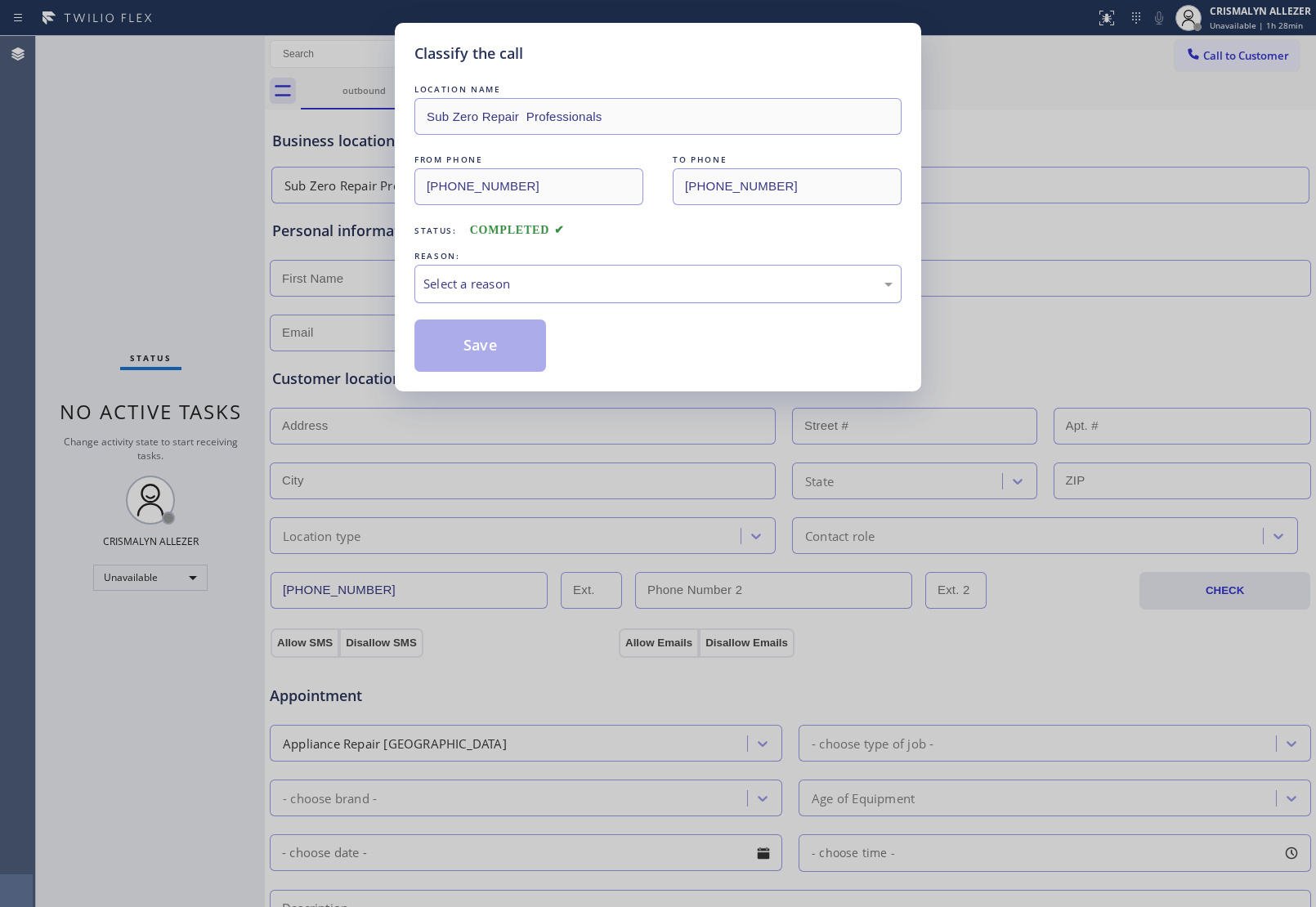
click at [617, 298] on div "Select a reason" at bounding box center [658, 284] width 487 height 39
click at [496, 357] on button "Save" at bounding box center [481, 346] width 132 height 52
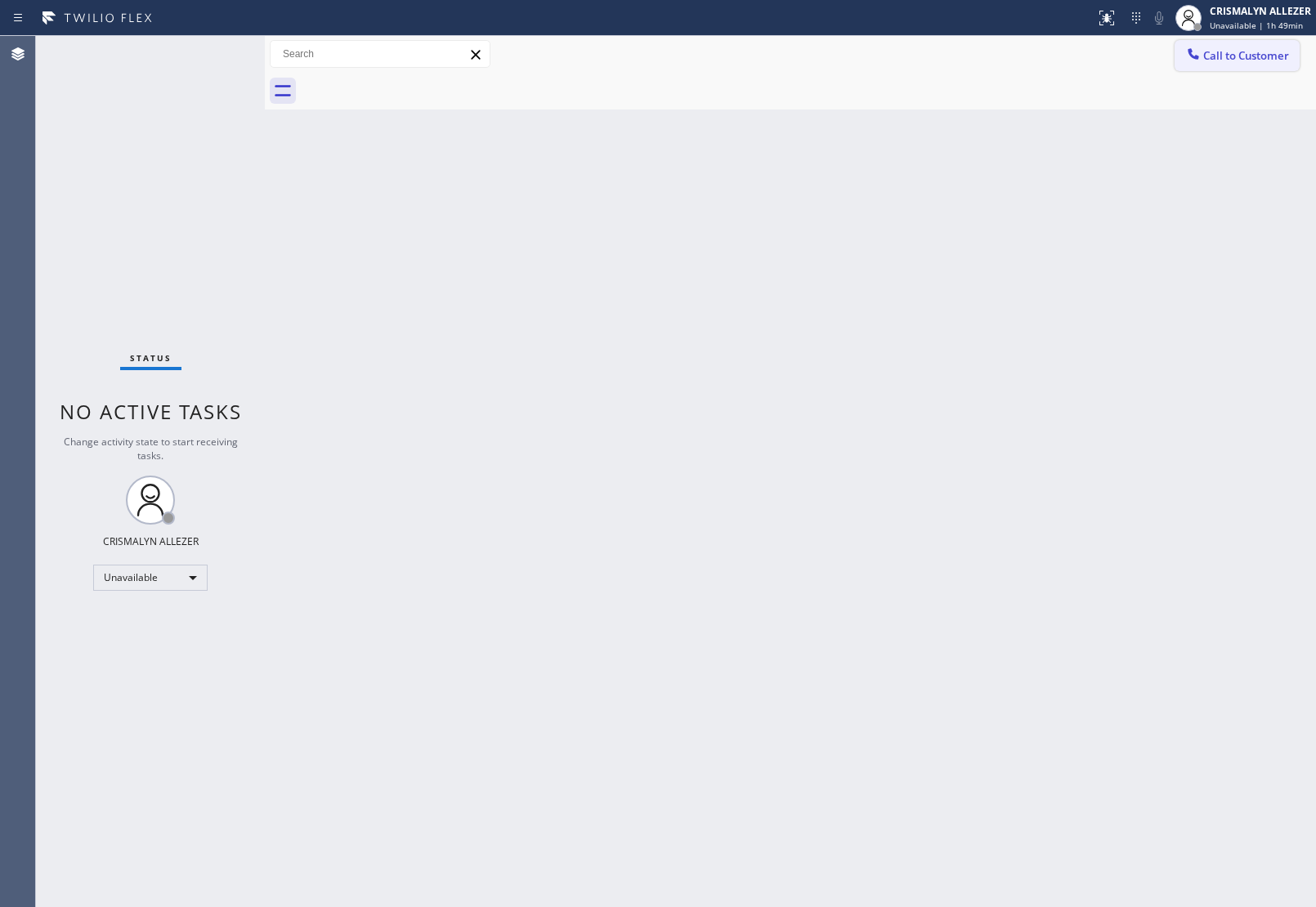
click at [1260, 53] on span "Call to Customer" at bounding box center [1246, 55] width 86 height 14
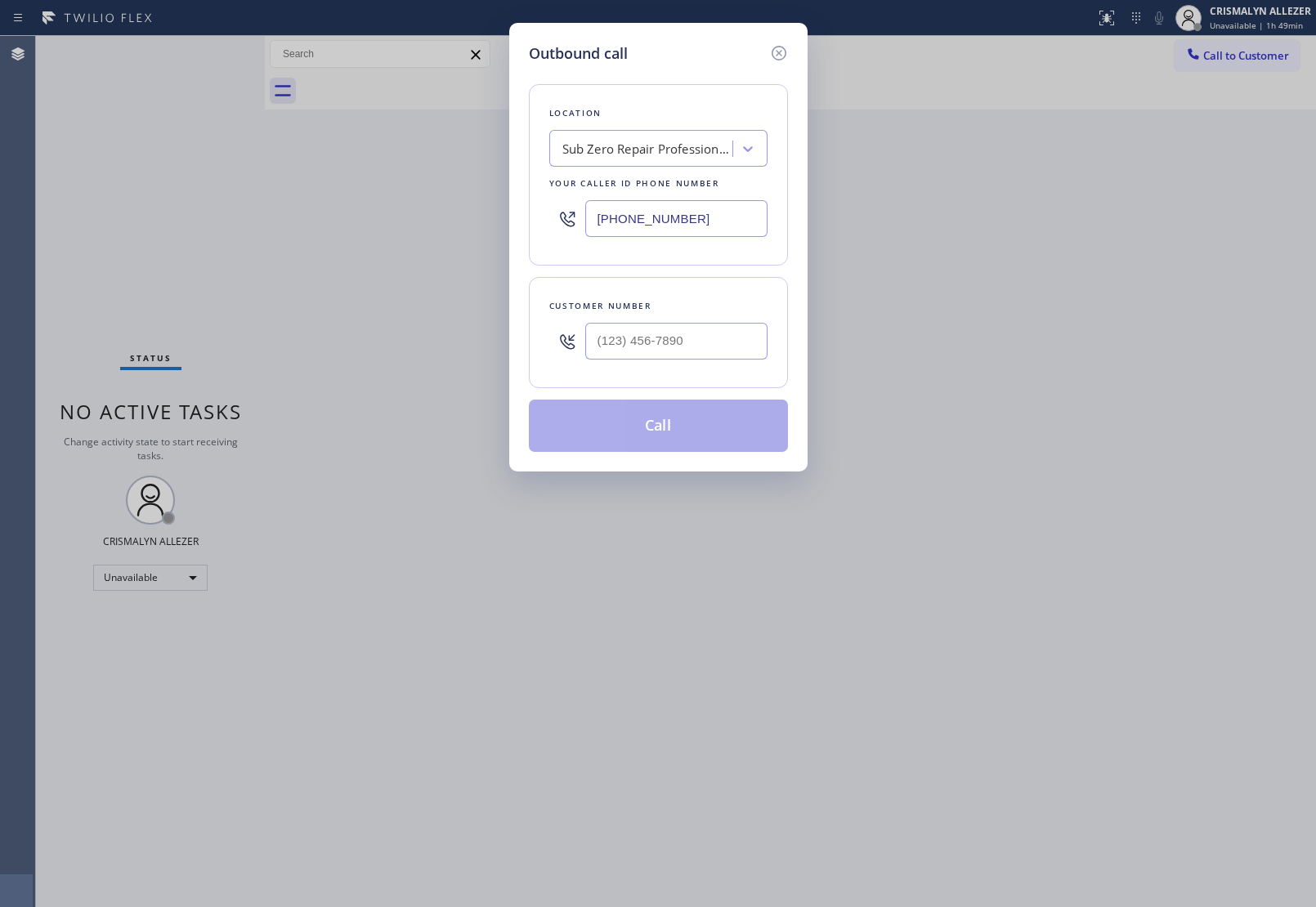
drag, startPoint x: 721, startPoint y: 199, endPoint x: 334, endPoint y: 222, distance: 387.7
click at [481, 222] on div "Outbound call Location Sub Zero Repair Professionals Your caller id phone numbe…" at bounding box center [658, 454] width 1316 height 907
drag, startPoint x: 677, startPoint y: 219, endPoint x: 354, endPoint y: 221, distance: 323.0
click at [354, 221] on div "Outbound call Location Search location Your caller id phone number (___) ___-__…" at bounding box center [658, 454] width 1316 height 907
paste input "844) 760-2924"
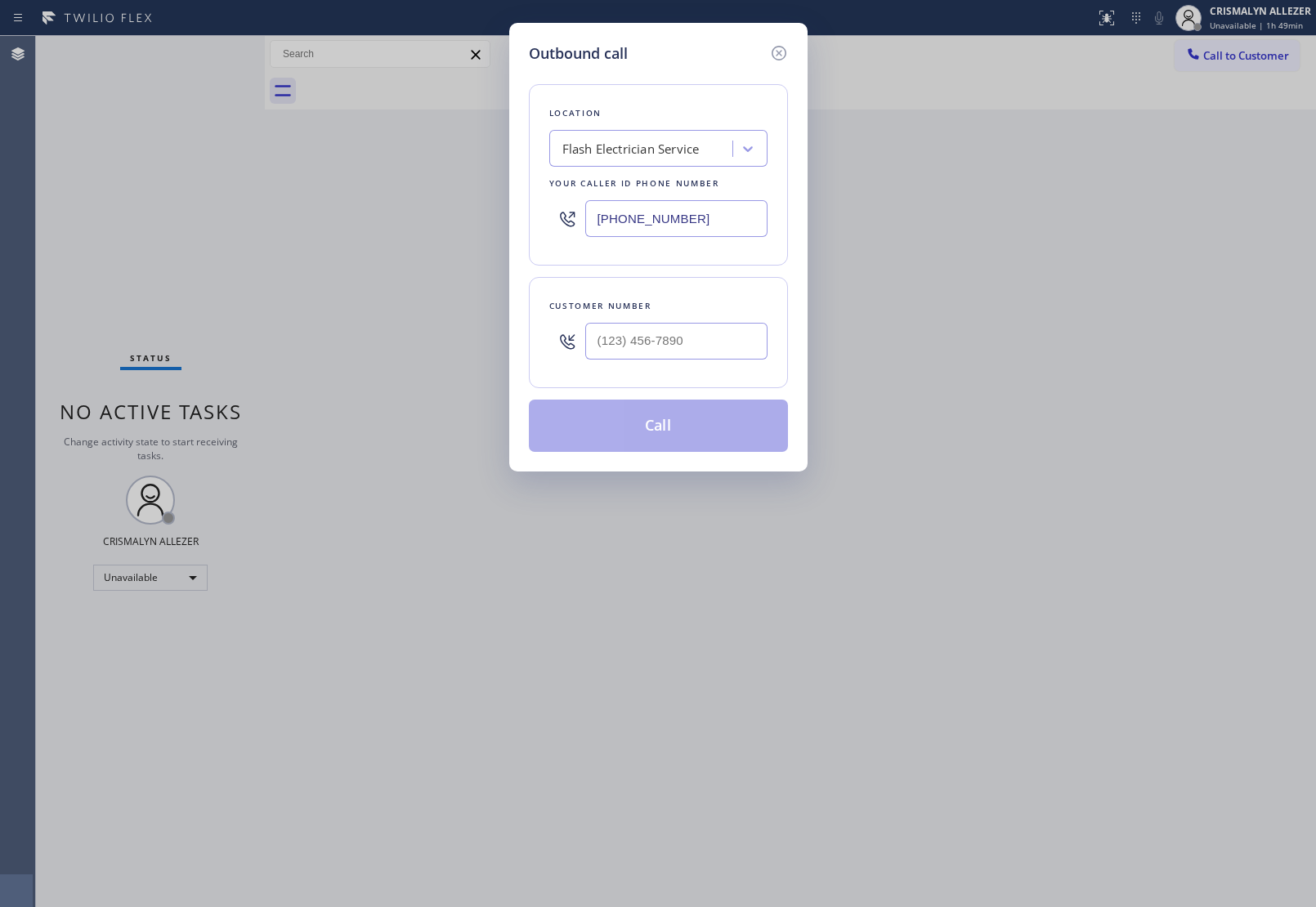
type input "[PHONE_NUMBER]"
click at [701, 333] on input "(___) ___-____" at bounding box center [676, 341] width 182 height 37
paste input "209) 808-6060"
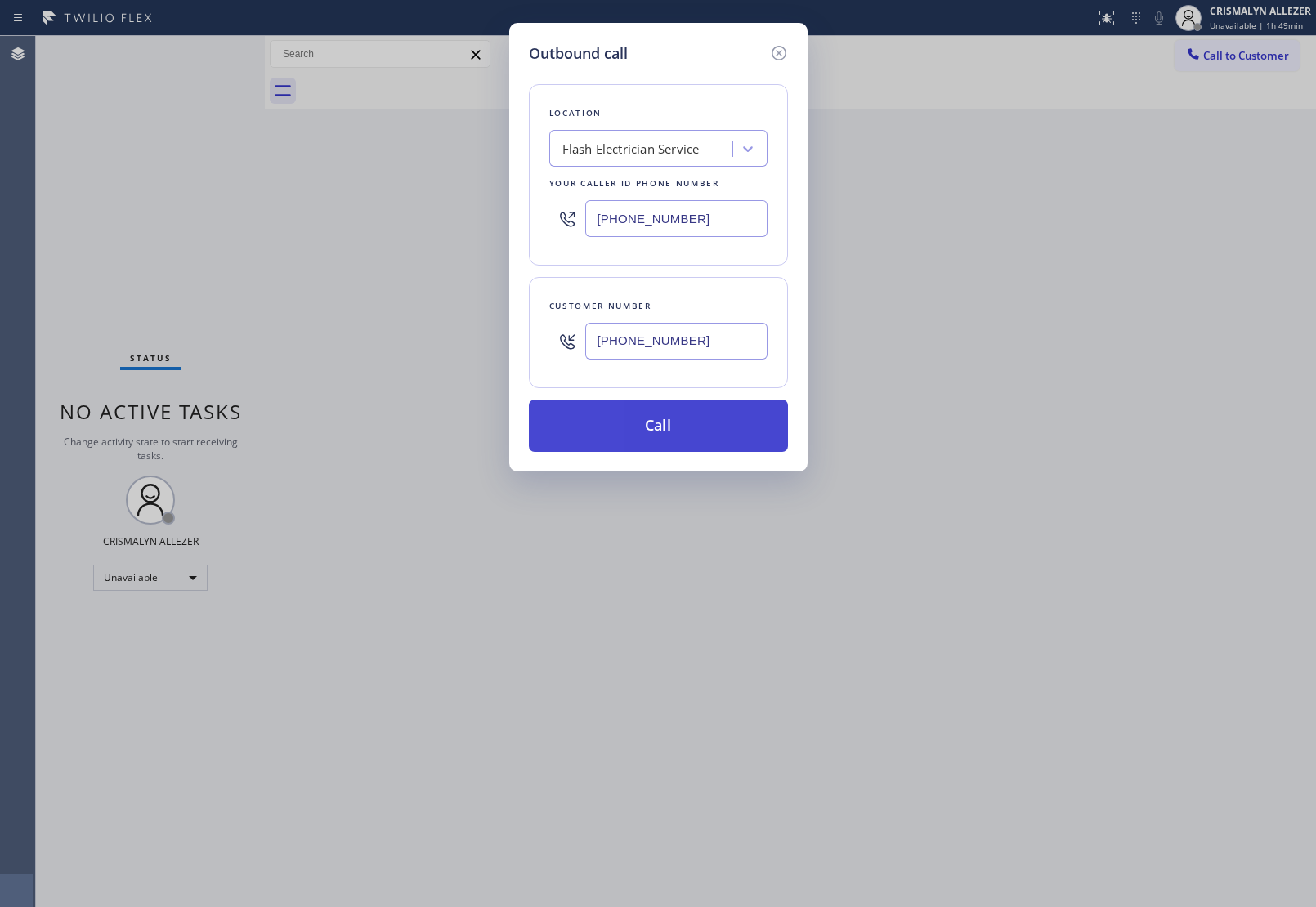
type input "[PHONE_NUMBER]"
click at [651, 449] on button "Call" at bounding box center [658, 426] width 259 height 52
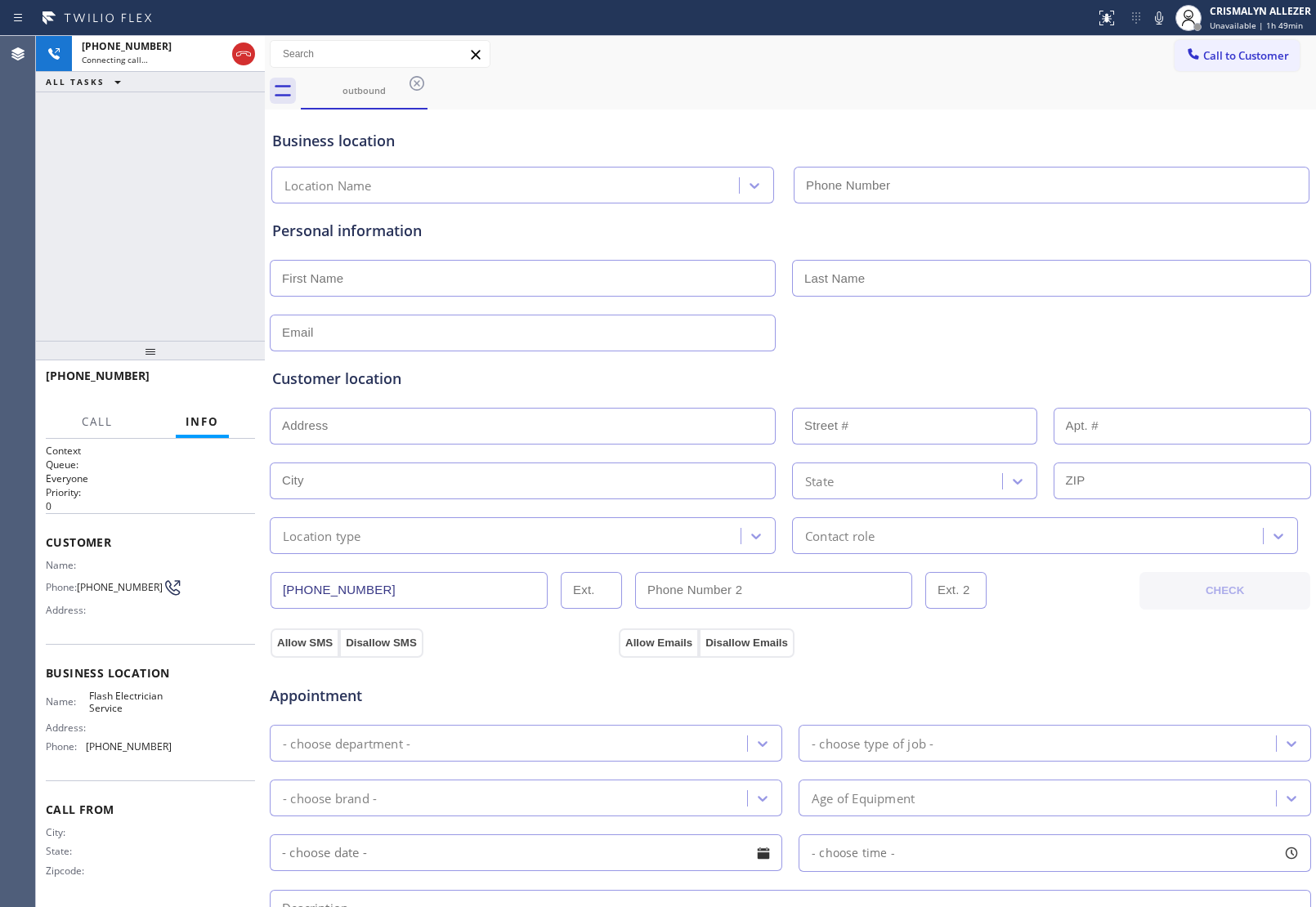
type input "[PHONE_NUMBER]"
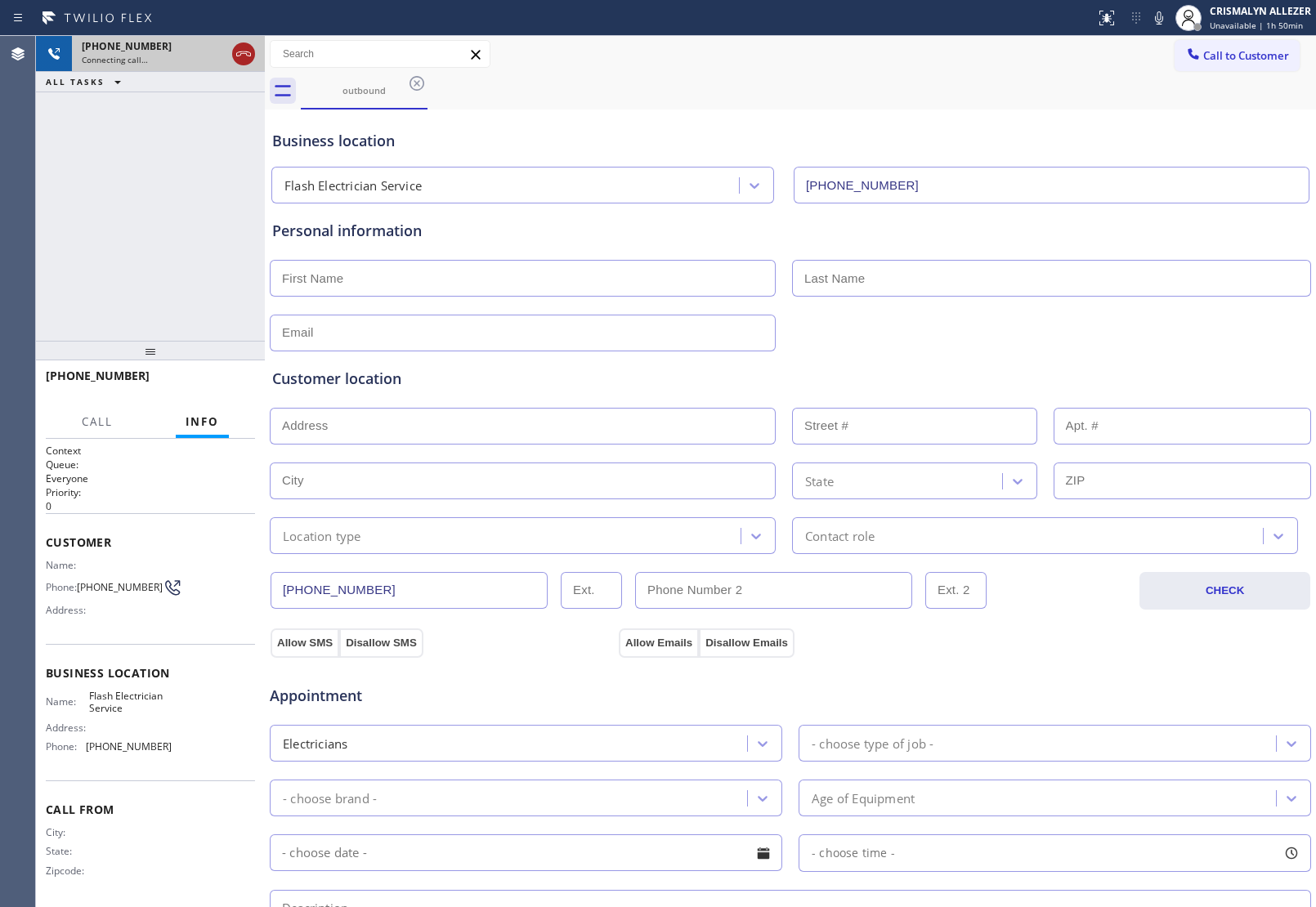
click at [242, 62] on icon at bounding box center [243, 53] width 19 height 19
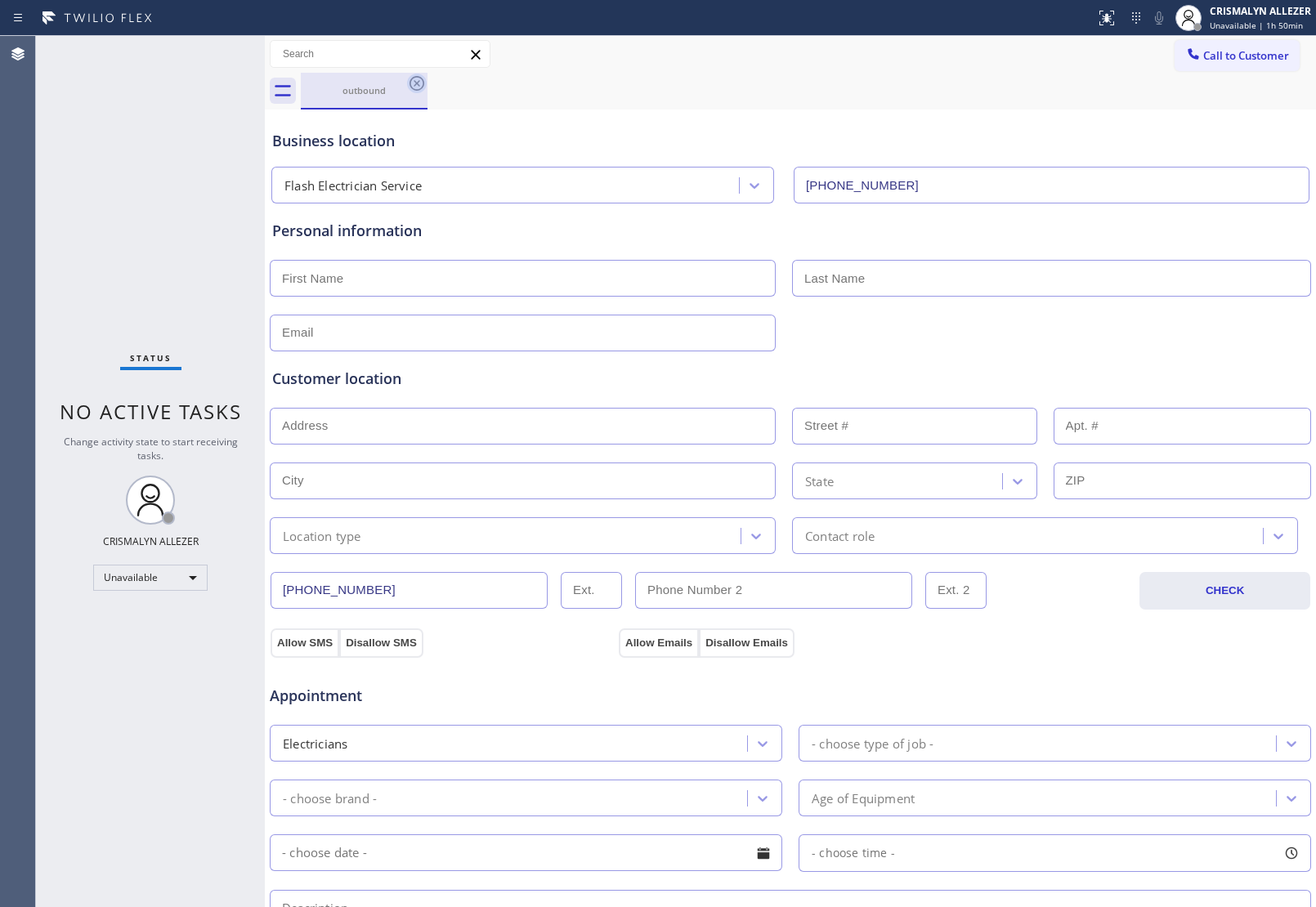
click at [417, 86] on icon at bounding box center [416, 83] width 19 height 19
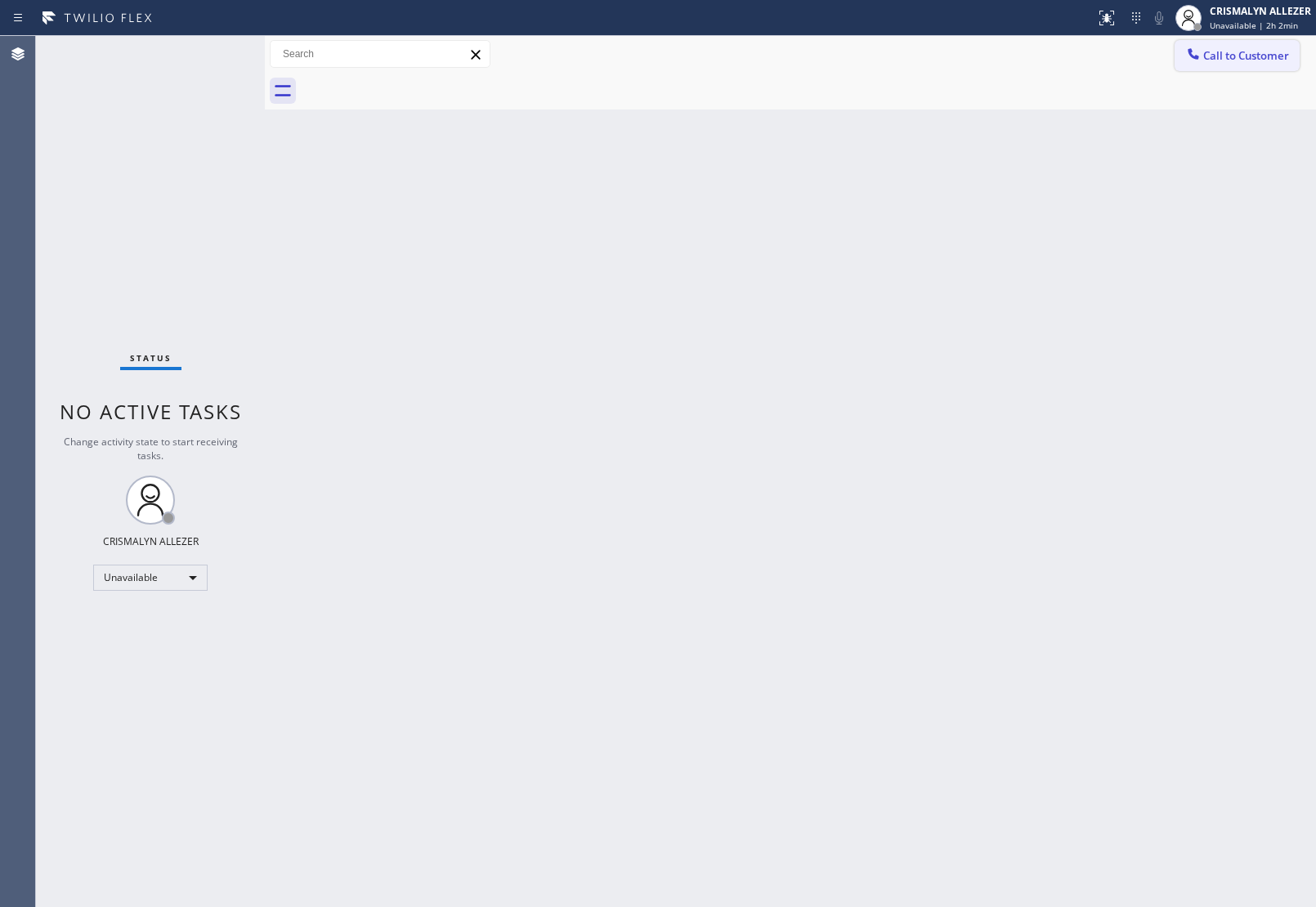
click at [1244, 43] on button "Call to Customer" at bounding box center [1237, 56] width 125 height 31
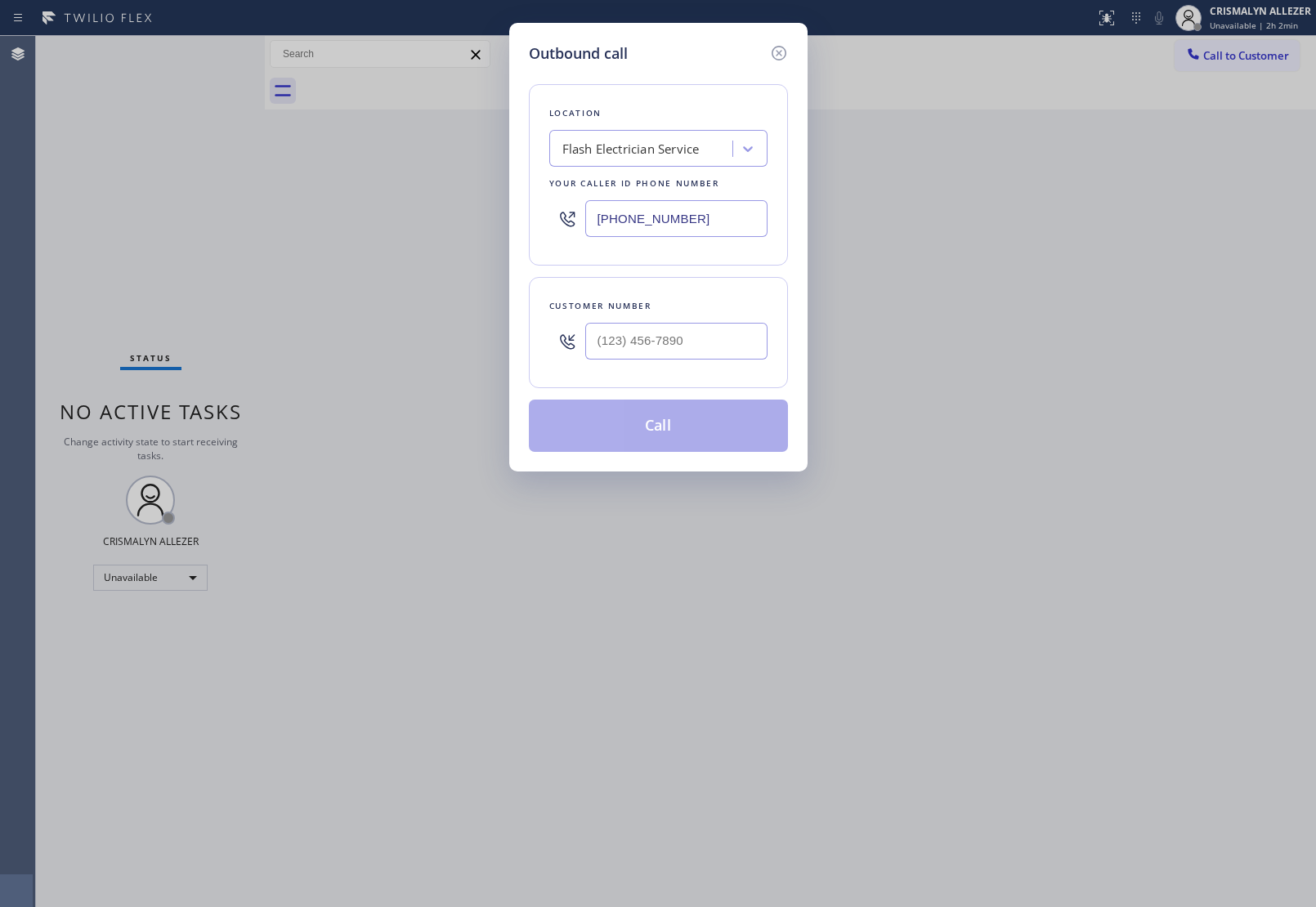
click at [713, 370] on div "Customer number" at bounding box center [658, 333] width 259 height 111
click at [717, 339] on input "(___) ___-____" at bounding box center [676, 341] width 182 height 37
paste input "310) 866-9513"
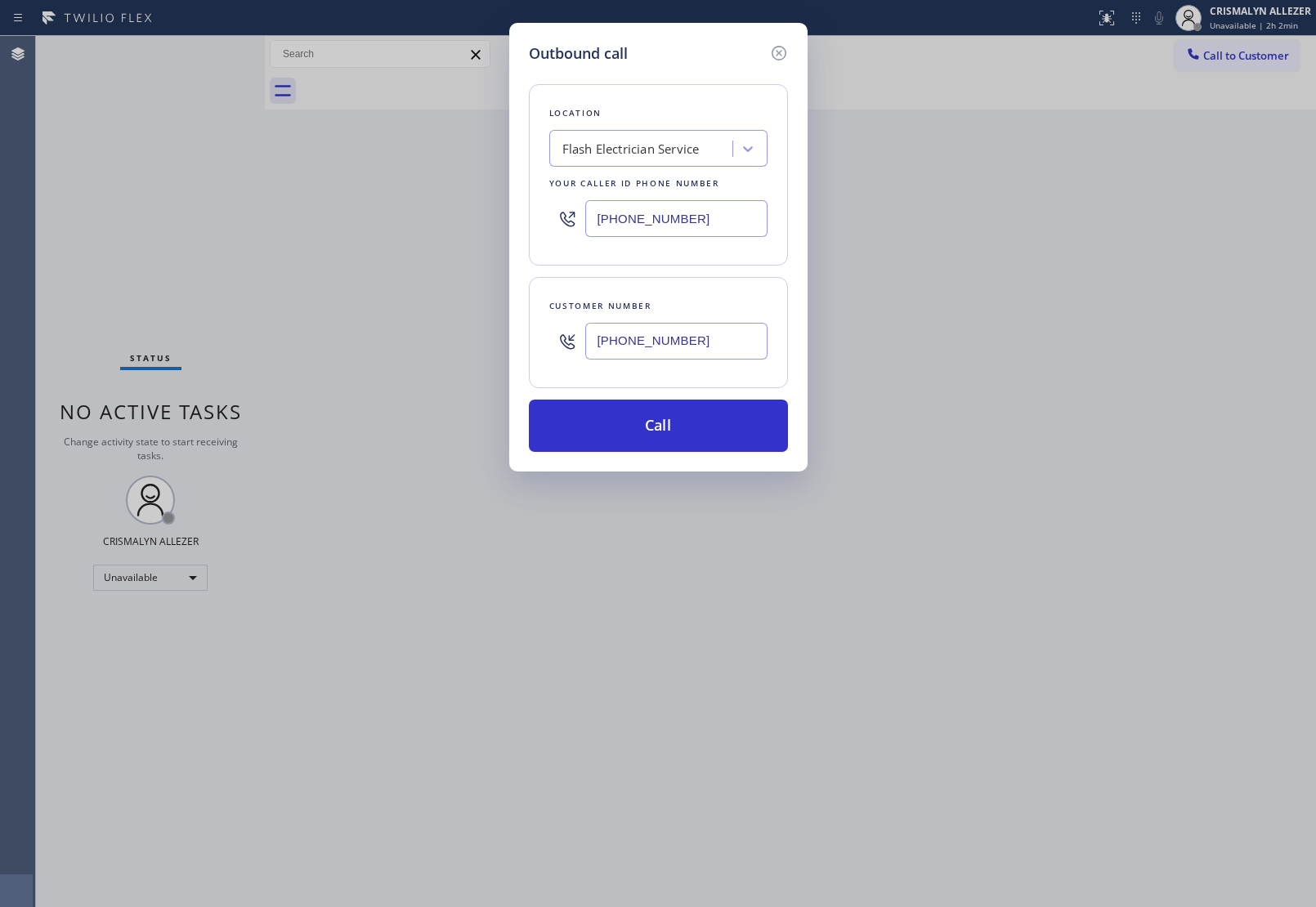
type input "[PHONE_NUMBER]"
click at [613, 168] on div "Location Flash Electrician Service Your caller id phone number [PHONE_NUMBER]" at bounding box center [658, 174] width 259 height 181
click at [633, 151] on div "Flash Electrician Service" at bounding box center [631, 149] width 137 height 19
paste input "5 Star Appliance Repair"
type input "5 Star Appliance Repair"
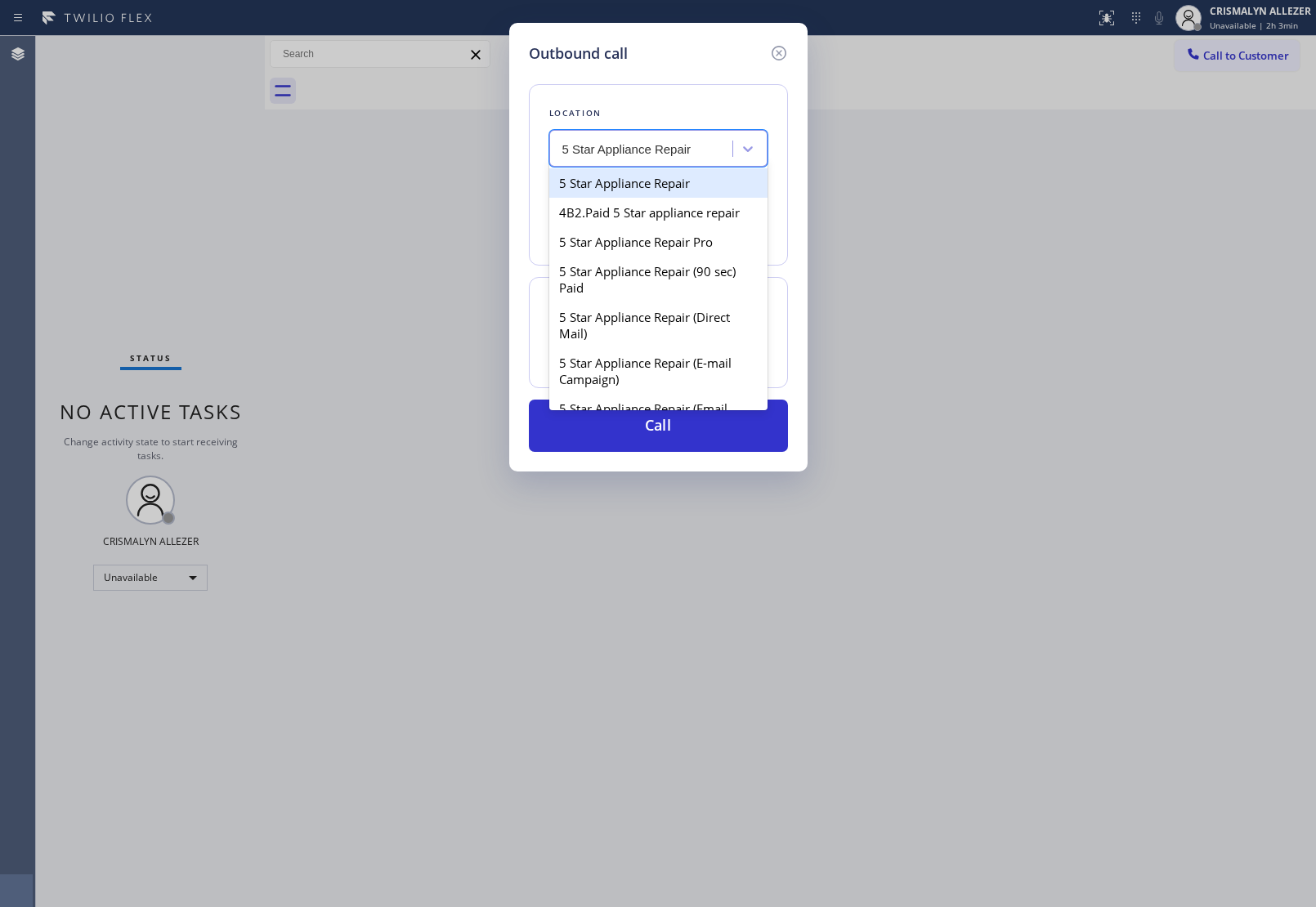
click at [628, 186] on div "5 Star Appliance Repair" at bounding box center [658, 183] width 218 height 30
type input "[PHONE_NUMBER]"
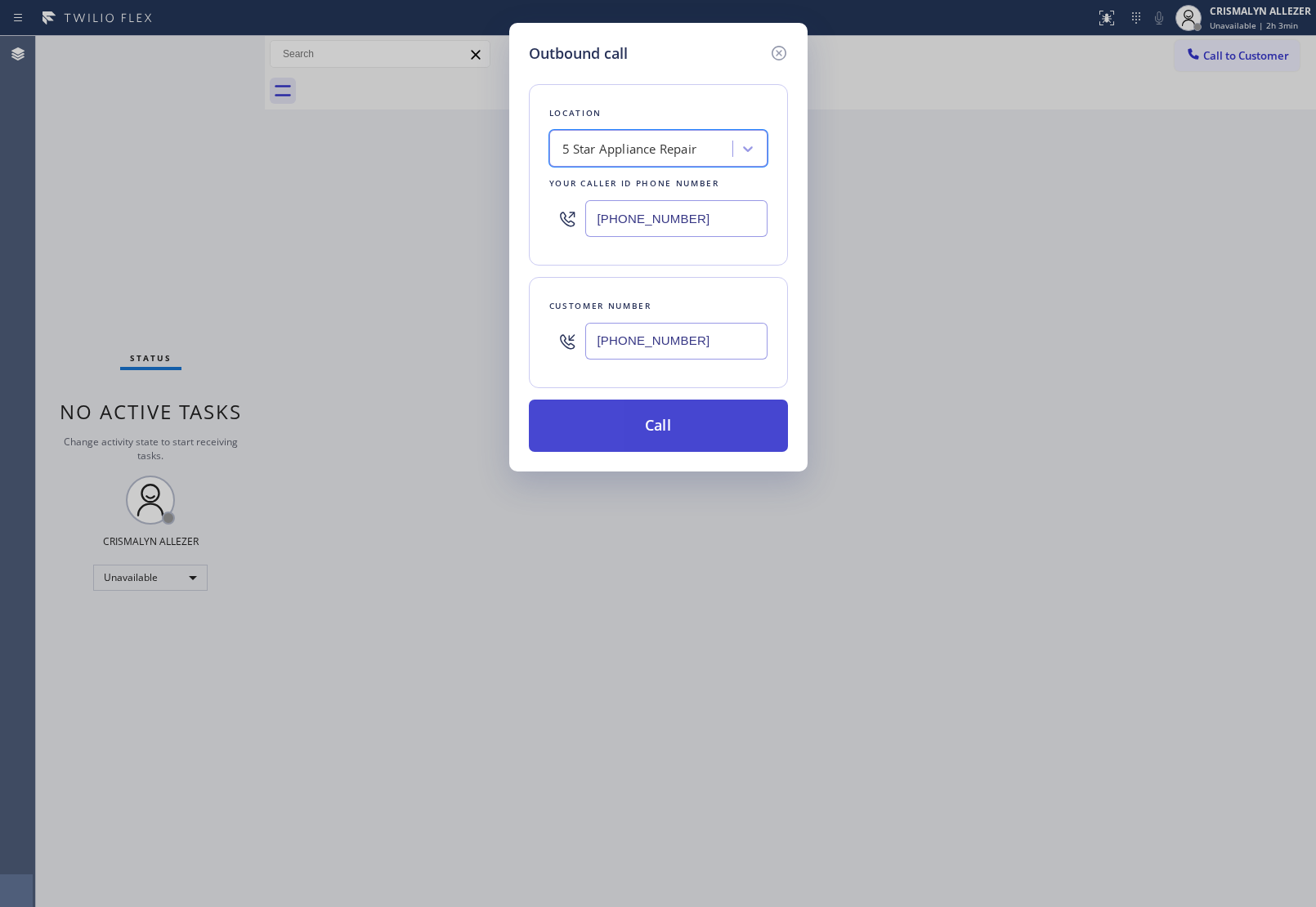
click at [658, 435] on button "Call" at bounding box center [658, 426] width 259 height 52
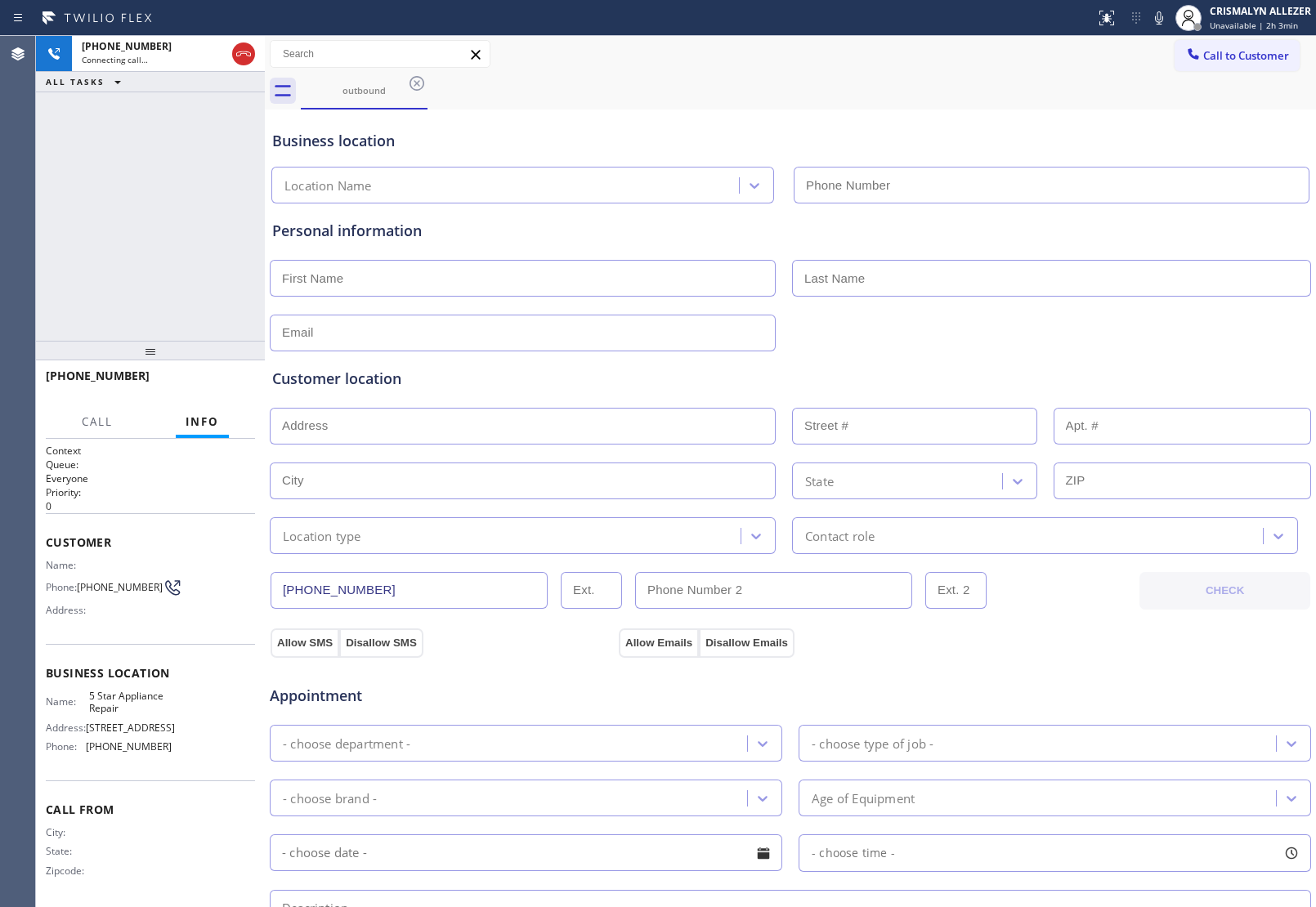
type input "[PHONE_NUMBER]"
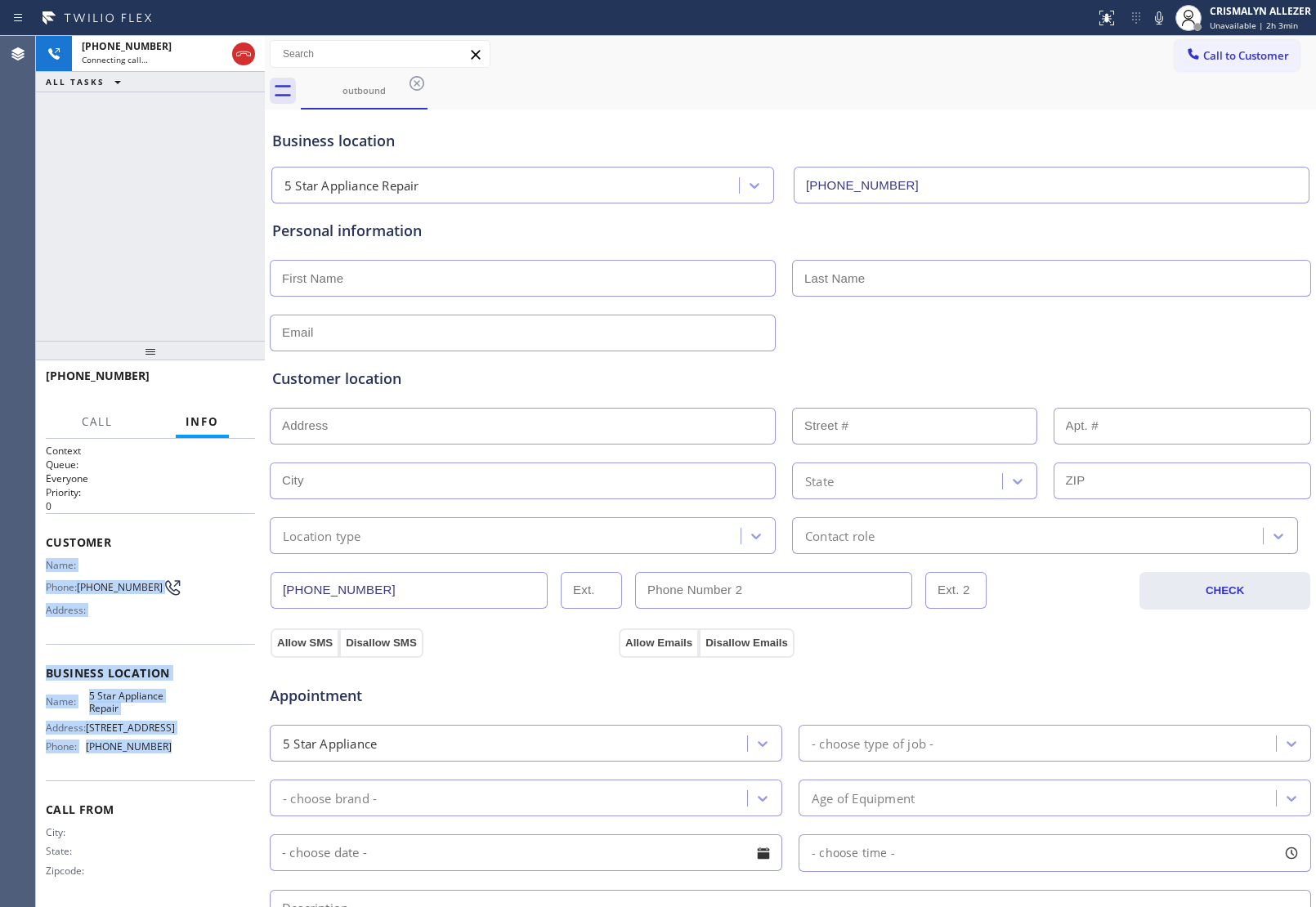
drag, startPoint x: 46, startPoint y: 556, endPoint x: 182, endPoint y: 777, distance: 259.5
click at [182, 777] on div "Context Queue: Everyone Priority: 0 Customer Name: Phone: [PHONE_NUMBER] Addres…" at bounding box center [150, 674] width 209 height 460
copy div "Name: Phone: [PHONE_NUMBER] Address: Business location Name: 5 Star Appliance R…"
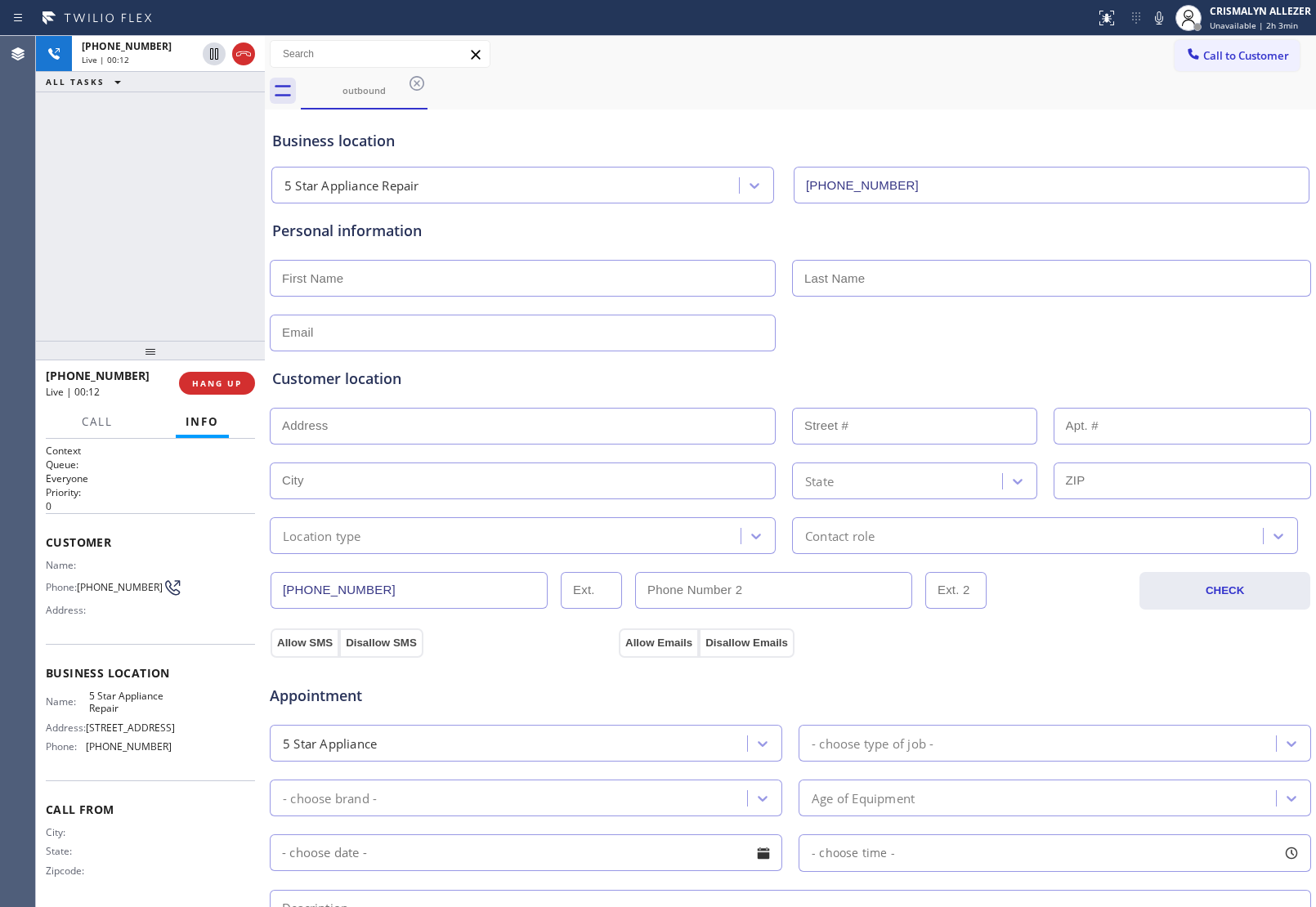
click at [502, 692] on span "Appointment" at bounding box center [442, 695] width 345 height 22
click at [211, 384] on span "COMPLETE" at bounding box center [213, 384] width 56 height 12
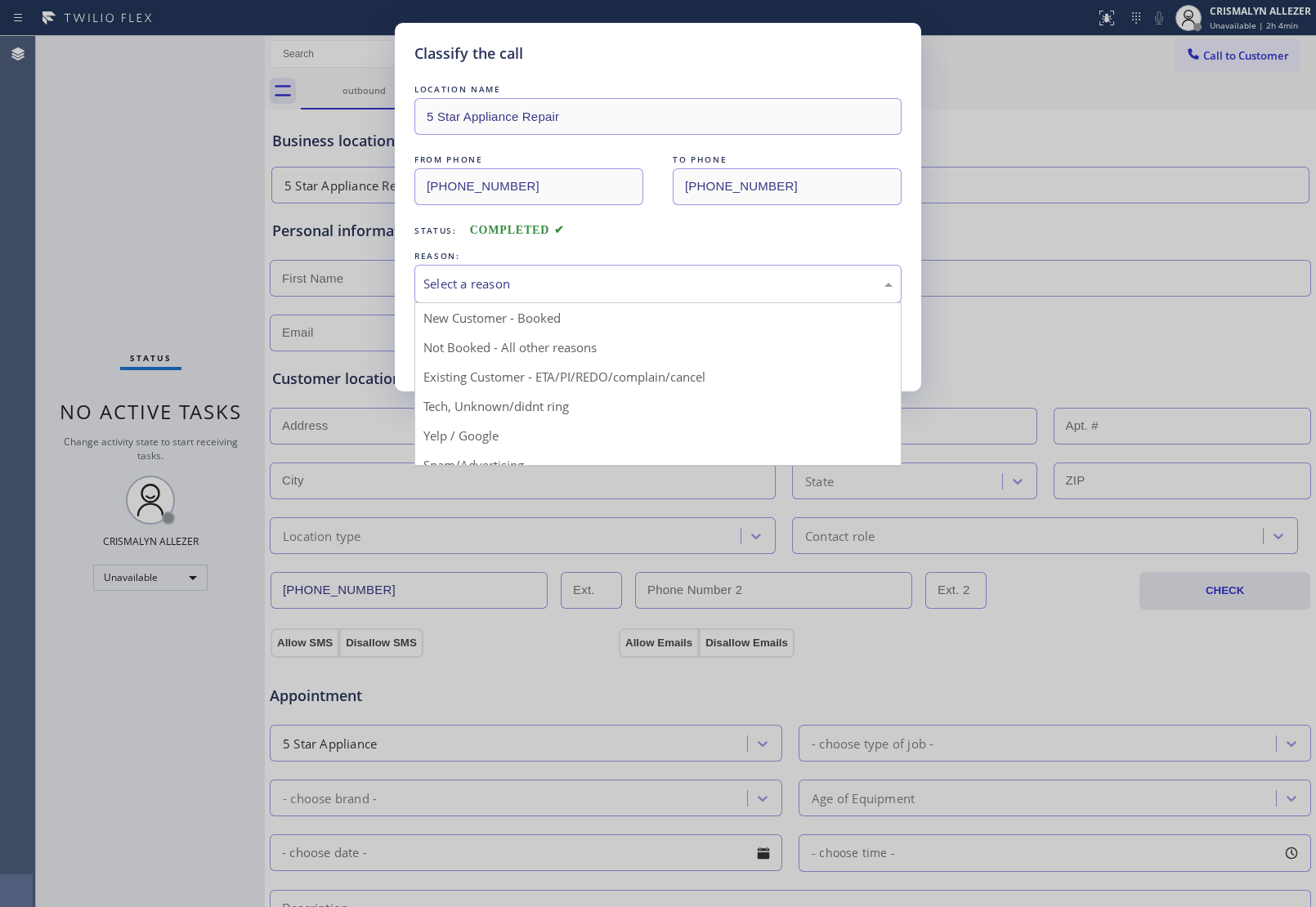
click at [635, 284] on div "Select a reason" at bounding box center [658, 284] width 469 height 19
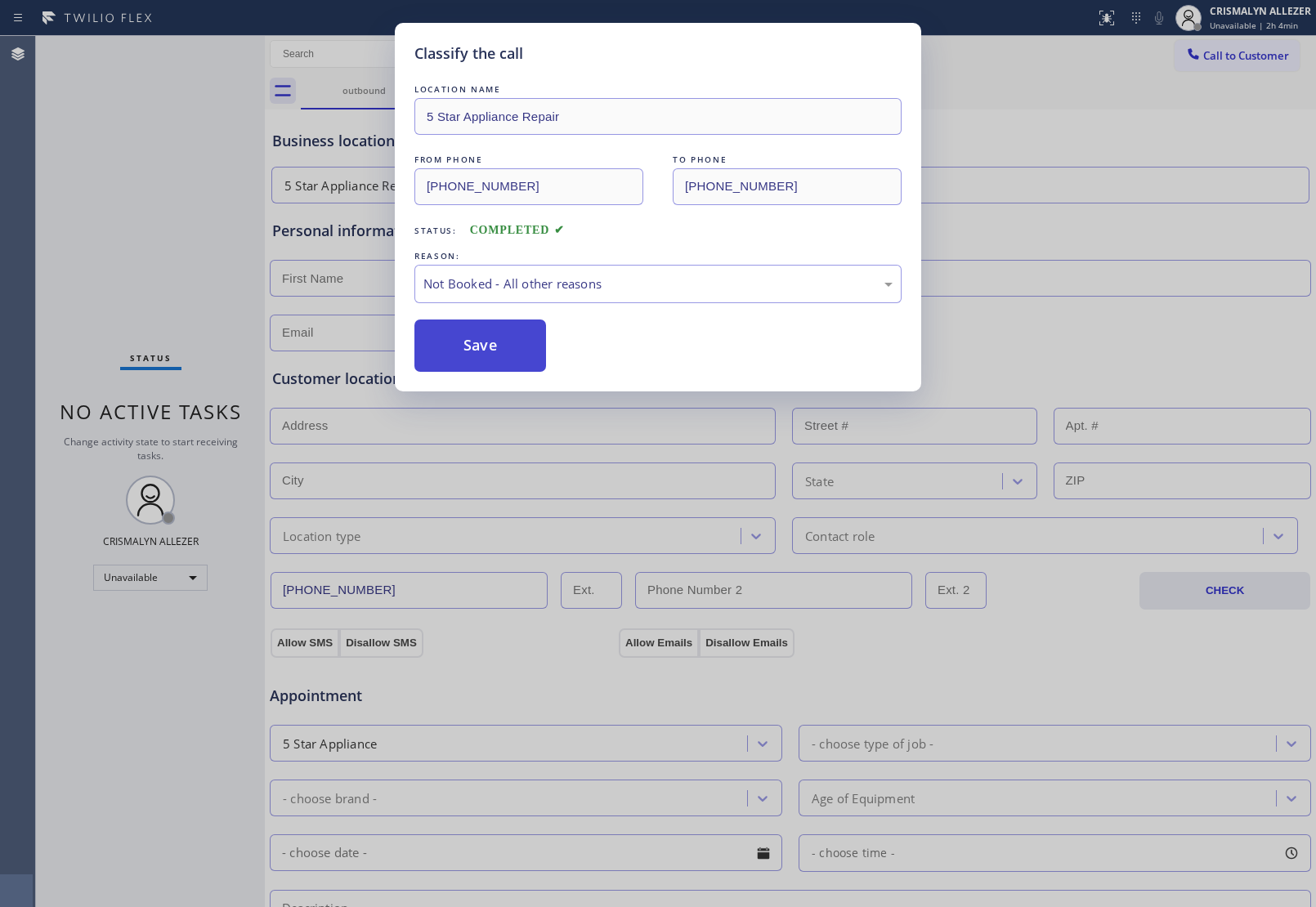
click at [493, 361] on button "Save" at bounding box center [481, 346] width 132 height 52
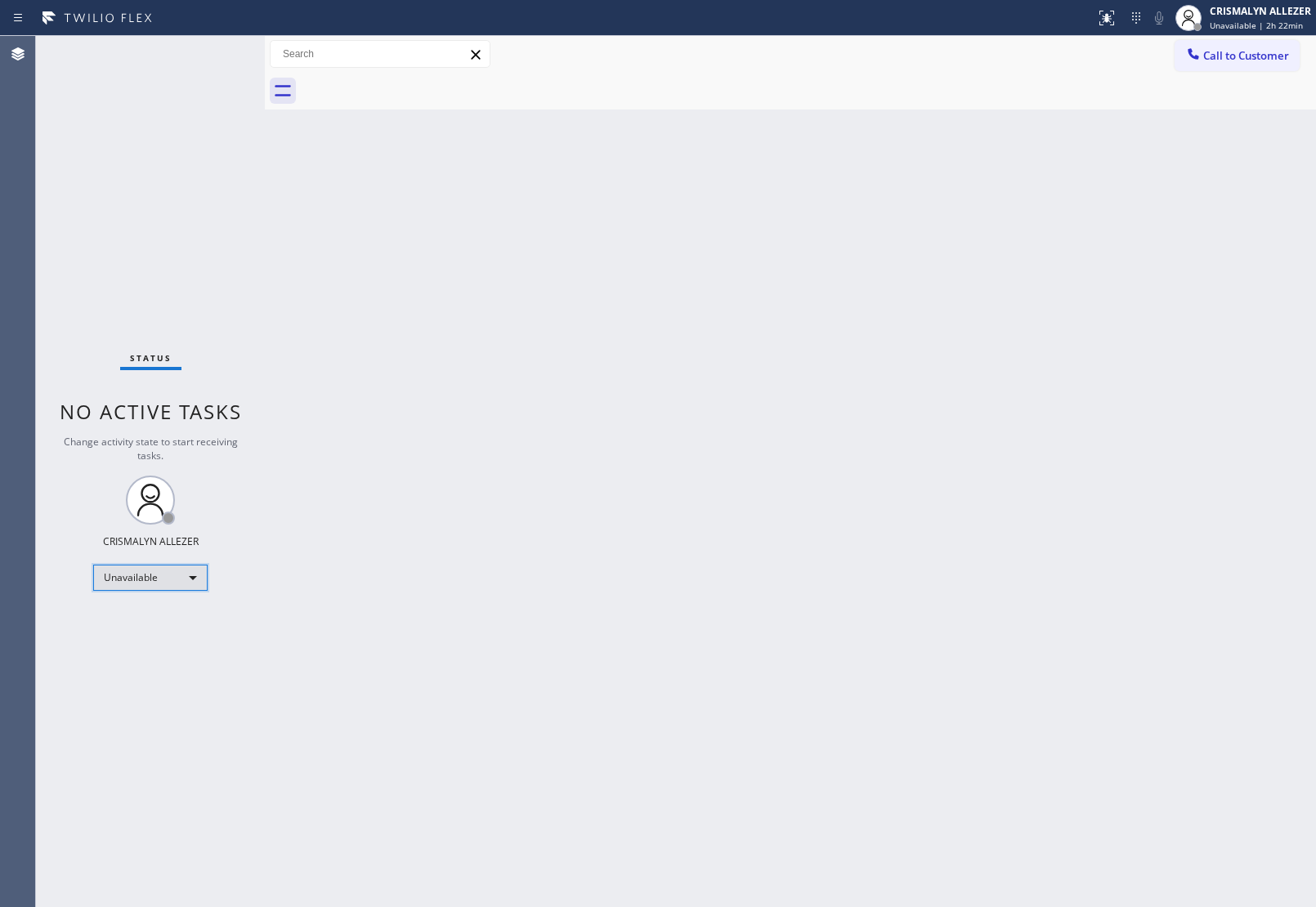
click at [196, 572] on div "Unavailable" at bounding box center [151, 577] width 115 height 26
click at [165, 662] on li "Break" at bounding box center [149, 661] width 111 height 19
